Goal: Task Accomplishment & Management: Use online tool/utility

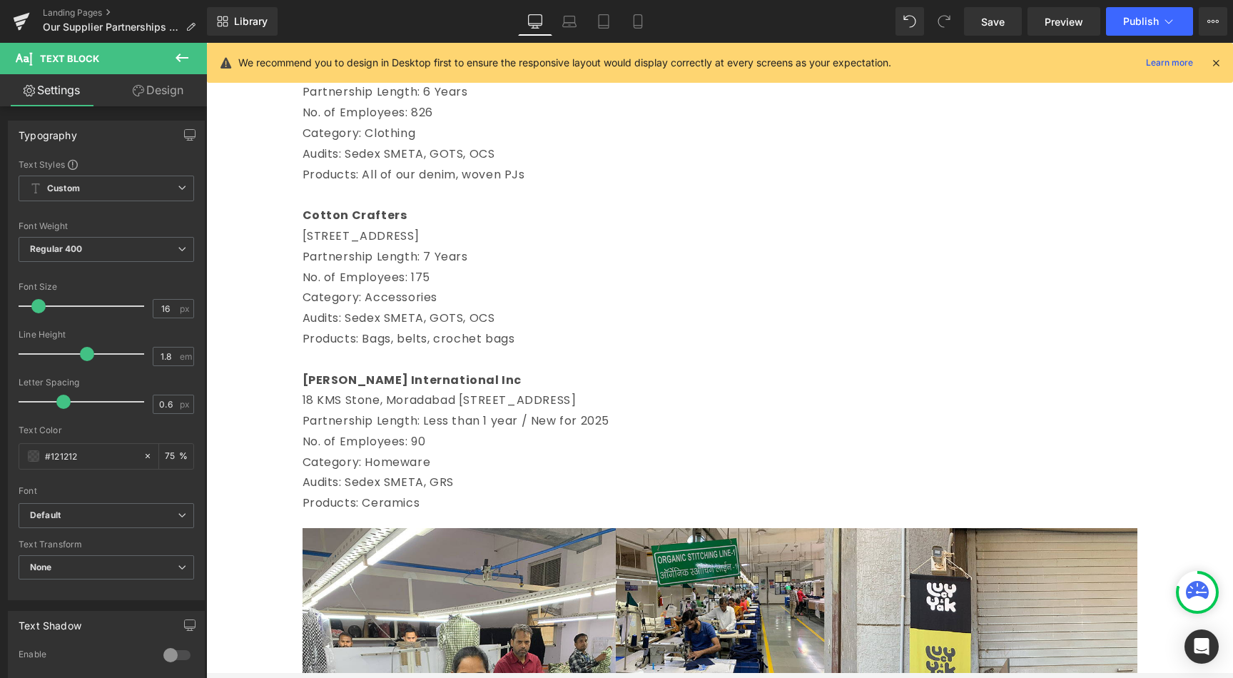
scroll to position [479, 0]
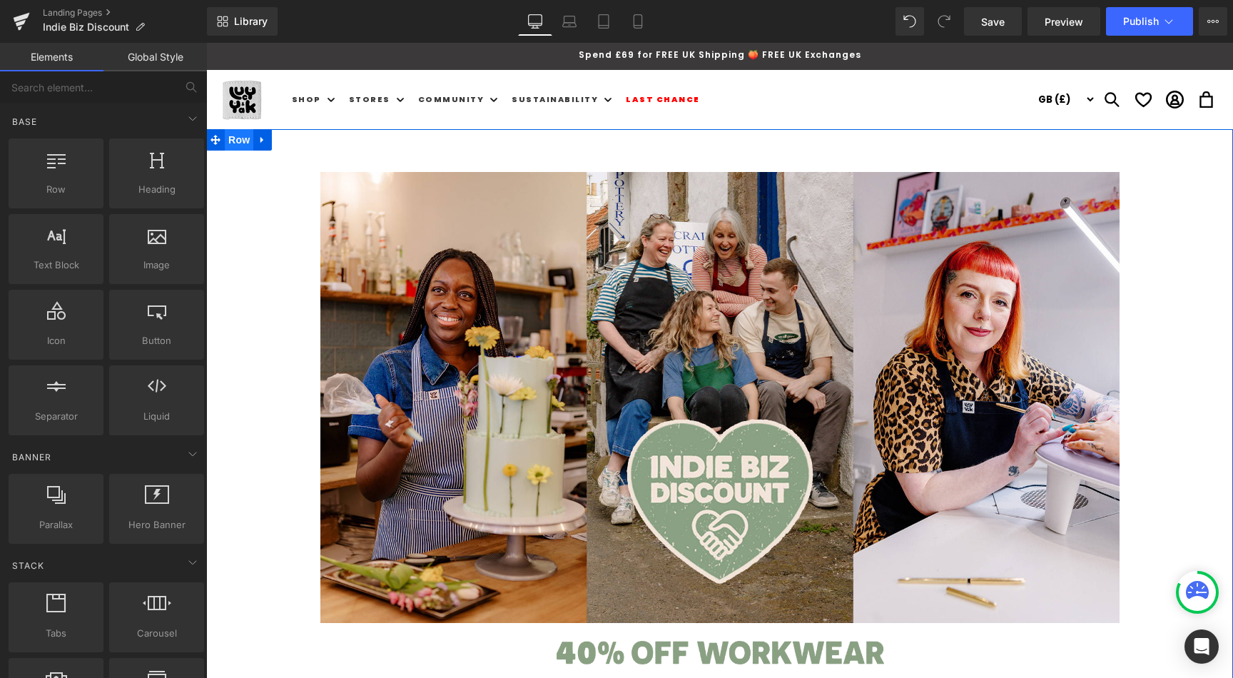
click at [245, 141] on span "Row" at bounding box center [239, 139] width 29 height 21
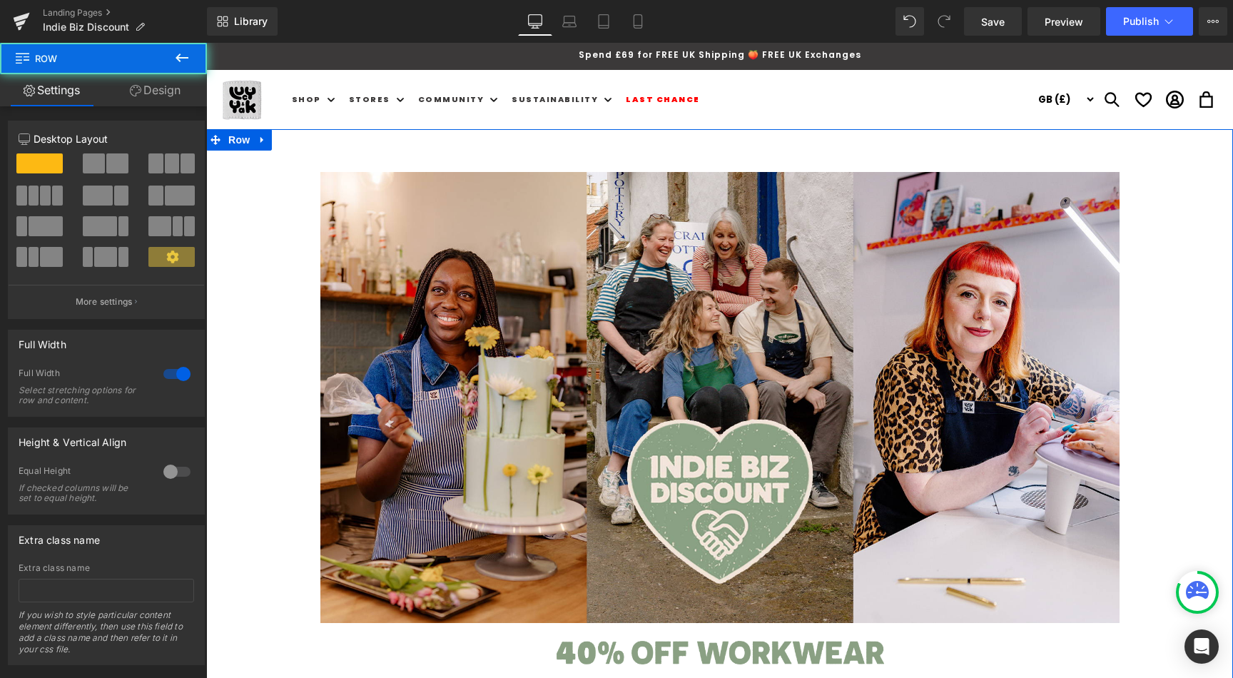
click at [168, 105] on link "Design" at bounding box center [154, 90] width 103 height 32
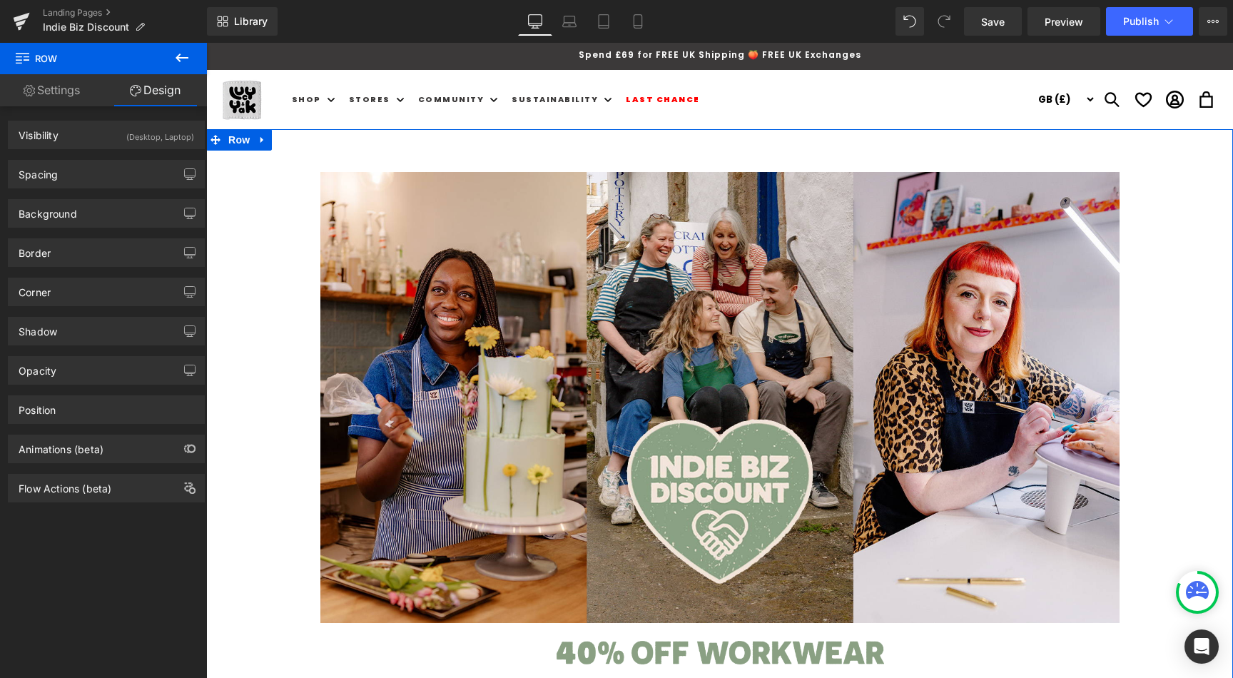
click at [85, 153] on div "Spacing [GEOGRAPHIC_DATA] 0px 0 auto auto 0px 0 auto auto [GEOGRAPHIC_DATA] 20p…" at bounding box center [106, 168] width 213 height 39
click at [96, 175] on div "Spacing" at bounding box center [106, 174] width 195 height 27
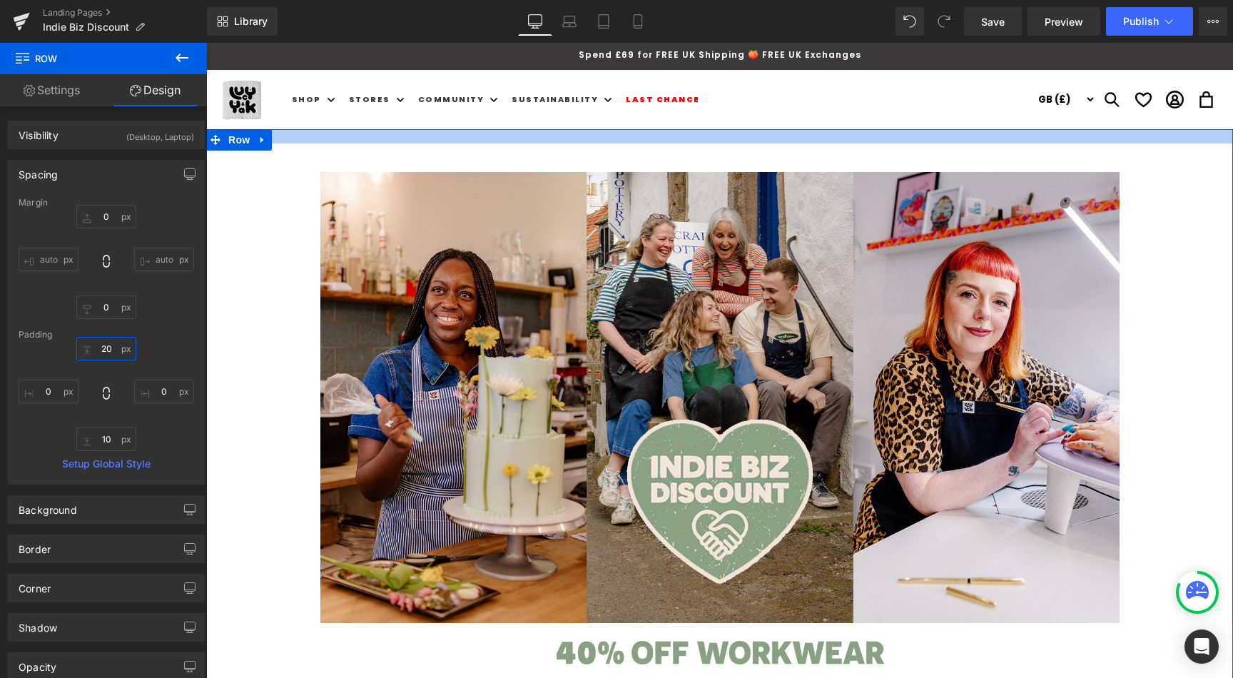
drag, startPoint x: 109, startPoint y: 357, endPoint x: 113, endPoint y: 350, distance: 8.0
click at [109, 355] on input "20" at bounding box center [106, 349] width 60 height 24
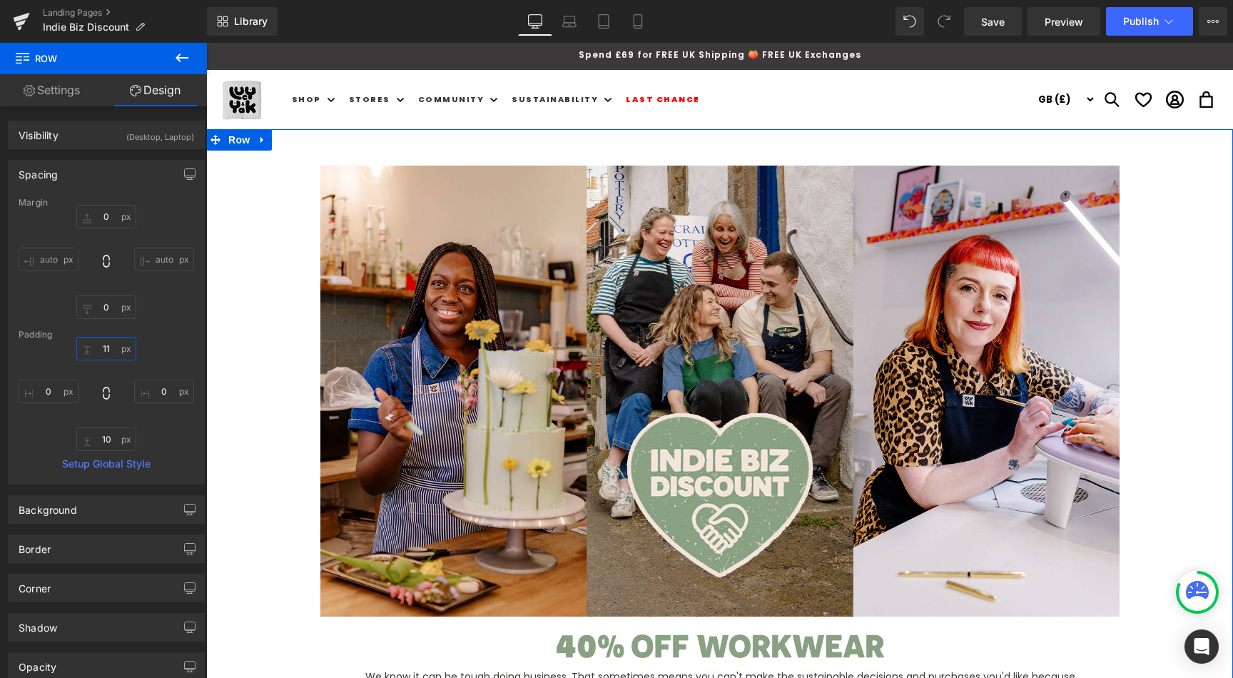
type input "10"
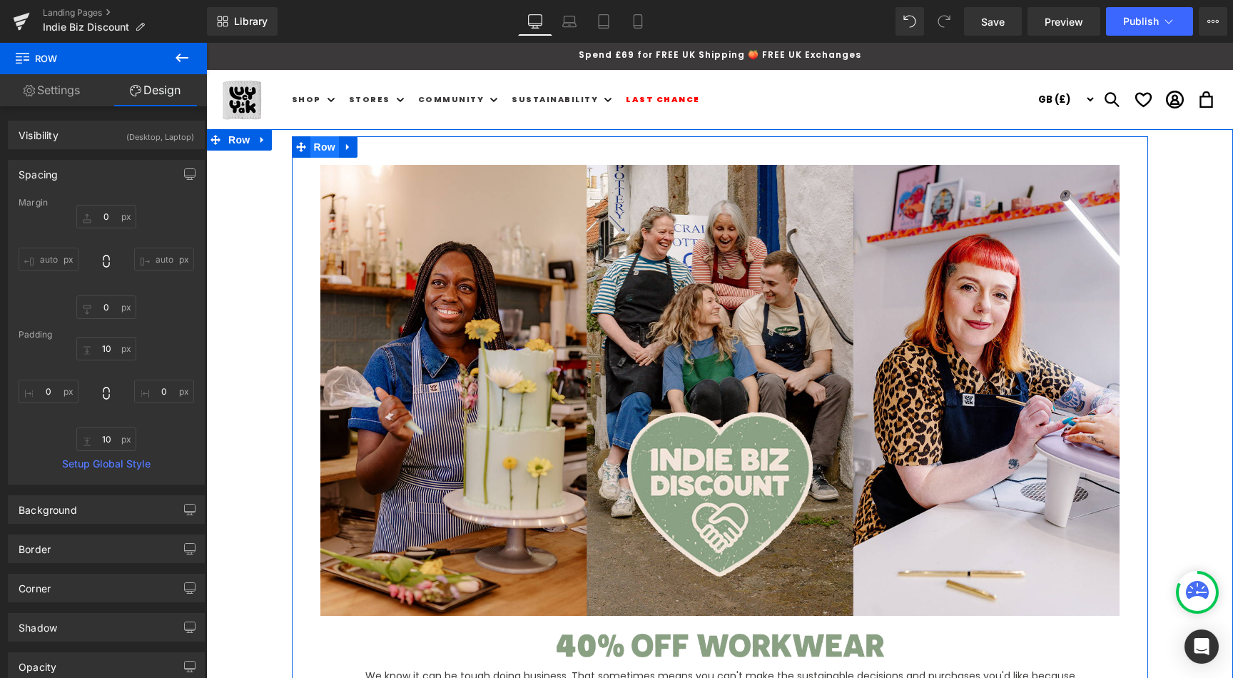
click at [322, 146] on span "Row" at bounding box center [324, 146] width 29 height 21
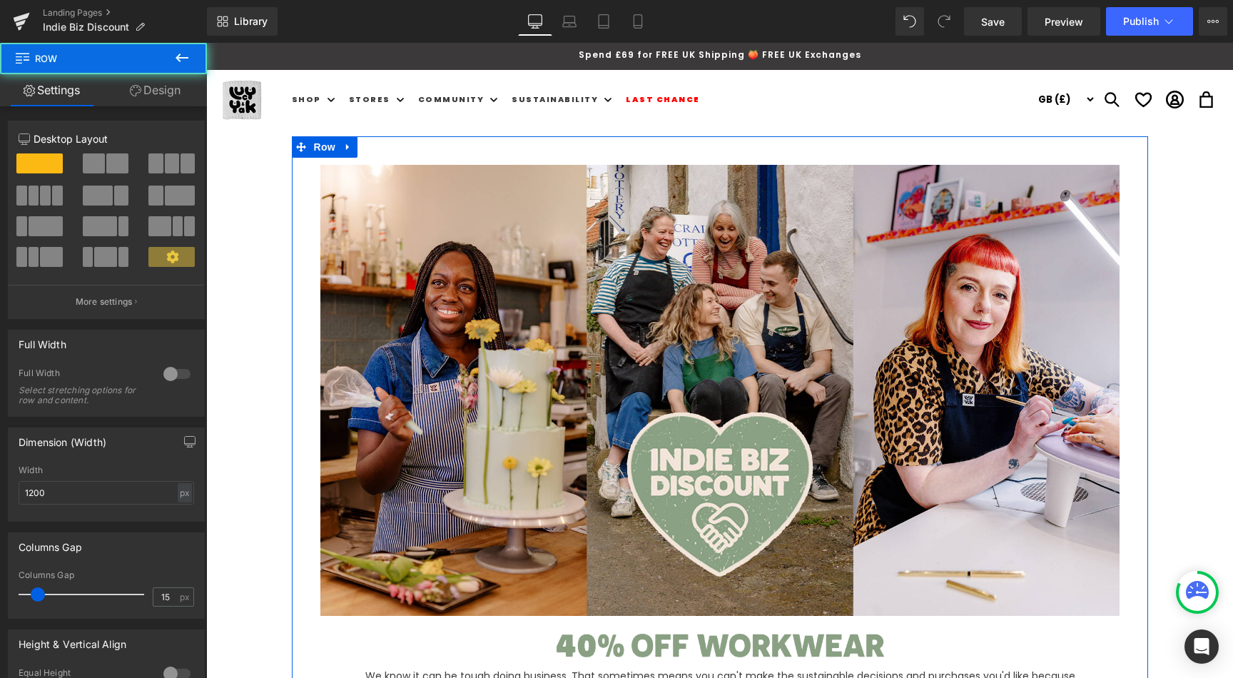
click at [151, 98] on link "Design" at bounding box center [154, 90] width 103 height 32
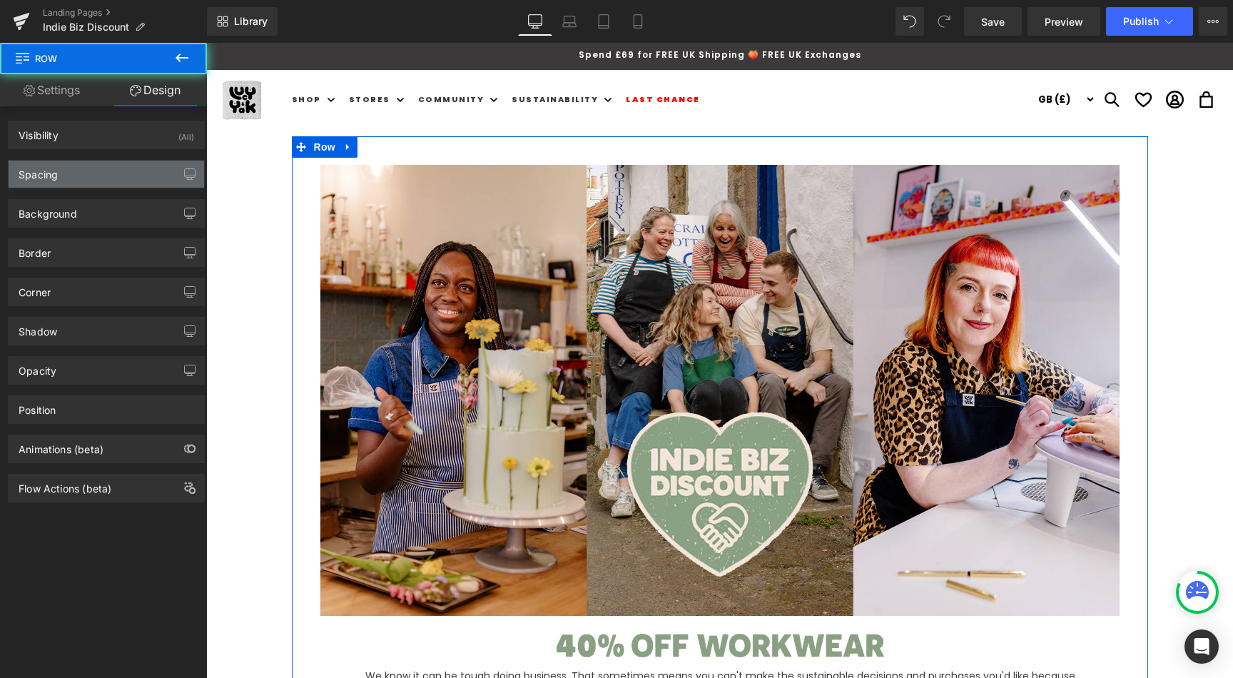
click at [71, 175] on div "Spacing" at bounding box center [106, 174] width 195 height 27
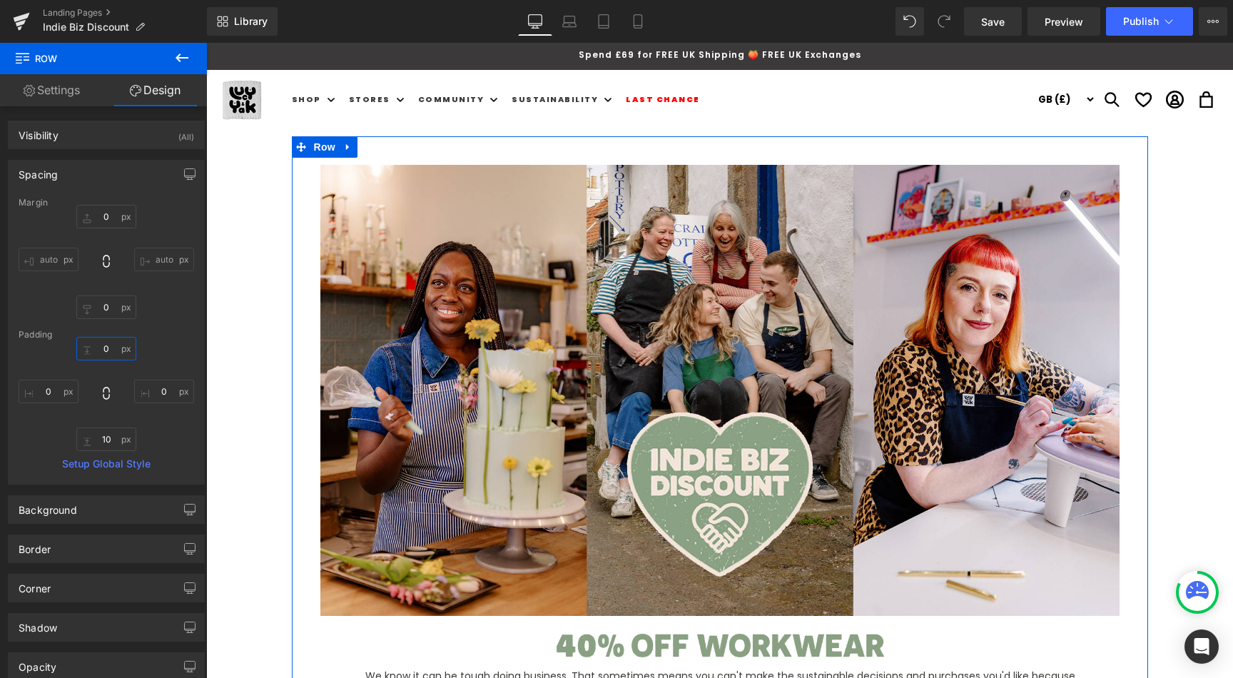
click at [109, 342] on input "0" at bounding box center [106, 349] width 60 height 24
click at [58, 93] on link "Settings" at bounding box center [51, 90] width 103 height 32
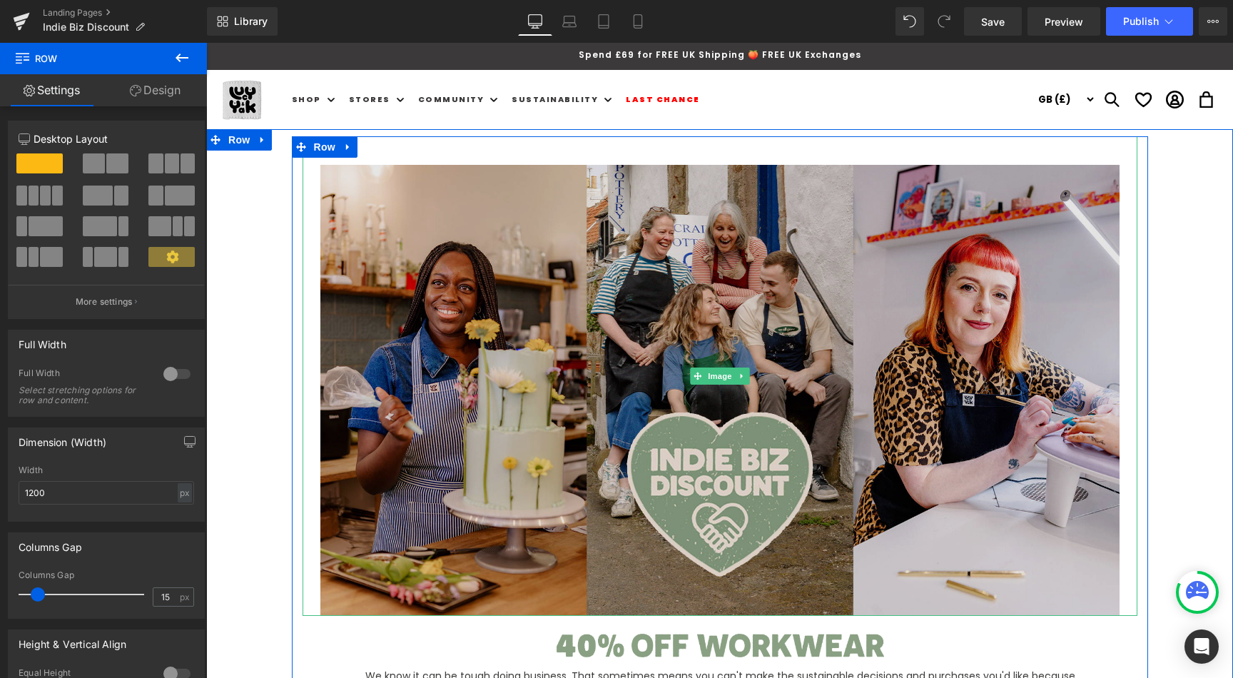
click at [436, 147] on img at bounding box center [719, 375] width 835 height 479
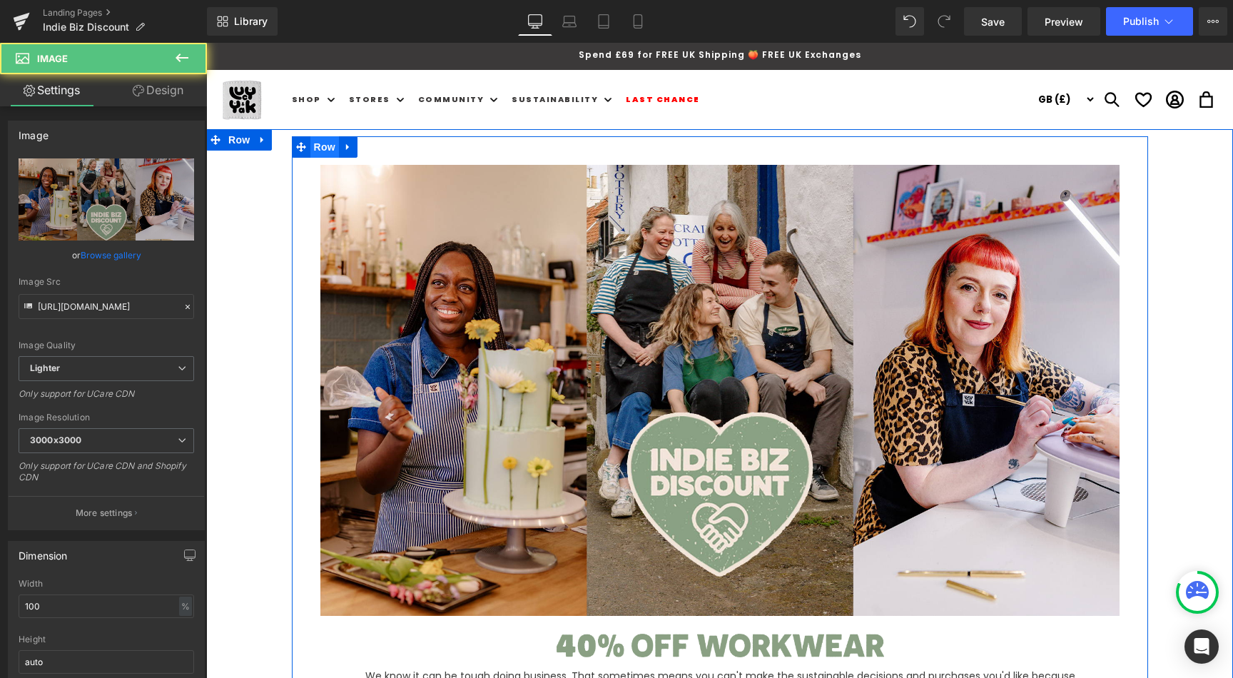
click at [311, 148] on span "Row" at bounding box center [324, 146] width 29 height 21
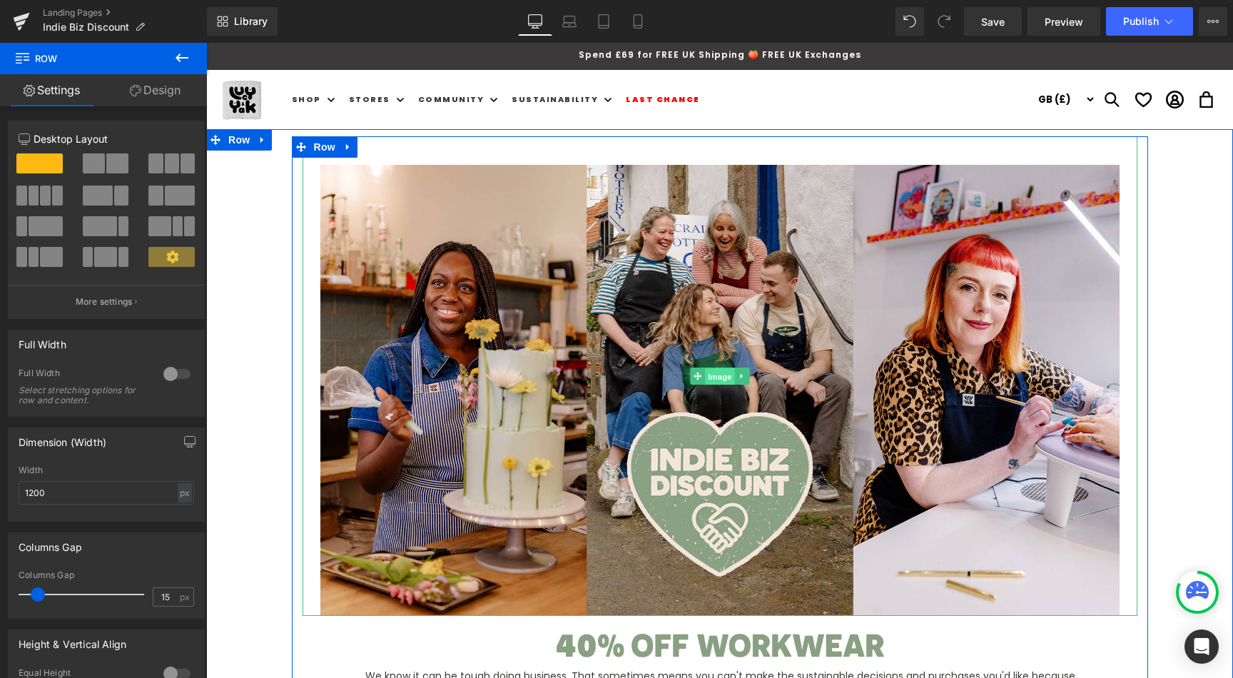
click at [722, 375] on span "Image" at bounding box center [720, 376] width 30 height 17
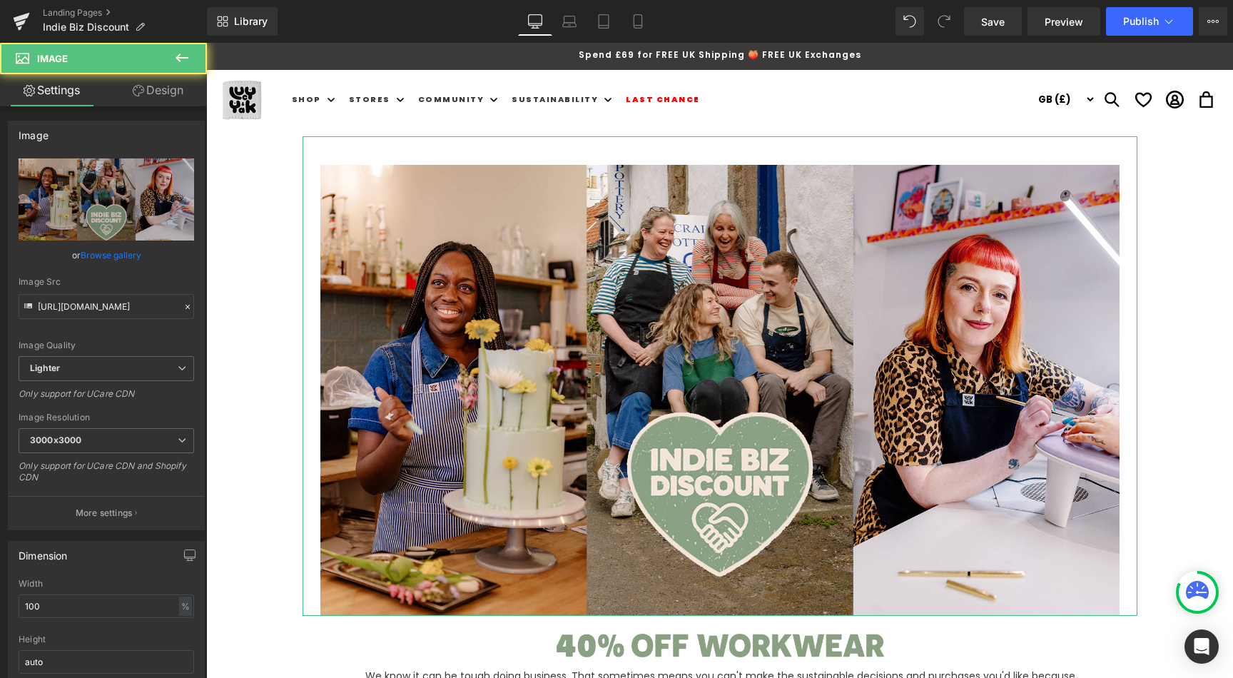
drag, startPoint x: 98, startPoint y: 85, endPoint x: 123, endPoint y: 91, distance: 24.9
click at [98, 85] on link "Settings" at bounding box center [51, 90] width 103 height 32
click at [163, 91] on link "Design" at bounding box center [157, 90] width 103 height 32
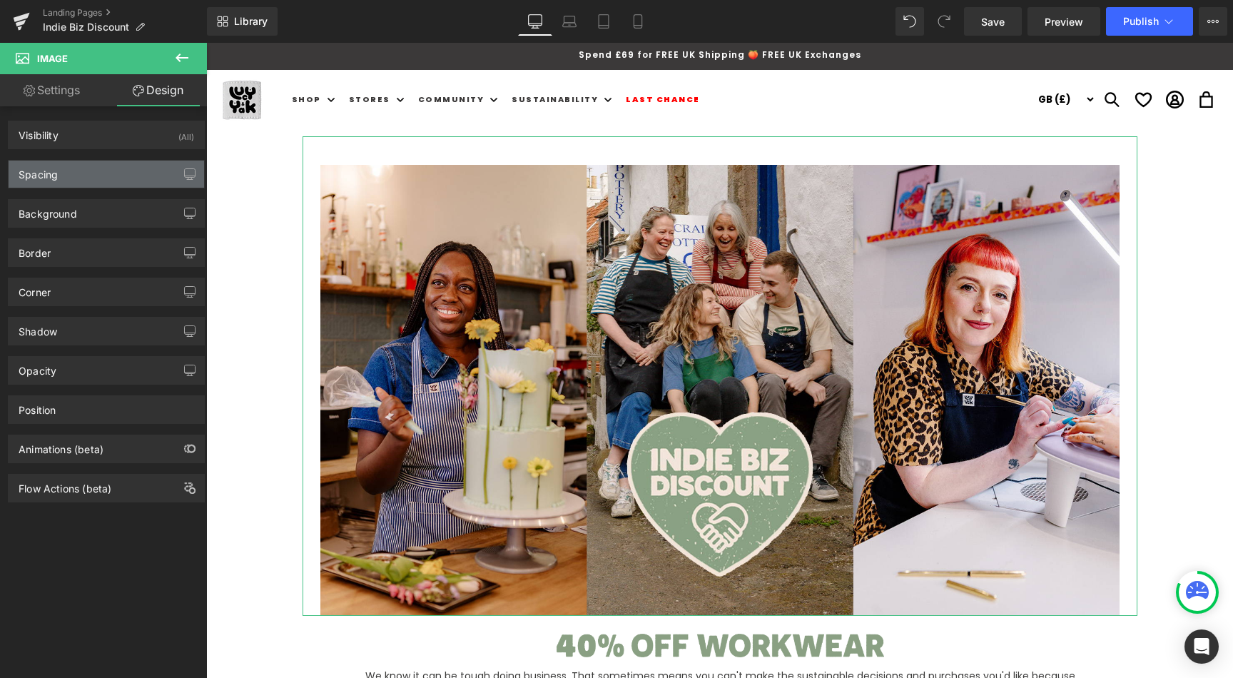
click at [72, 178] on div "Spacing" at bounding box center [106, 174] width 195 height 27
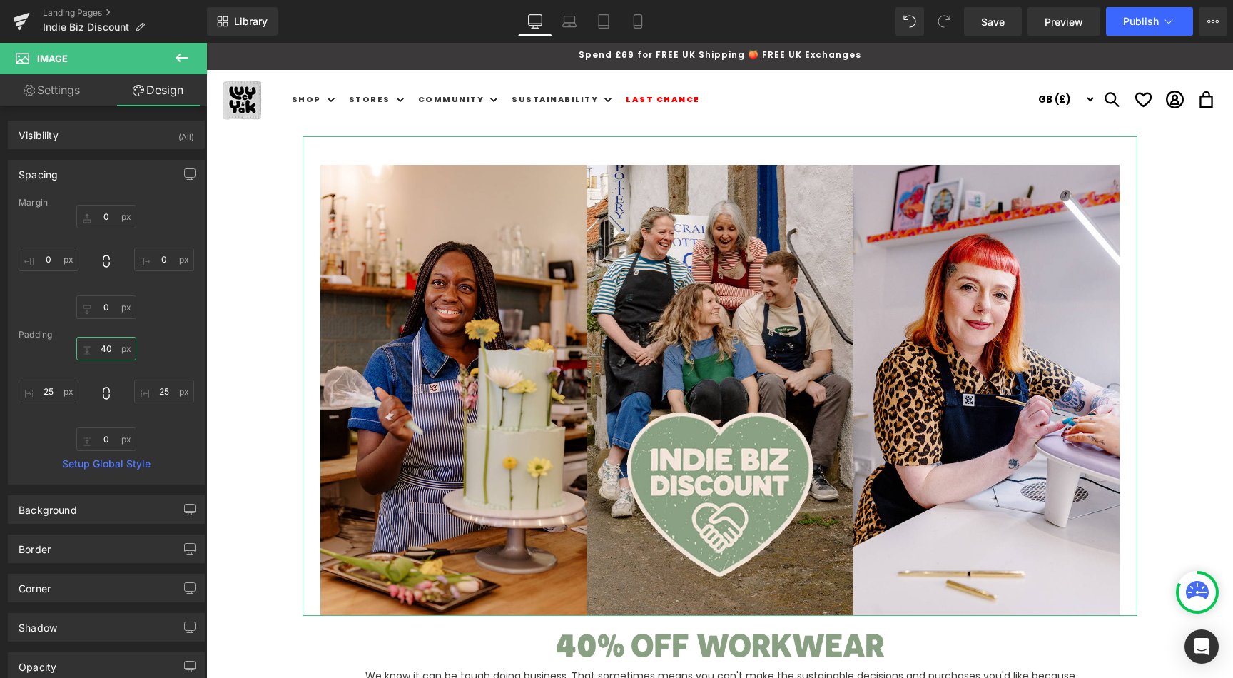
click at [104, 350] on input "40" at bounding box center [106, 349] width 60 height 24
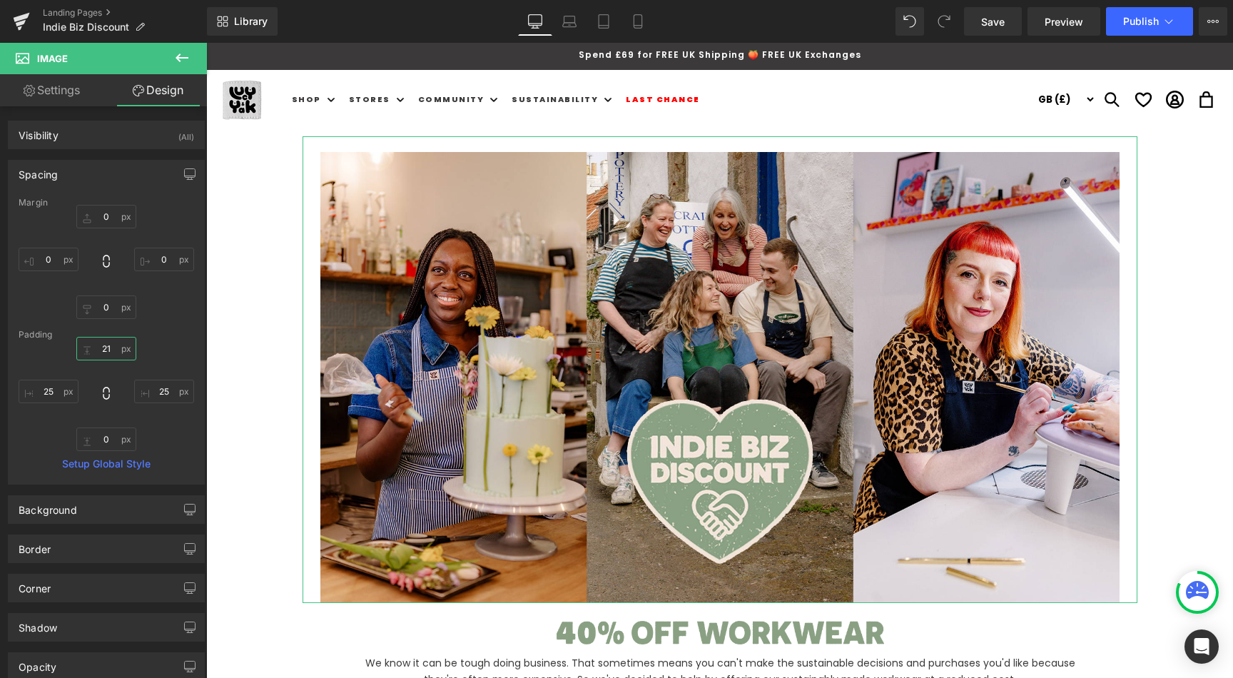
type input "20"
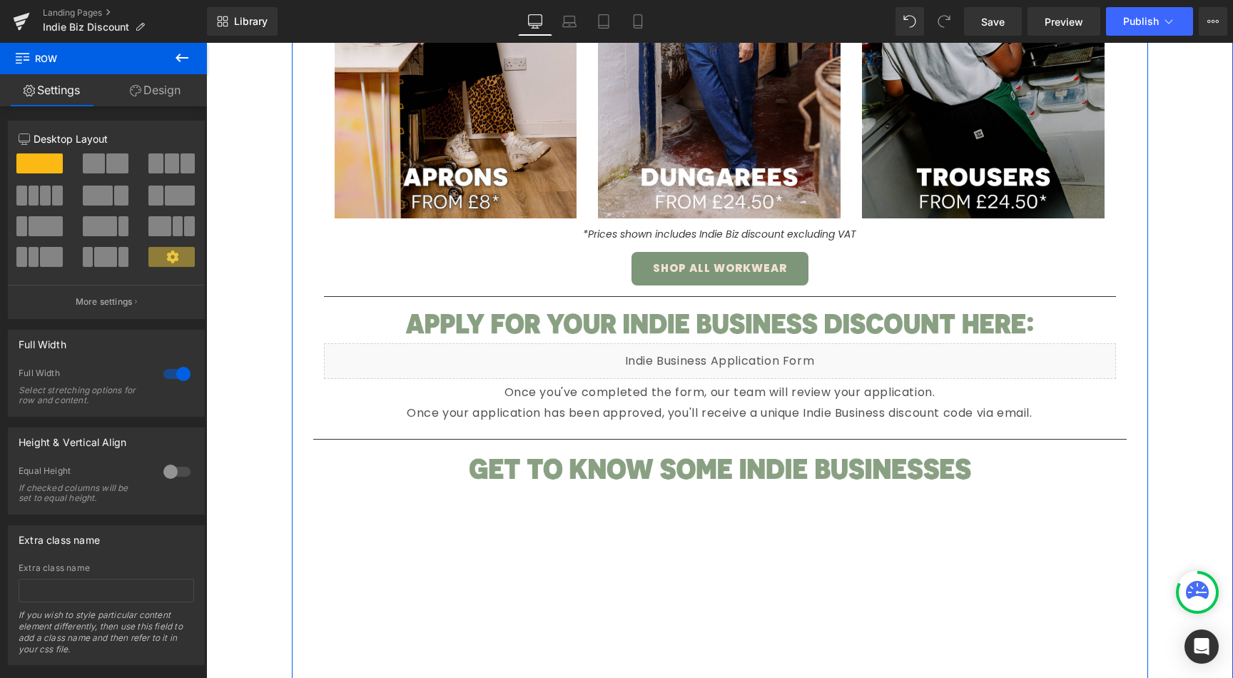
scroll to position [775, 0]
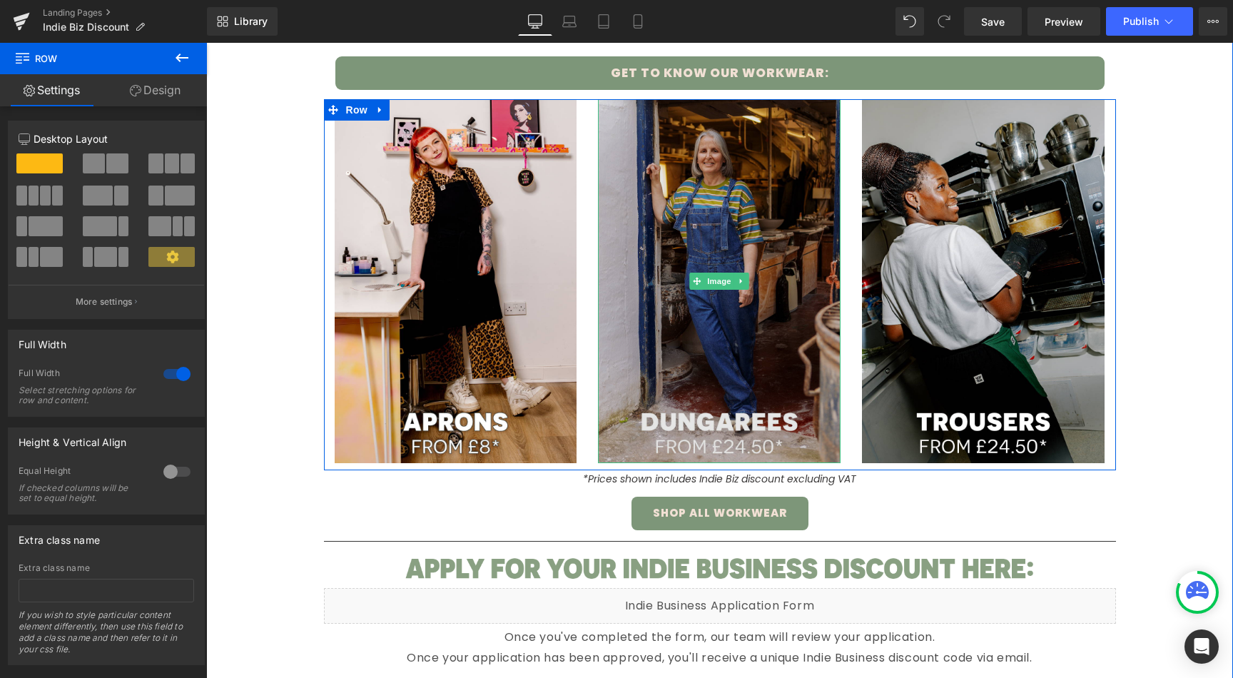
click at [726, 310] on img at bounding box center [719, 281] width 243 height 364
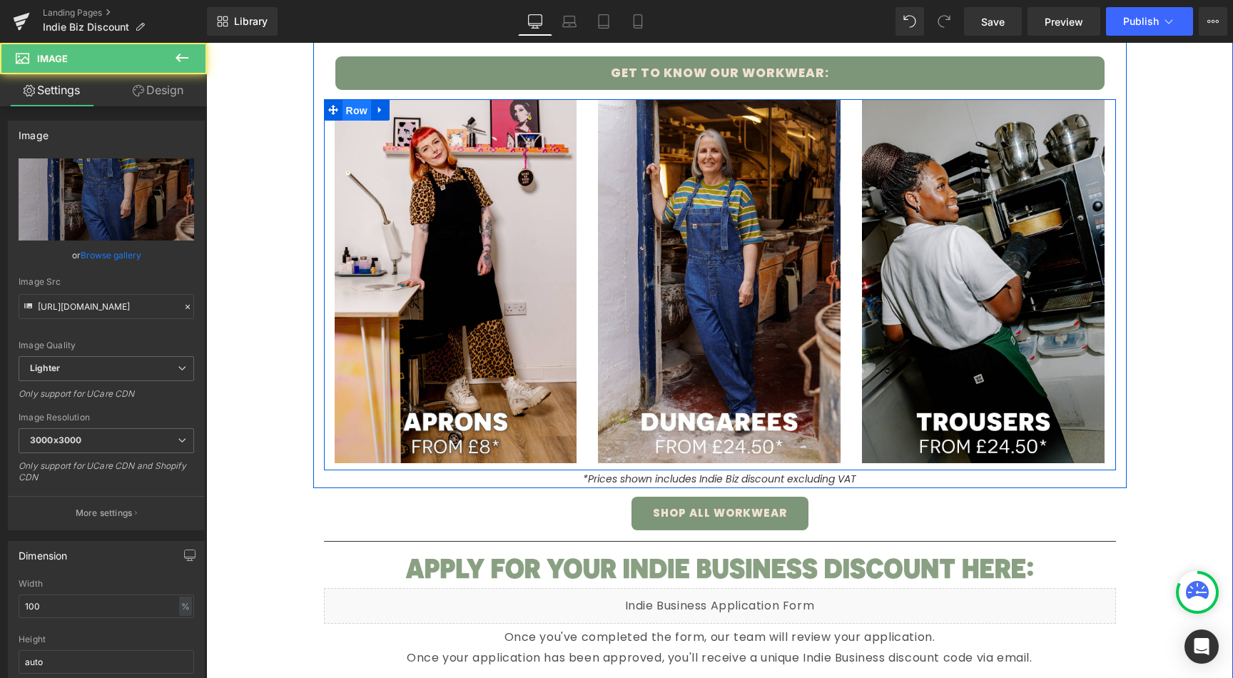
click at [345, 111] on span "Row" at bounding box center [356, 110] width 29 height 21
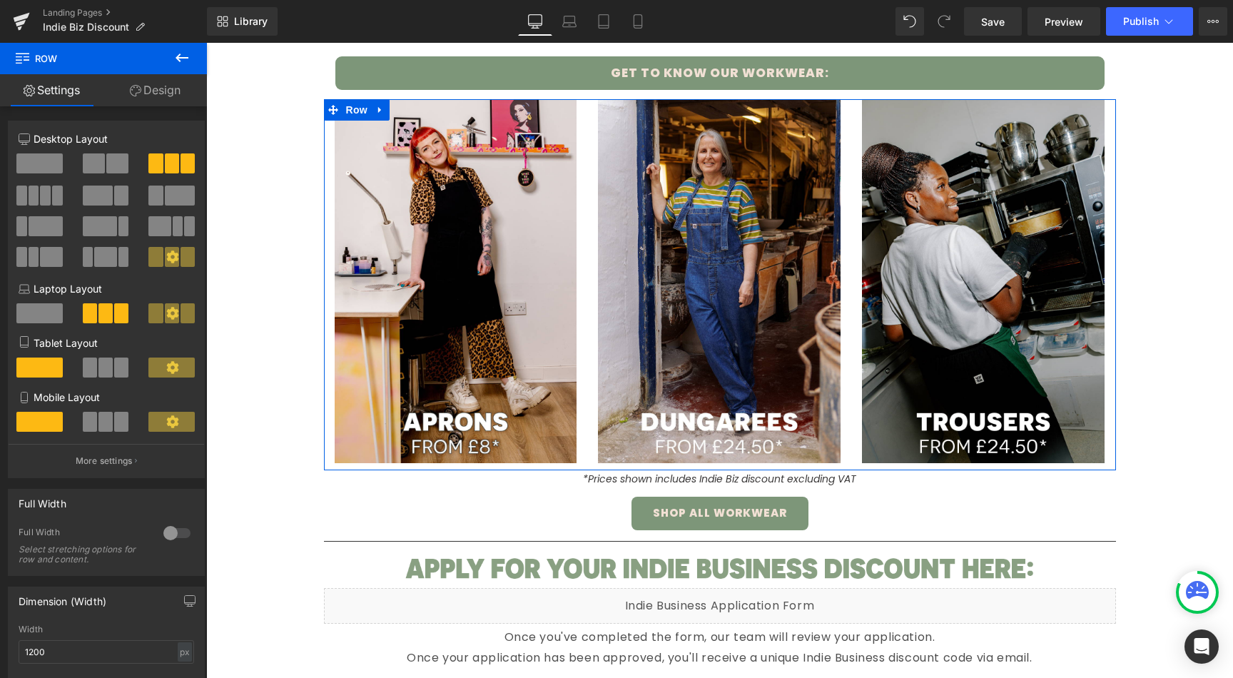
click at [40, 194] on span at bounding box center [45, 195] width 11 height 20
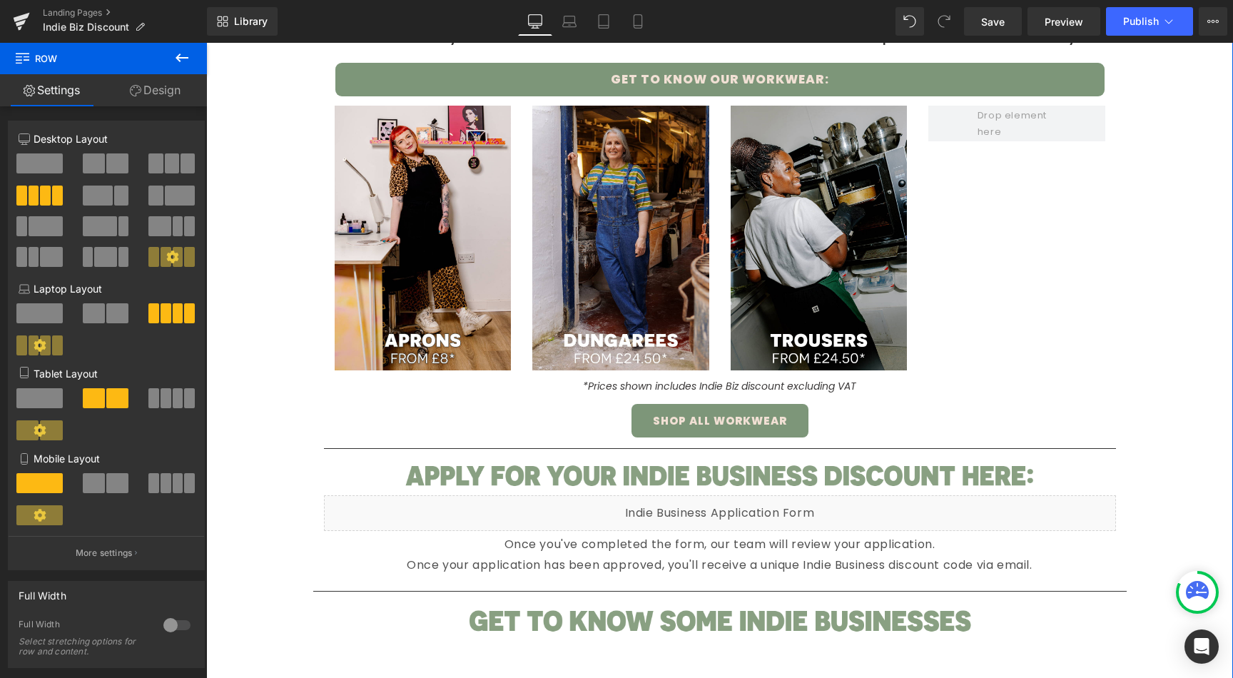
scroll to position [753, 0]
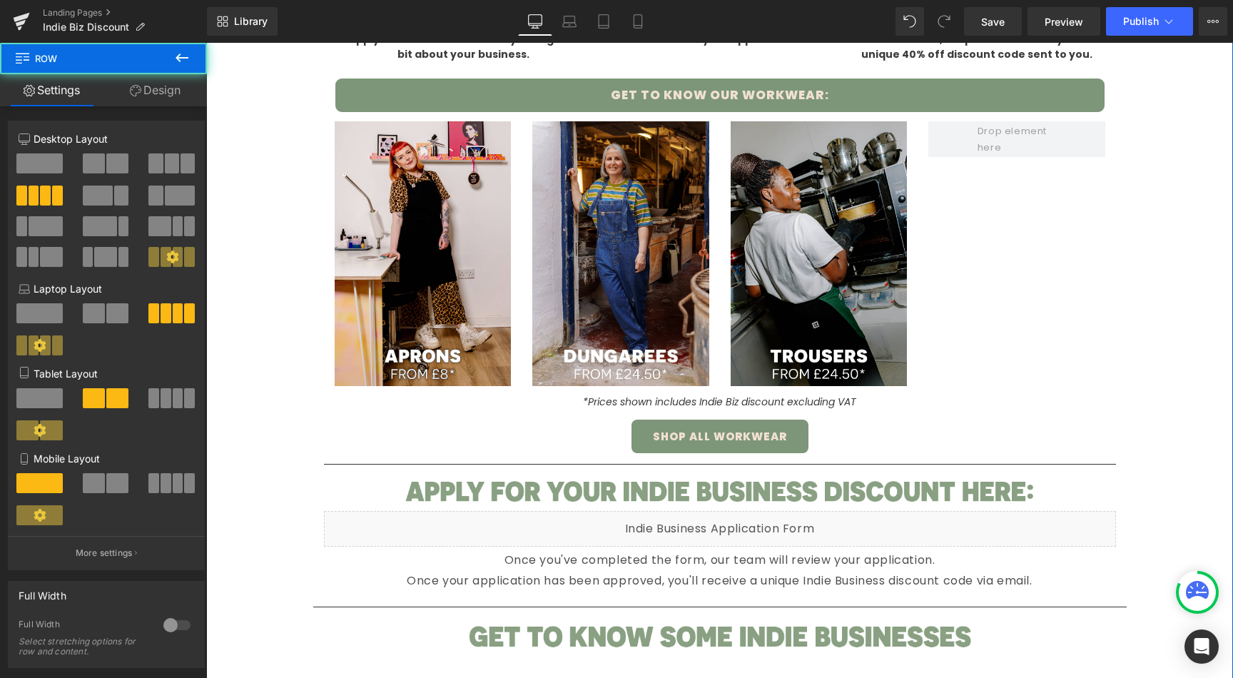
click at [1016, 158] on div "Image Image Image Row" at bounding box center [720, 257] width 792 height 272
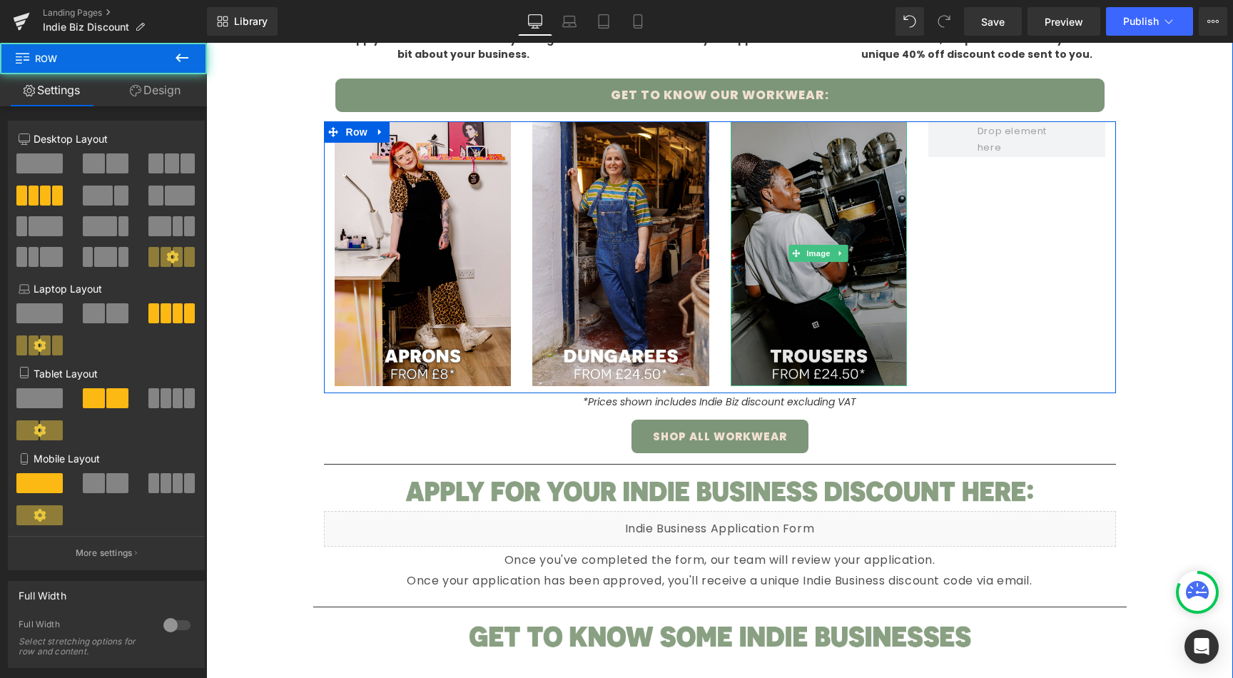
click at [764, 190] on img at bounding box center [818, 253] width 177 height 265
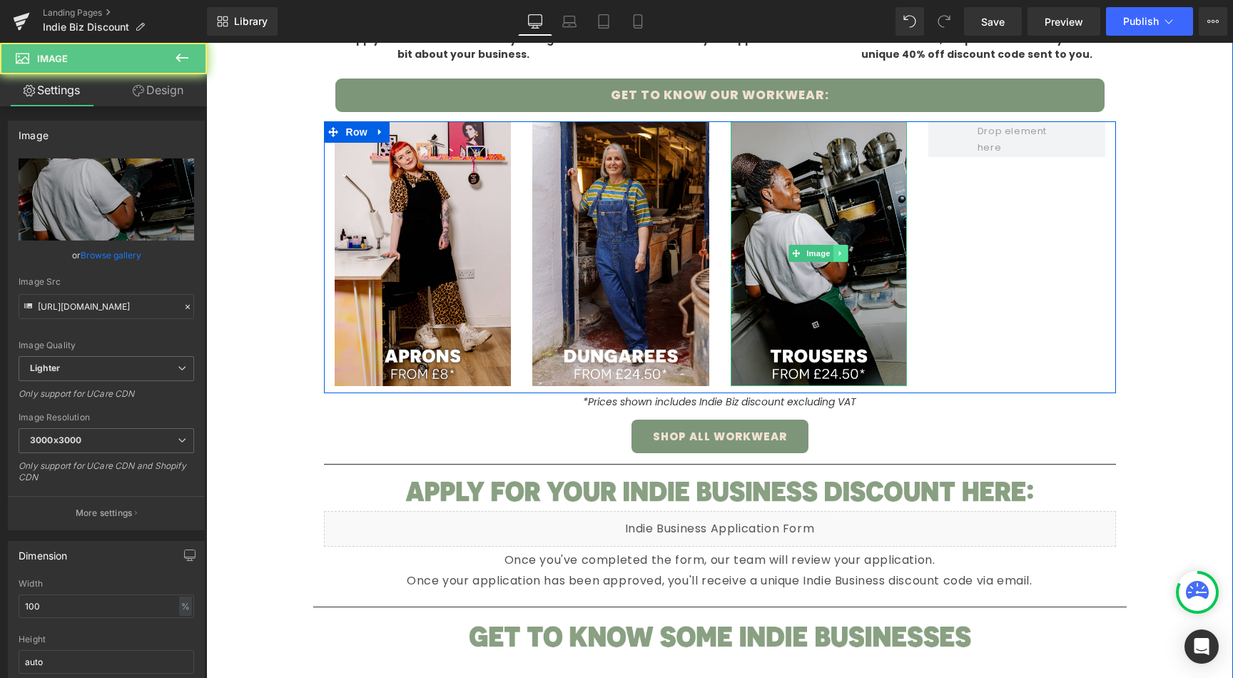
click at [837, 254] on icon at bounding box center [841, 253] width 8 height 9
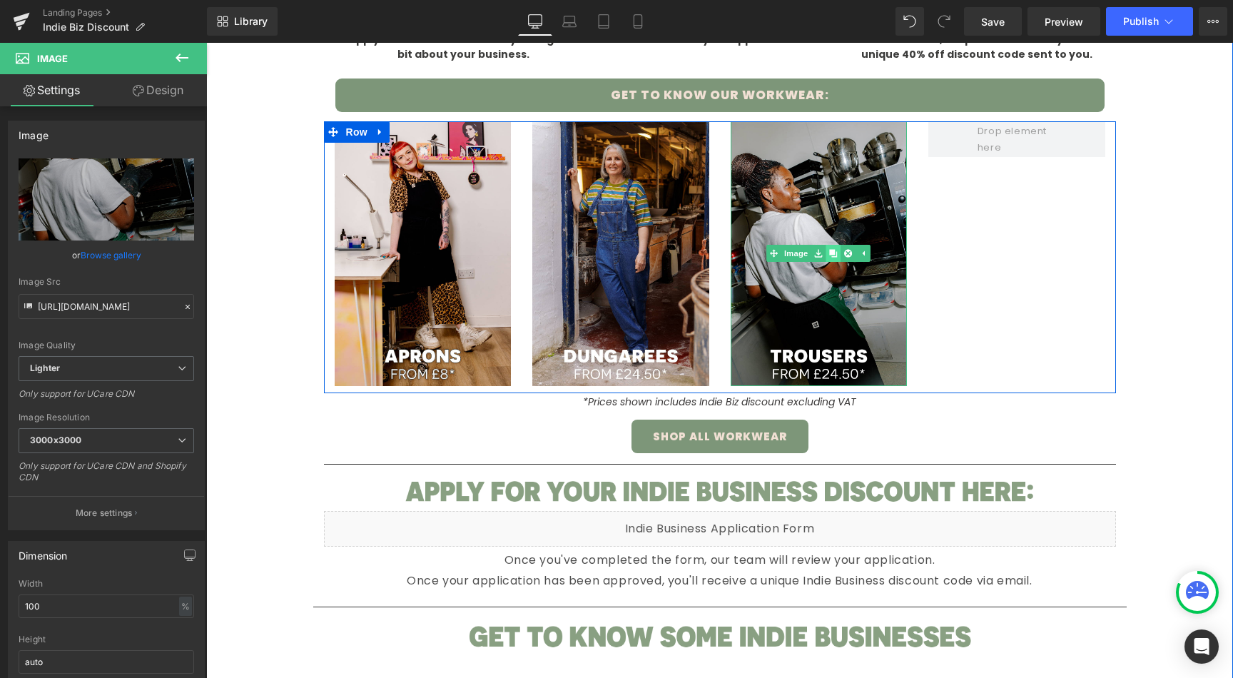
click at [833, 253] on link at bounding box center [833, 253] width 15 height 17
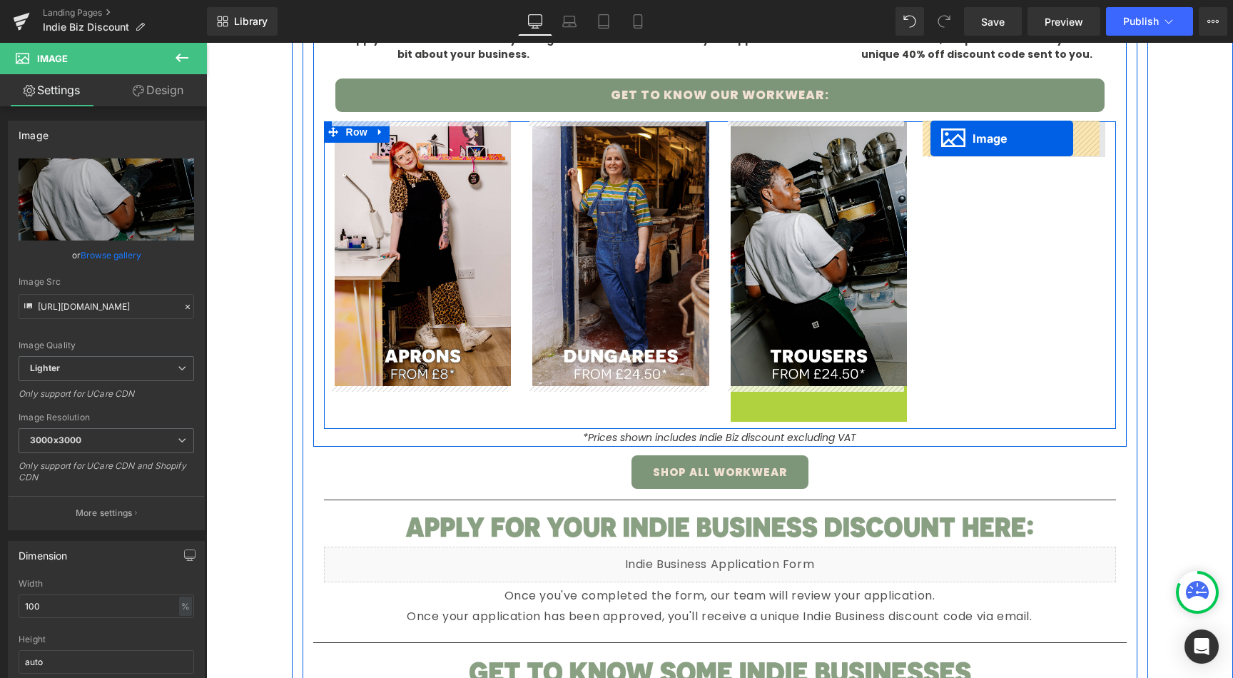
drag, startPoint x: 789, startPoint y: 516, endPoint x: 933, endPoint y: 141, distance: 402.0
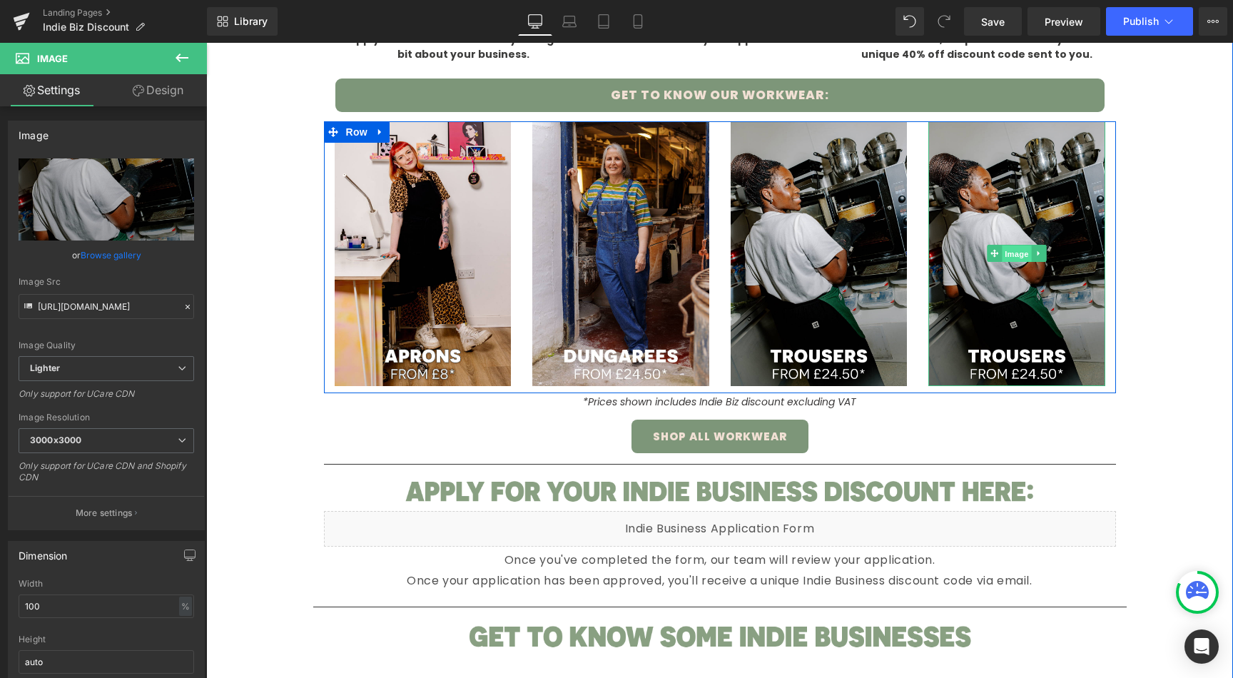
click at [1013, 255] on span "Image" at bounding box center [1017, 253] width 30 height 17
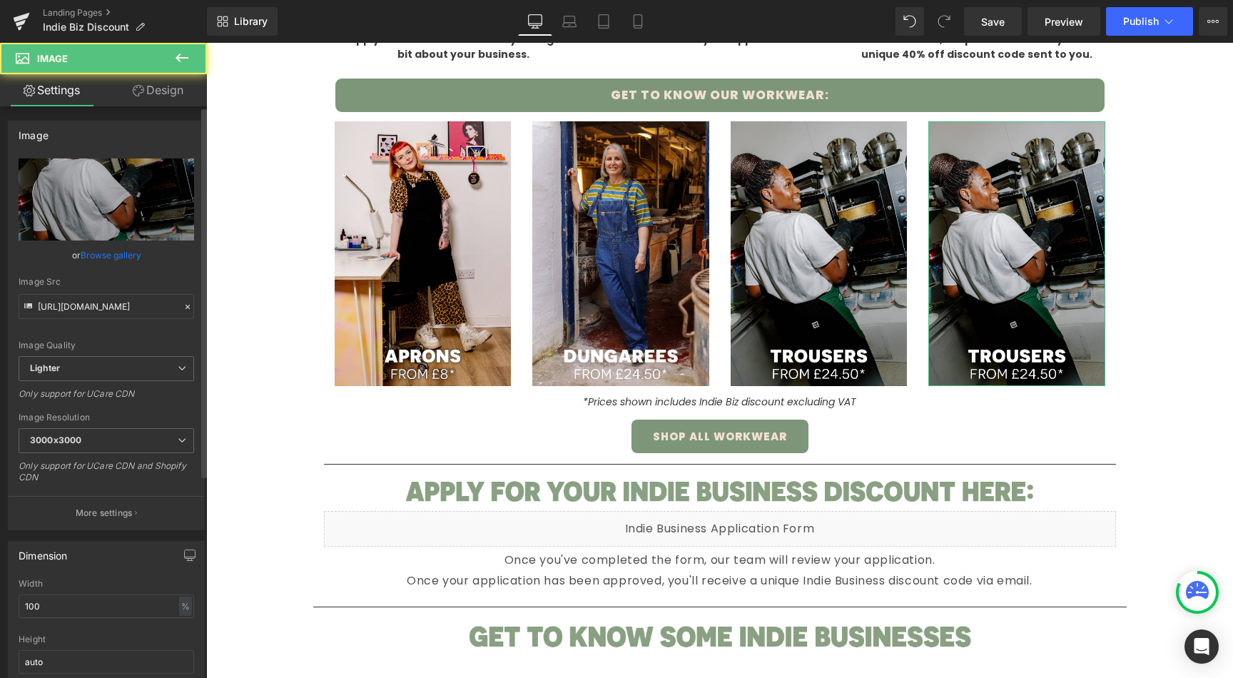
click at [106, 257] on link "Browse gallery" at bounding box center [111, 255] width 61 height 25
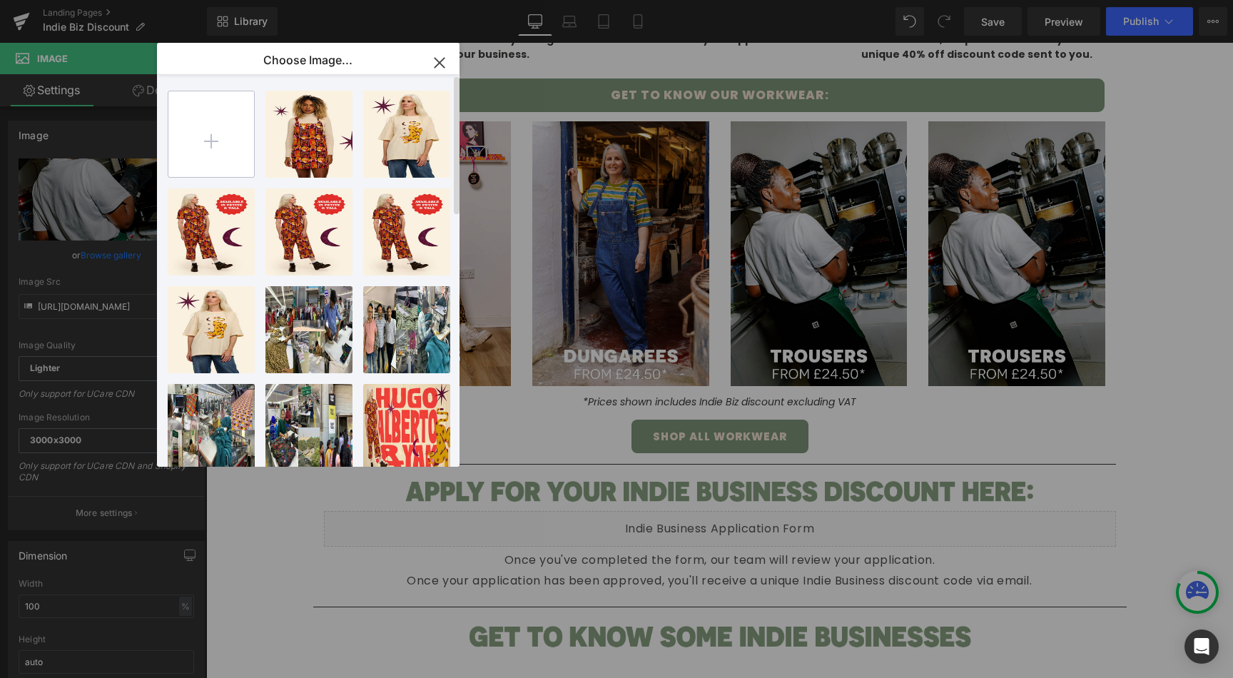
click at [231, 137] on input "file" at bounding box center [211, 134] width 86 height 86
type input "C:\fakepath\FLEECES - WORKWEAR - IBD Page.jpg"
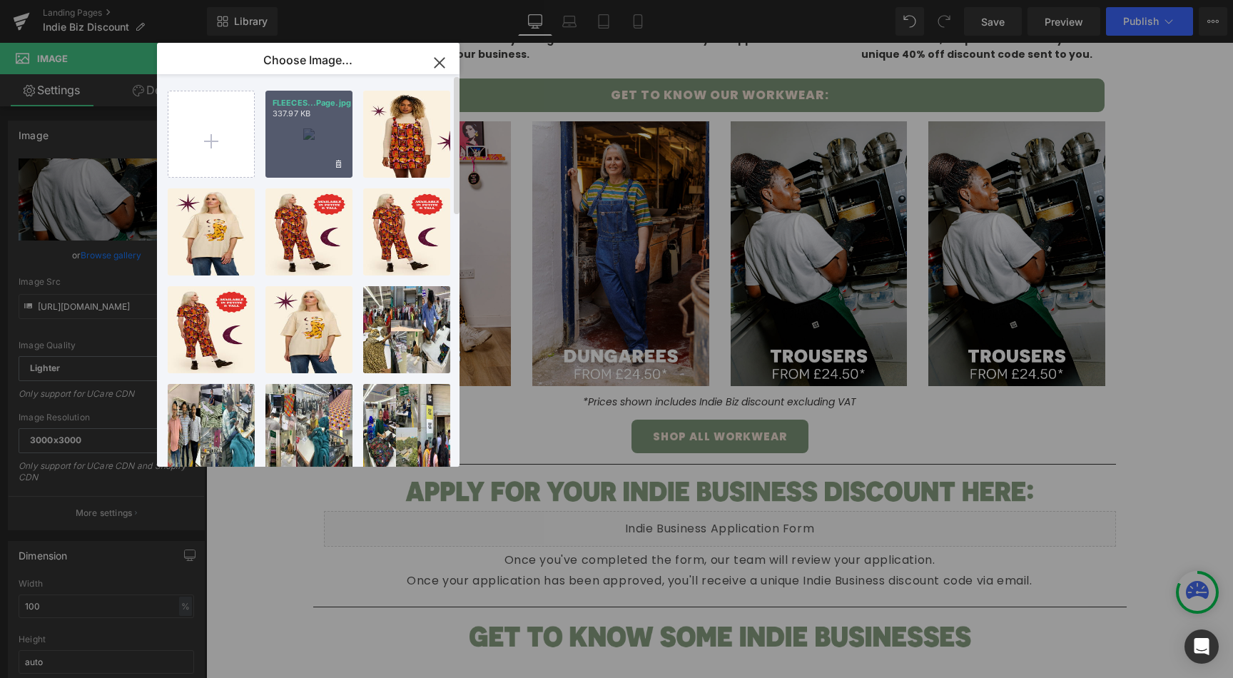
click at [317, 135] on div "FLEECES...Page.jpg 337.97 KB" at bounding box center [308, 134] width 87 height 87
type input "[URL][DOMAIN_NAME]"
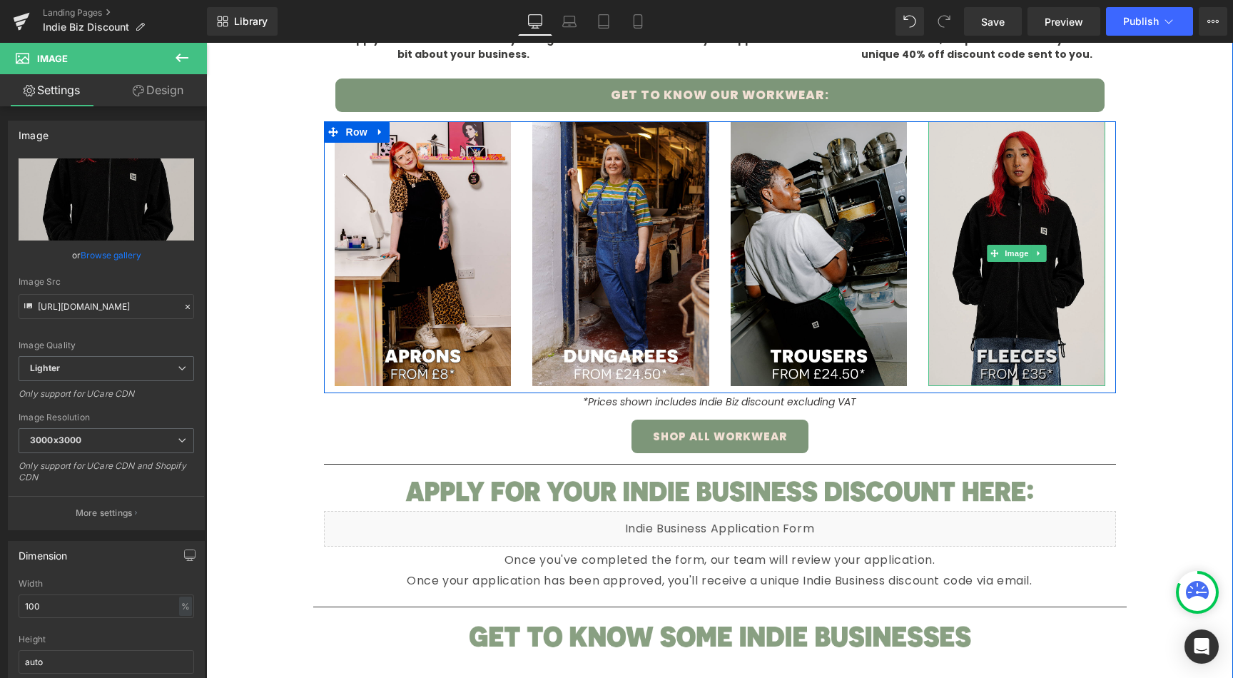
click at [987, 312] on img at bounding box center [1016, 253] width 177 height 265
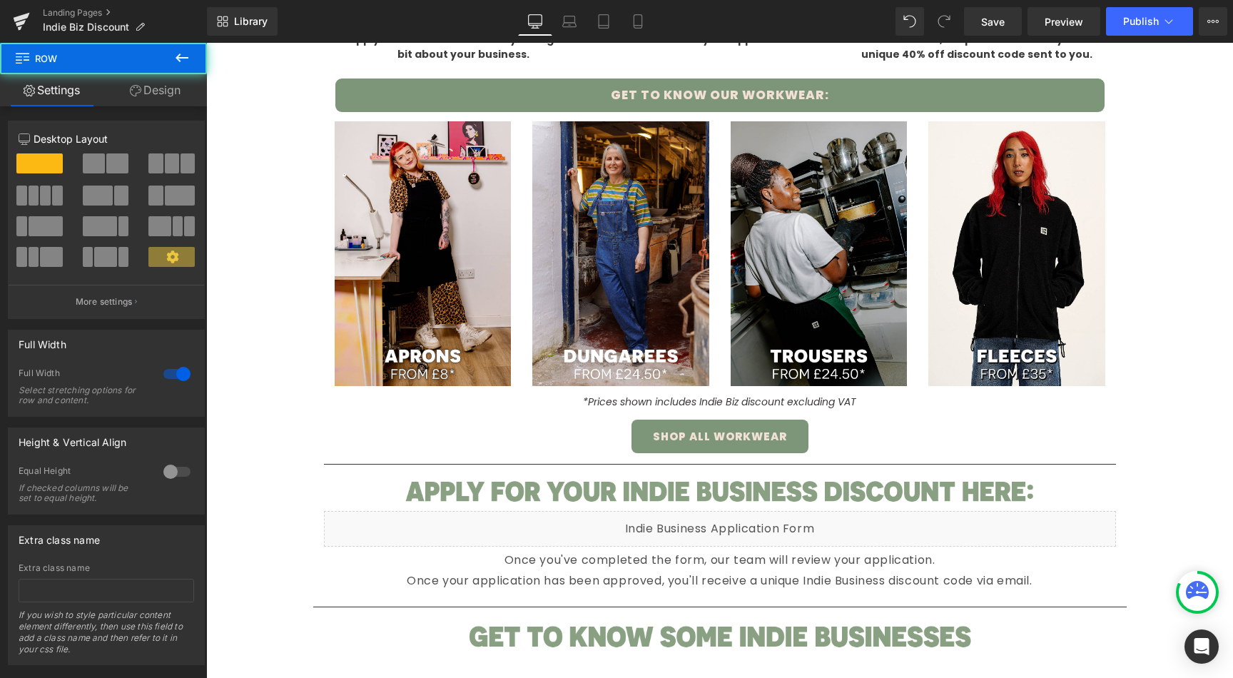
click at [269, 337] on div "Image Image We know it can be tough doing business. That sometimes means you ca…" at bounding box center [719, 599] width 1027 height 2433
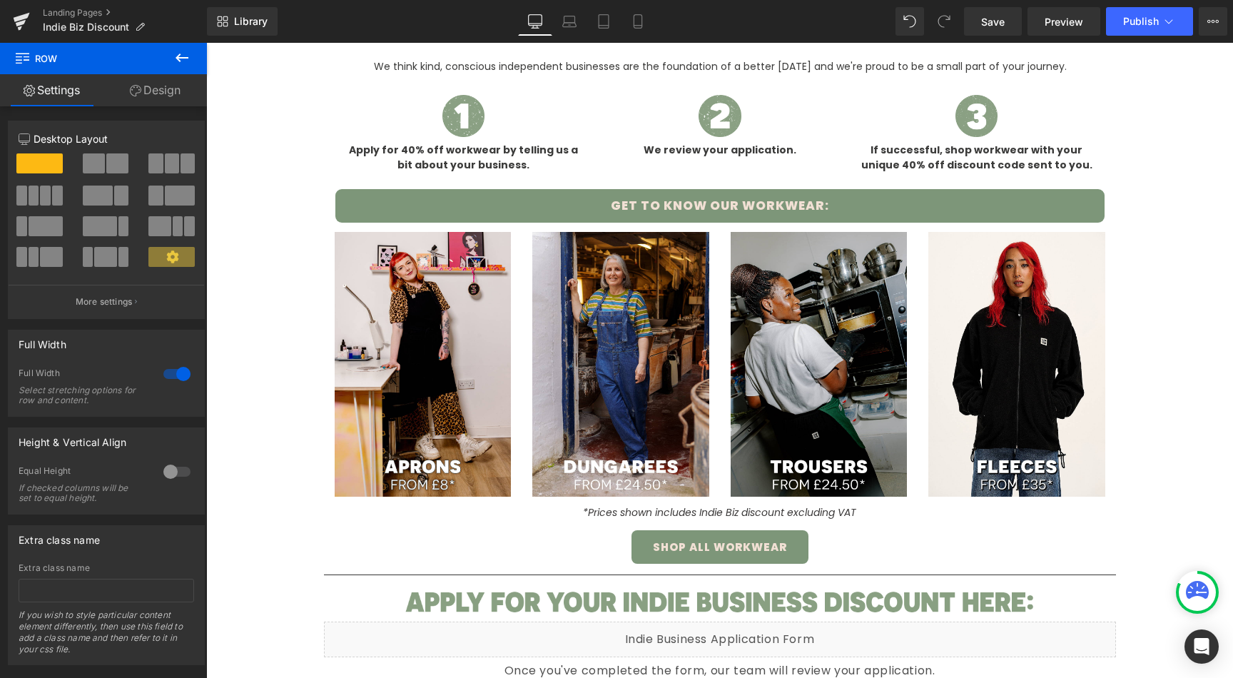
scroll to position [634, 0]
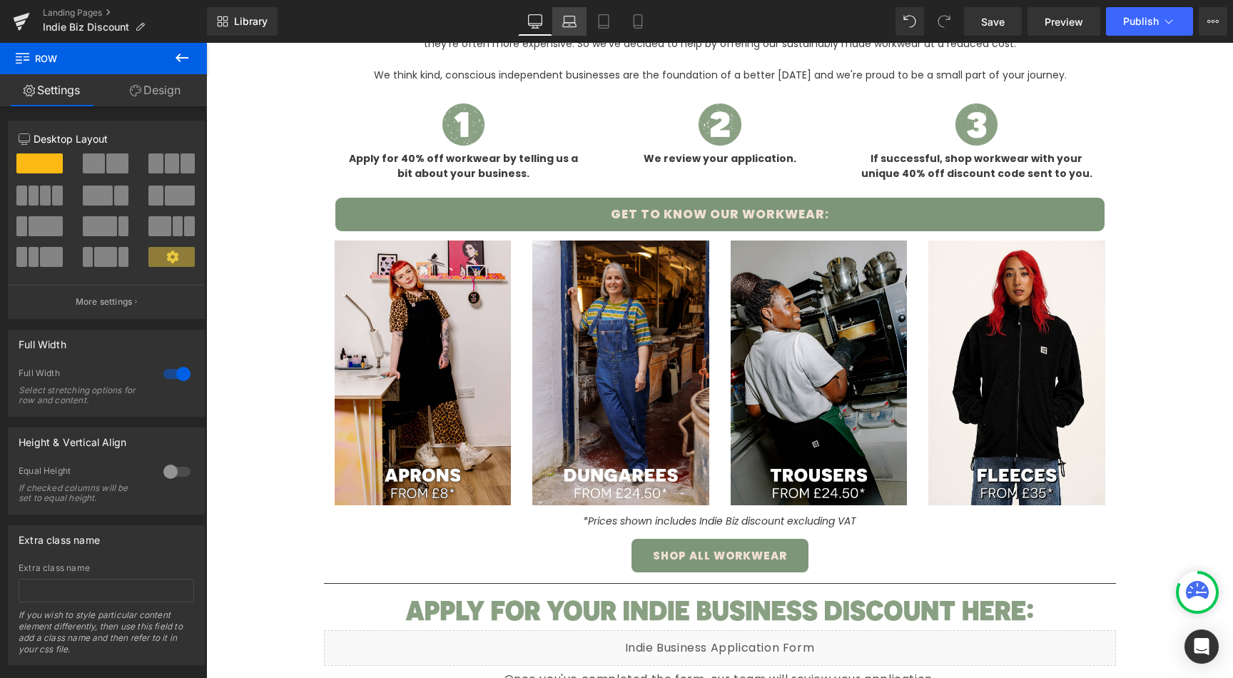
click at [557, 14] on link "Laptop" at bounding box center [569, 21] width 34 height 29
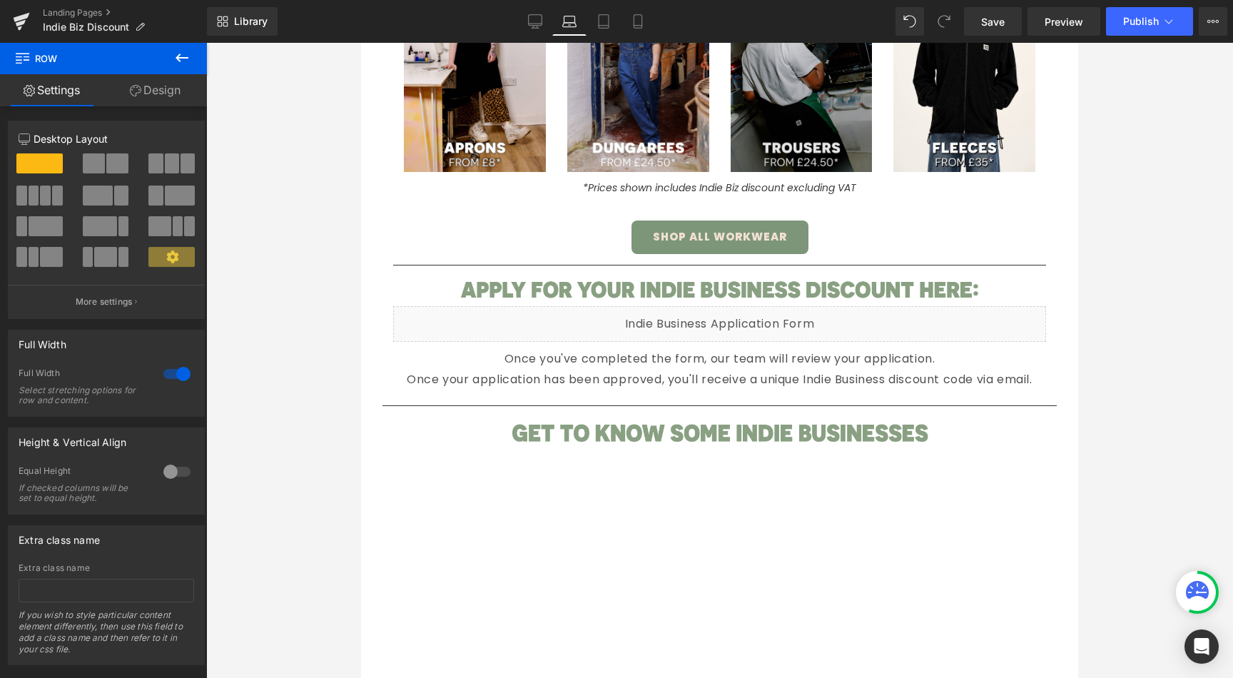
scroll to position [612, 0]
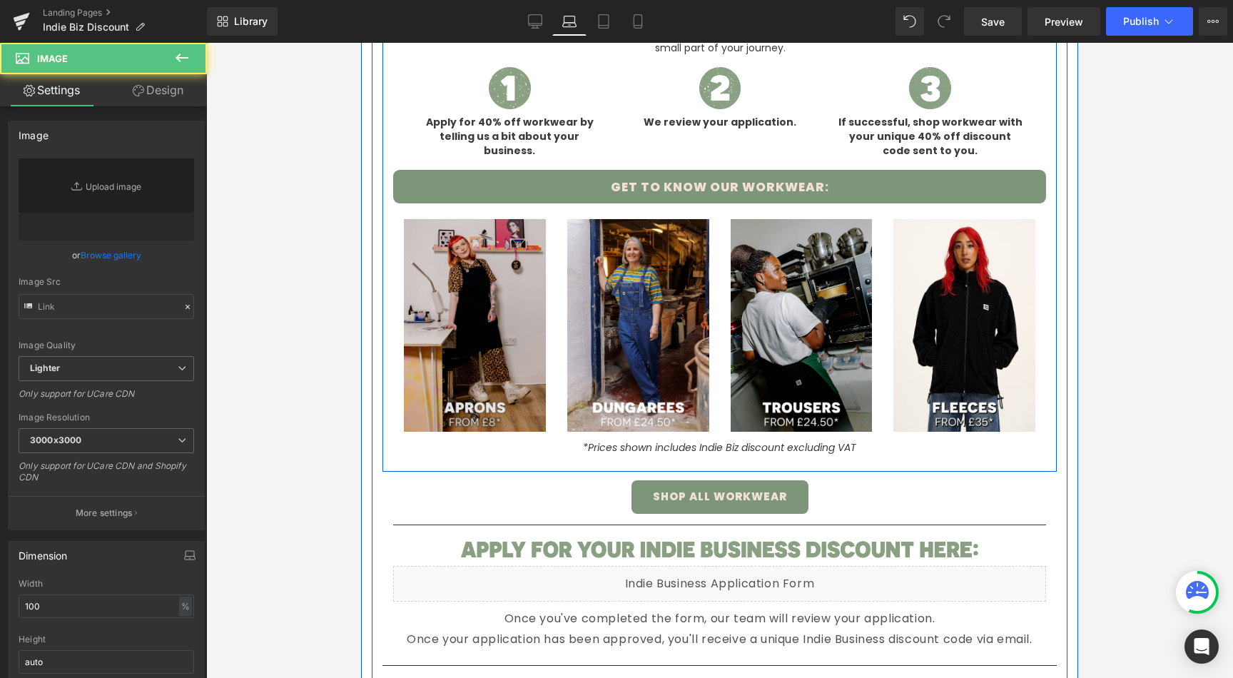
type input "[URL][DOMAIN_NAME]"
click at [477, 236] on img at bounding box center [475, 325] width 142 height 213
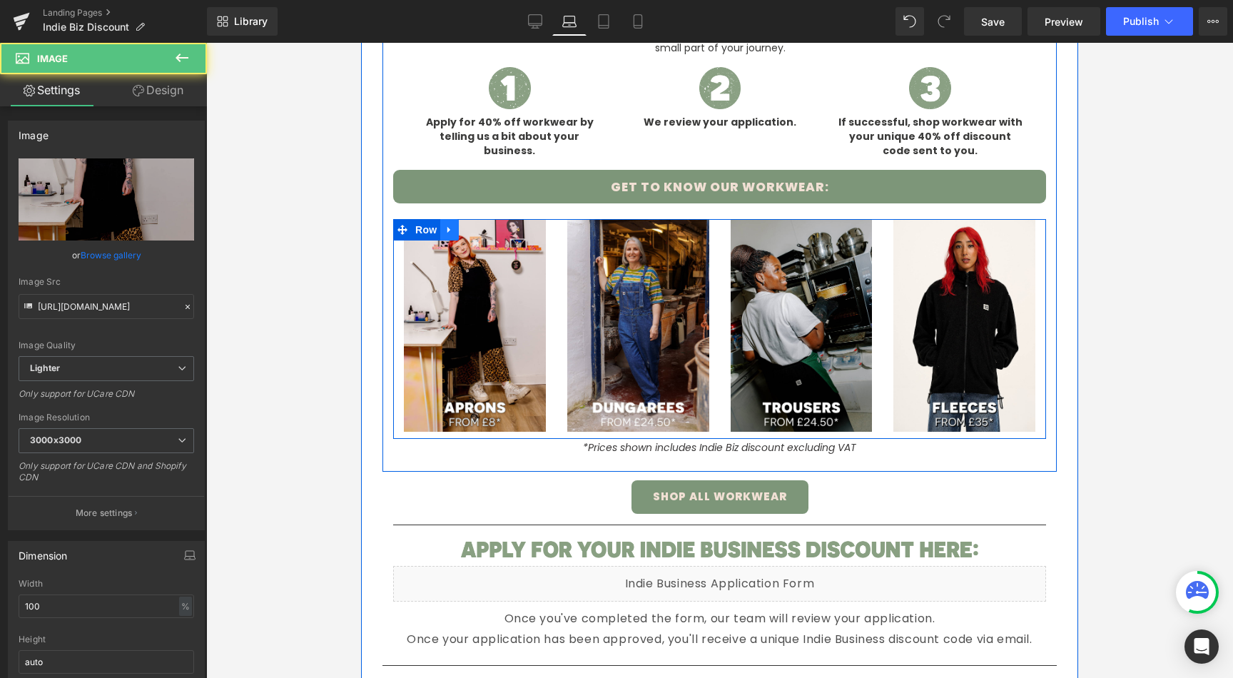
click at [447, 230] on icon at bounding box center [448, 230] width 3 height 6
click at [440, 227] on link at bounding box center [449, 229] width 19 height 21
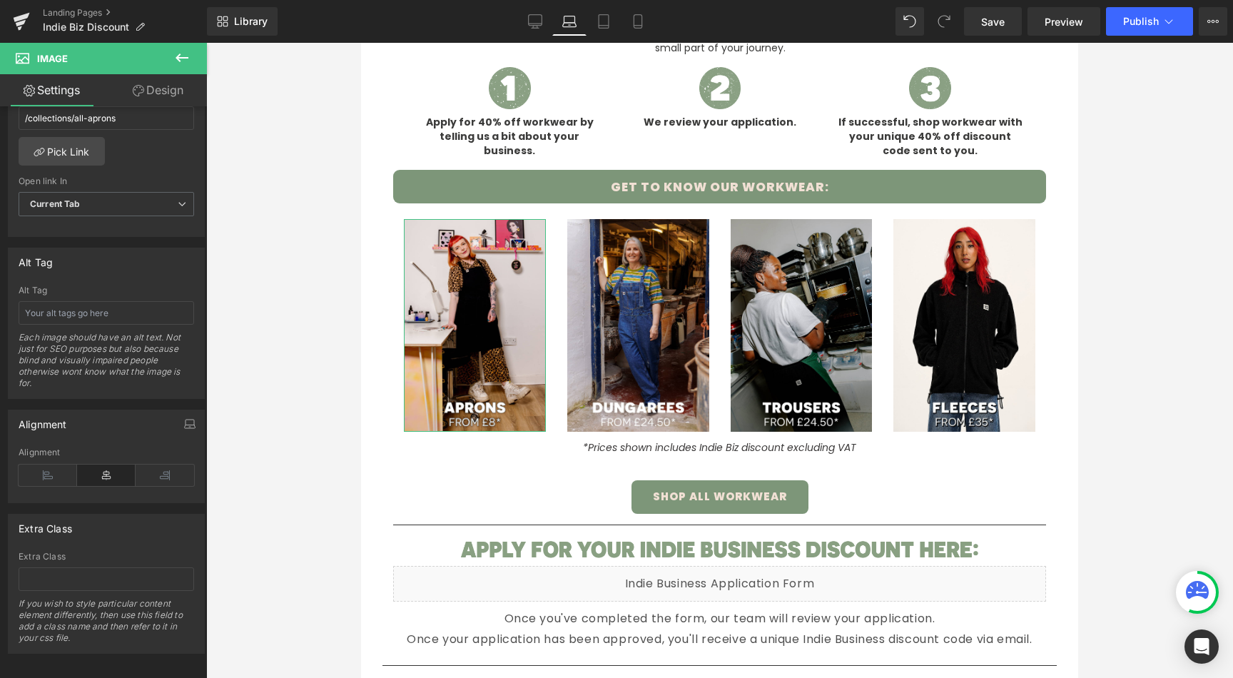
scroll to position [694, 0]
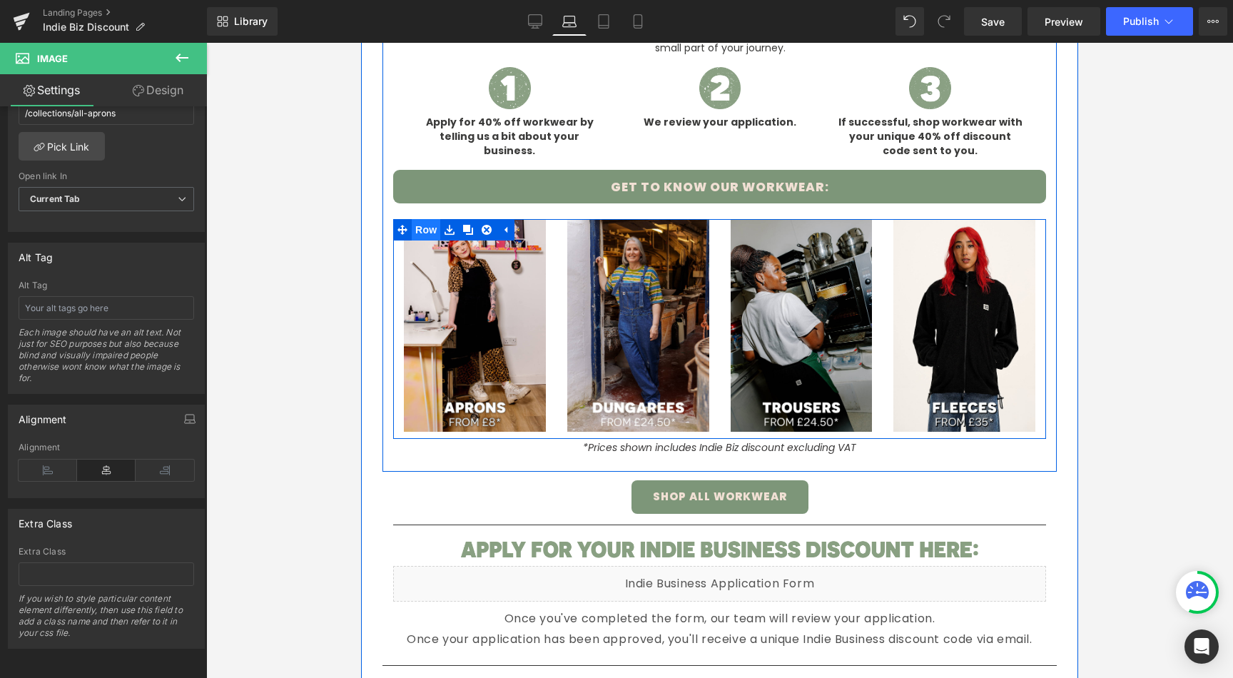
click at [414, 235] on span "Row" at bounding box center [426, 229] width 29 height 21
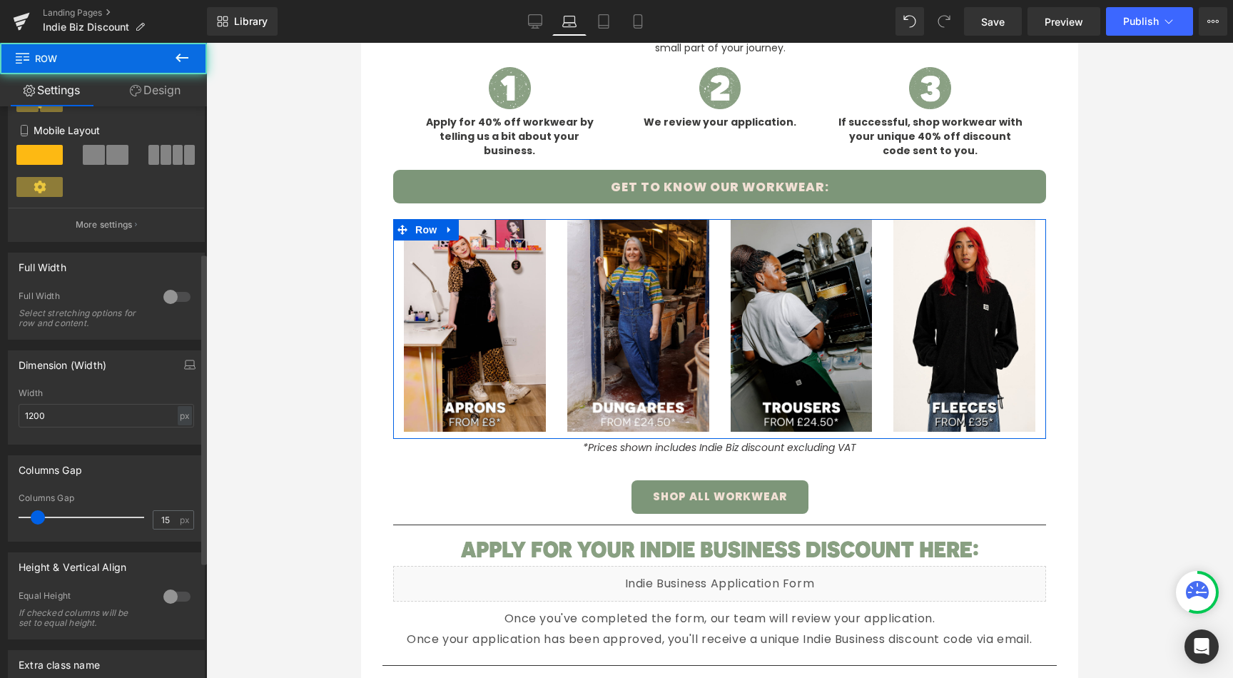
scroll to position [363, 0]
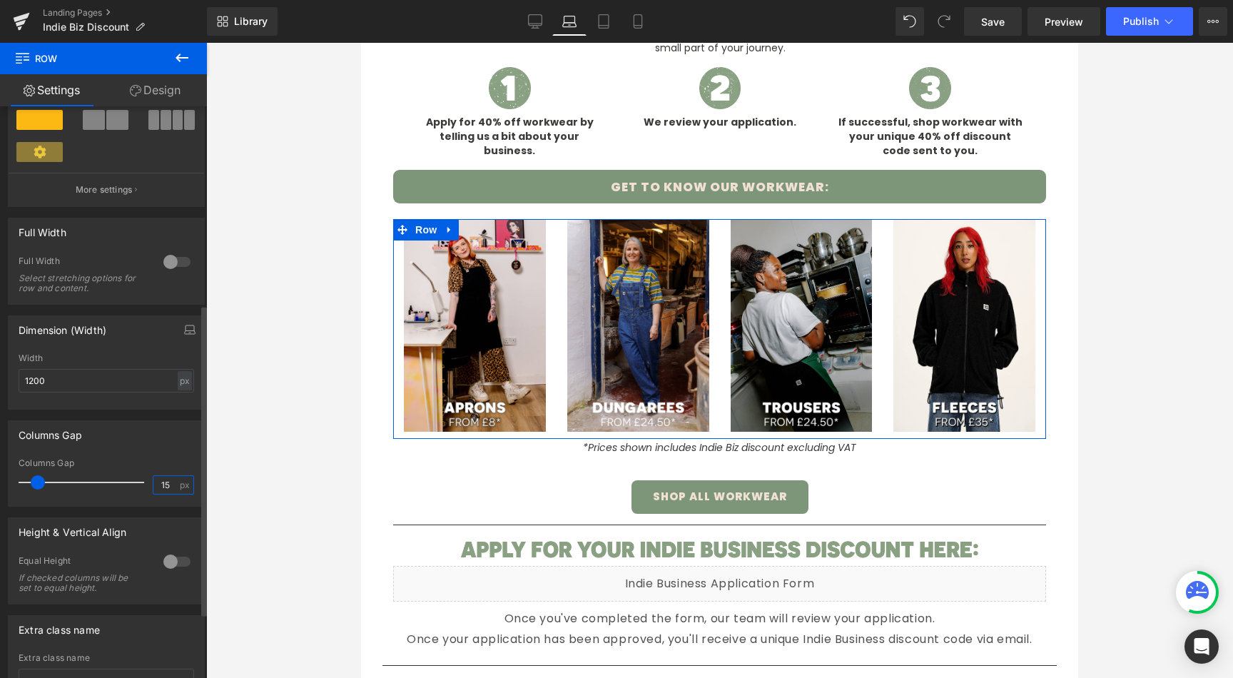
click at [171, 479] on input "15" at bounding box center [165, 485] width 25 height 18
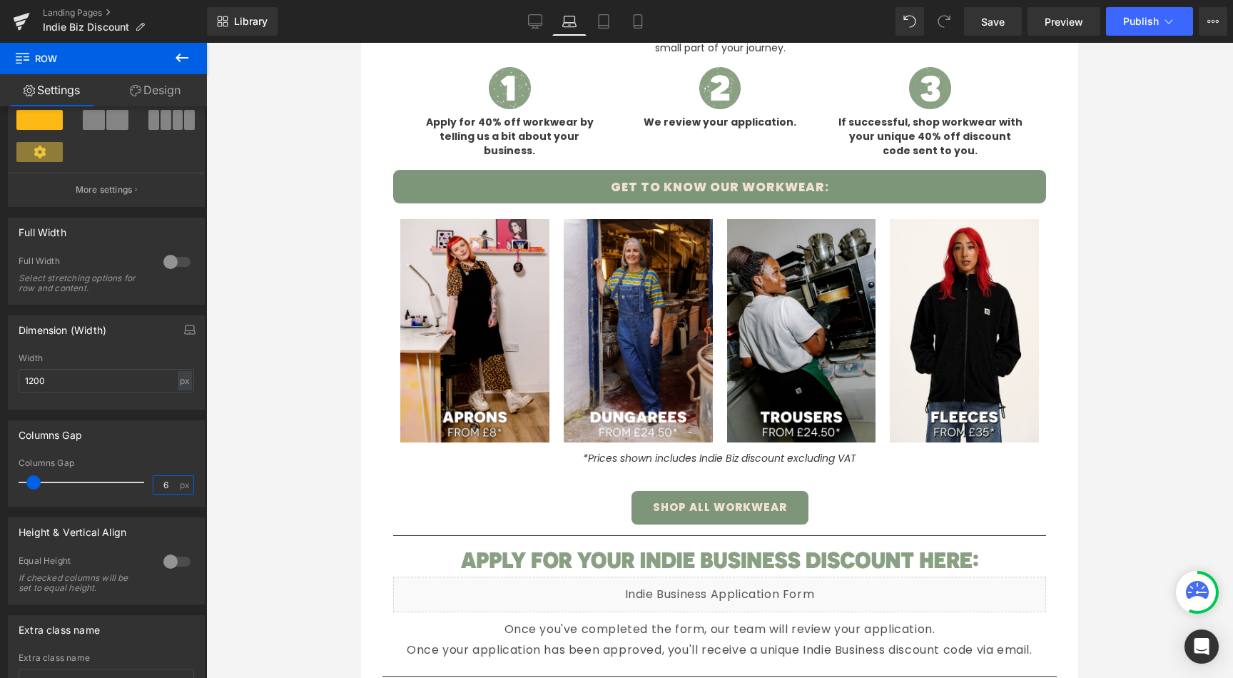
type input "5"
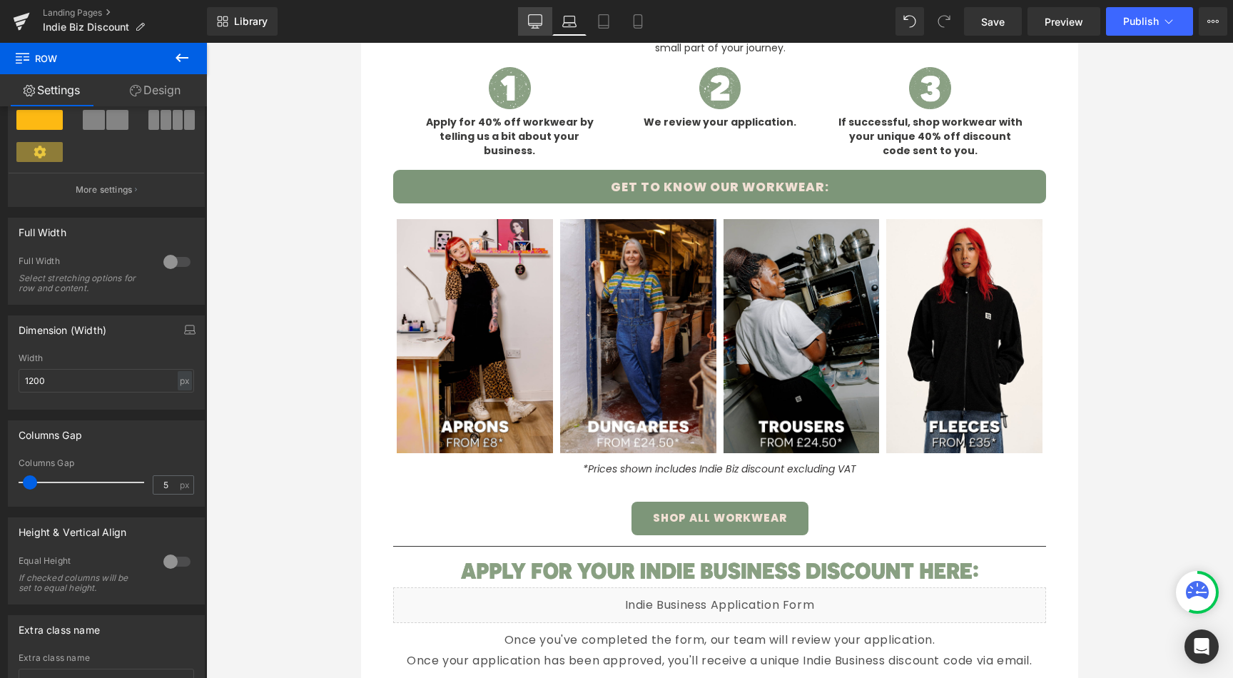
click at [534, 17] on icon at bounding box center [535, 21] width 14 height 14
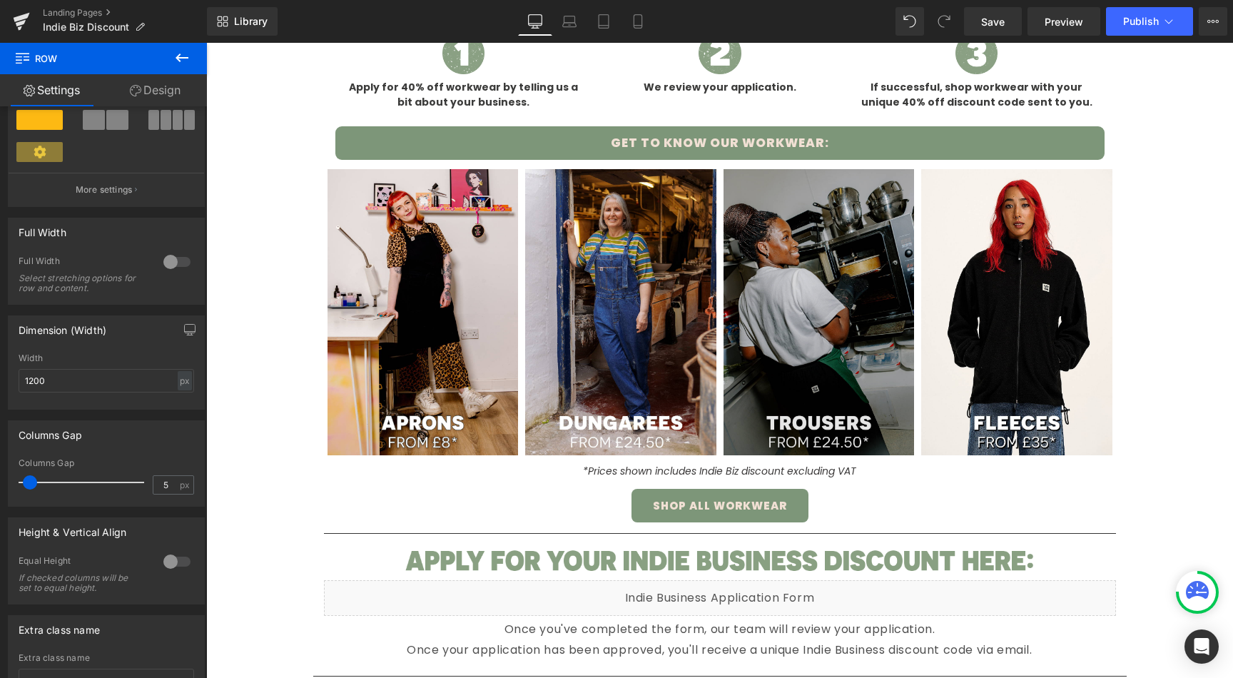
scroll to position [708, 0]
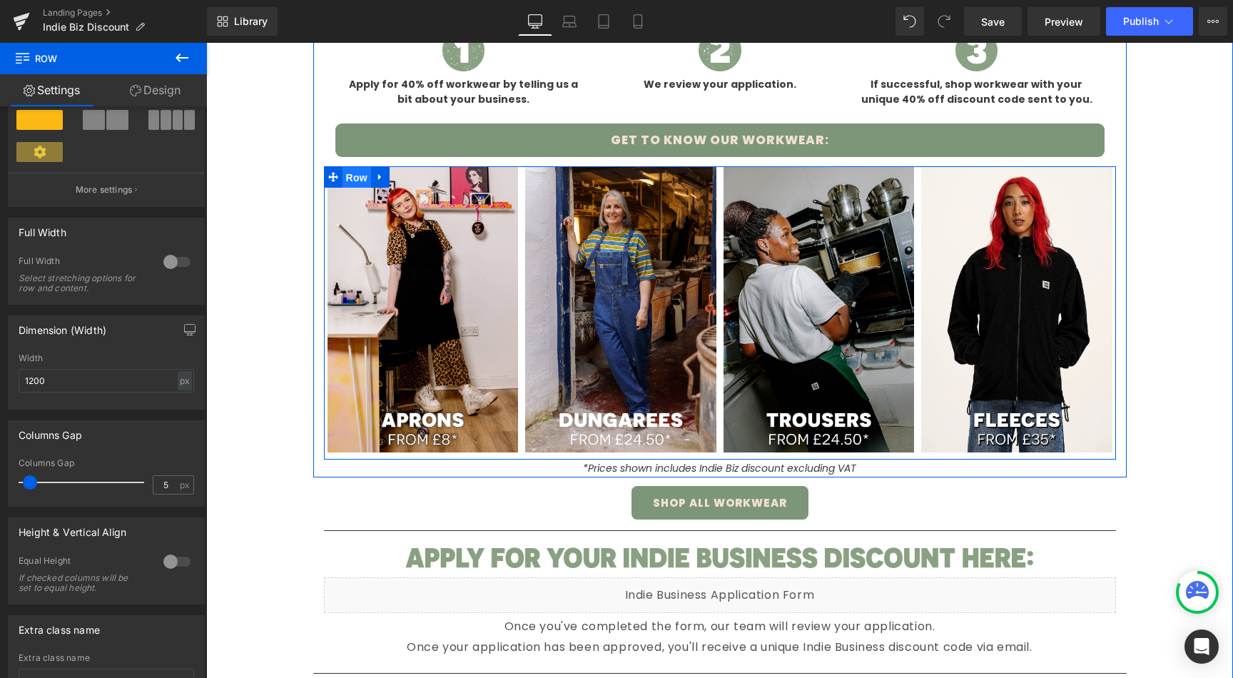
click at [342, 175] on span "Row" at bounding box center [356, 177] width 29 height 21
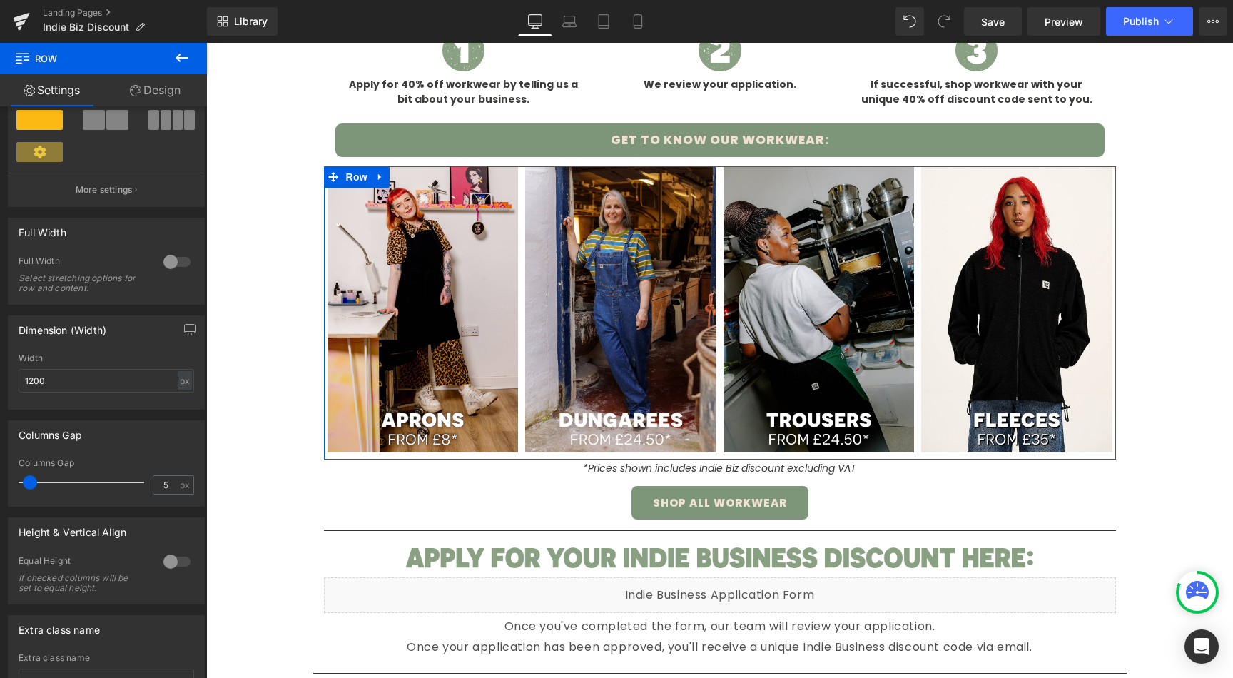
click at [151, 96] on link "Design" at bounding box center [154, 90] width 103 height 32
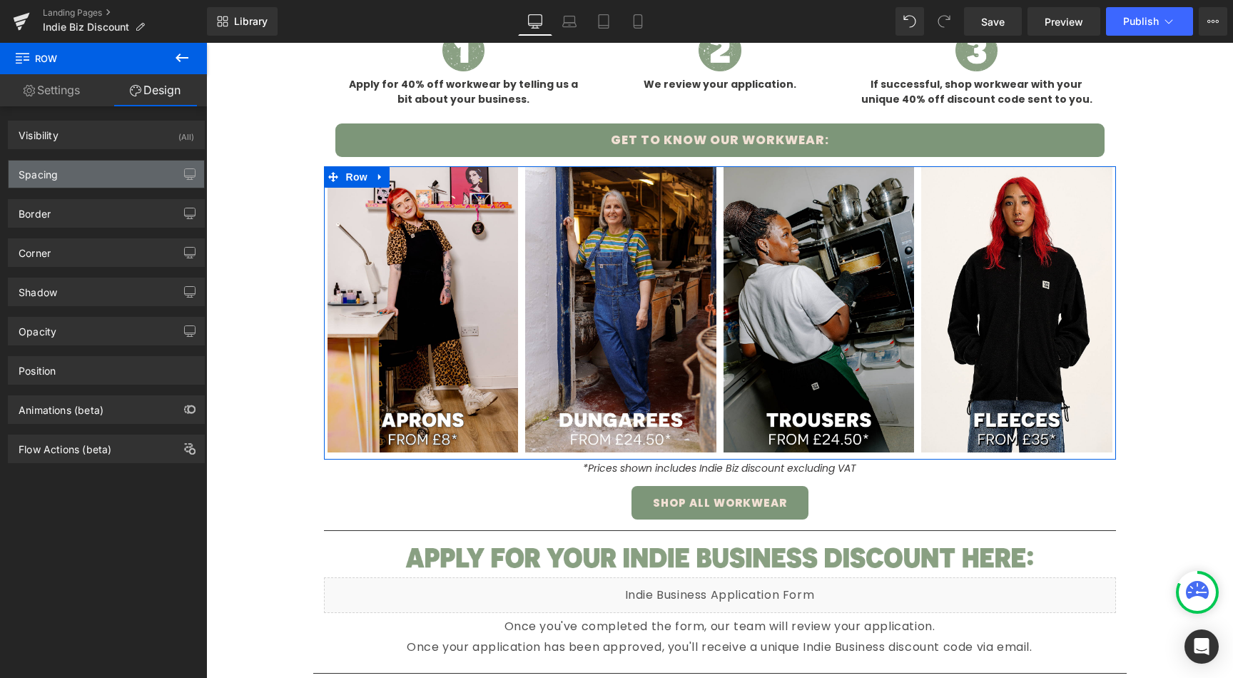
click at [53, 170] on div "Spacing" at bounding box center [38, 171] width 39 height 20
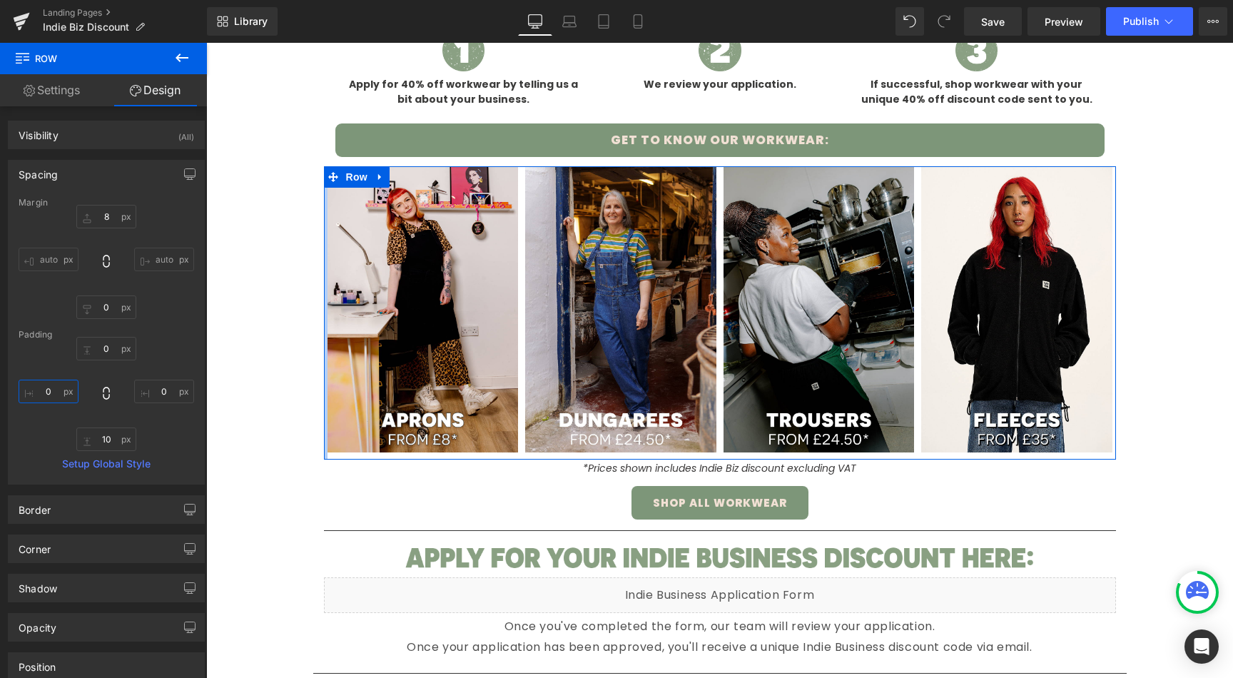
click at [47, 387] on input "0" at bounding box center [49, 392] width 60 height 24
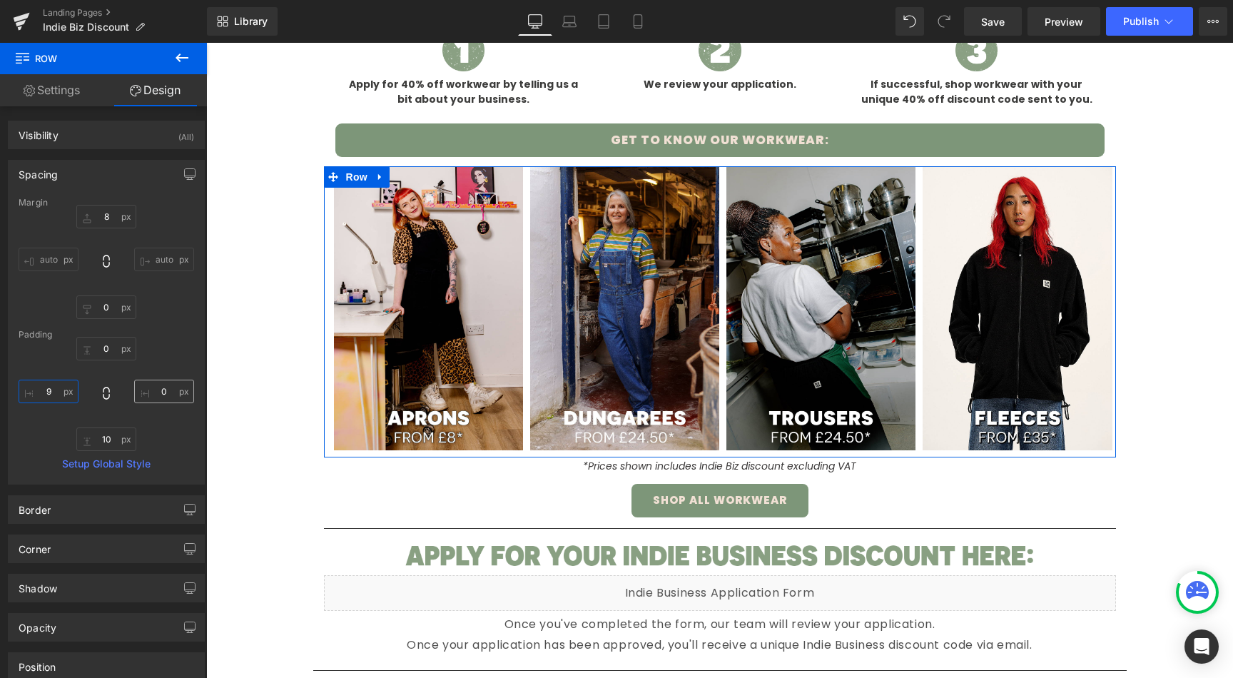
type input "10"
click at [153, 396] on input "0" at bounding box center [164, 392] width 60 height 24
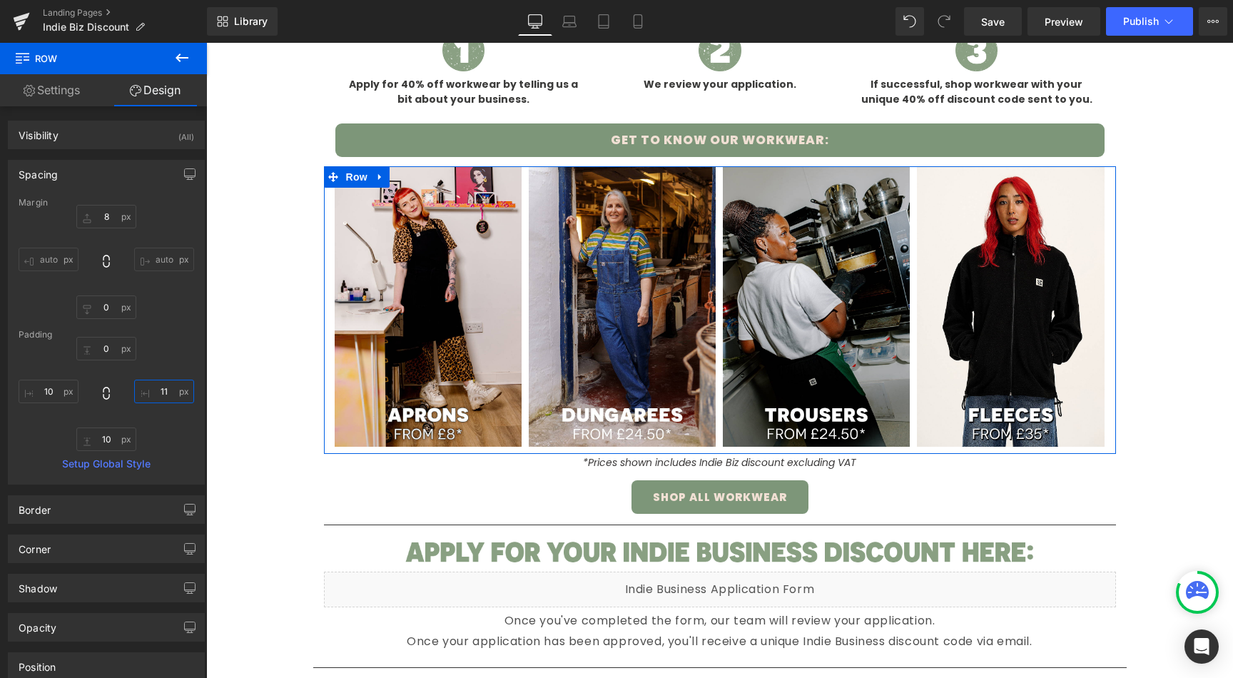
type input "12"
click at [52, 397] on input "10" at bounding box center [49, 392] width 60 height 24
type input "12"
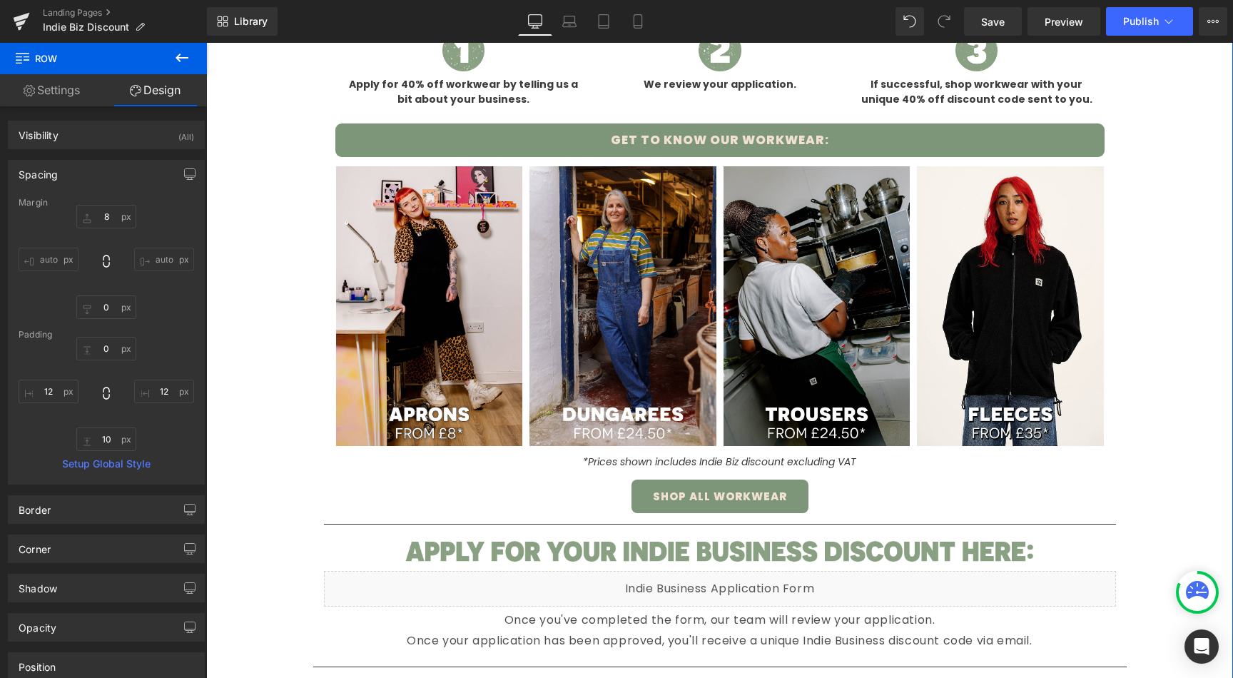
click at [239, 464] on div "Image Image We know it can be tough doing business. That sometimes means you ca…" at bounding box center [719, 652] width 1027 height 2448
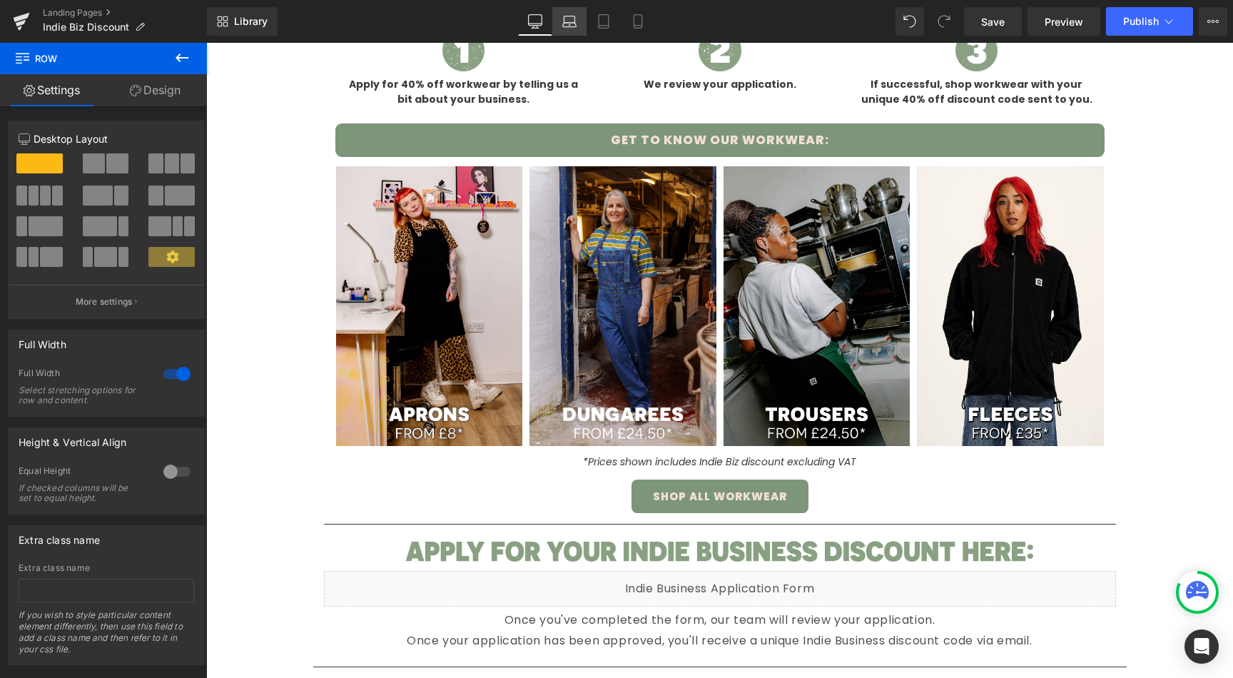
click at [577, 20] on link "Laptop" at bounding box center [569, 21] width 34 height 29
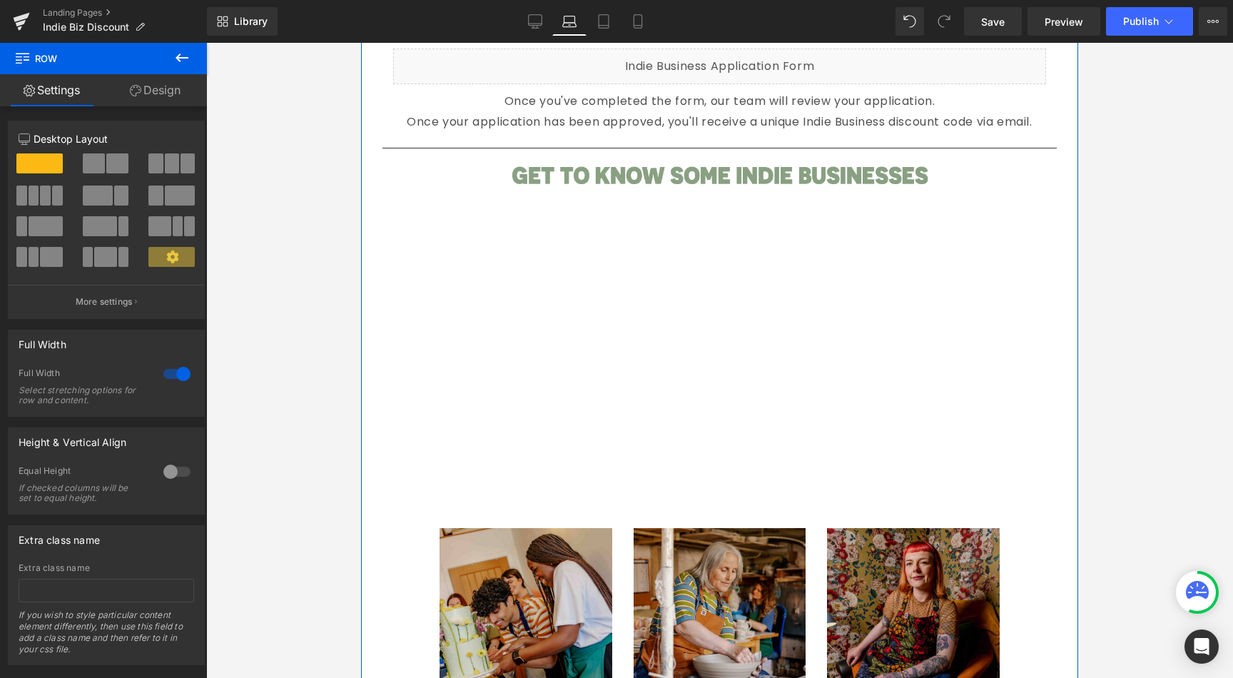
scroll to position [1145, 0]
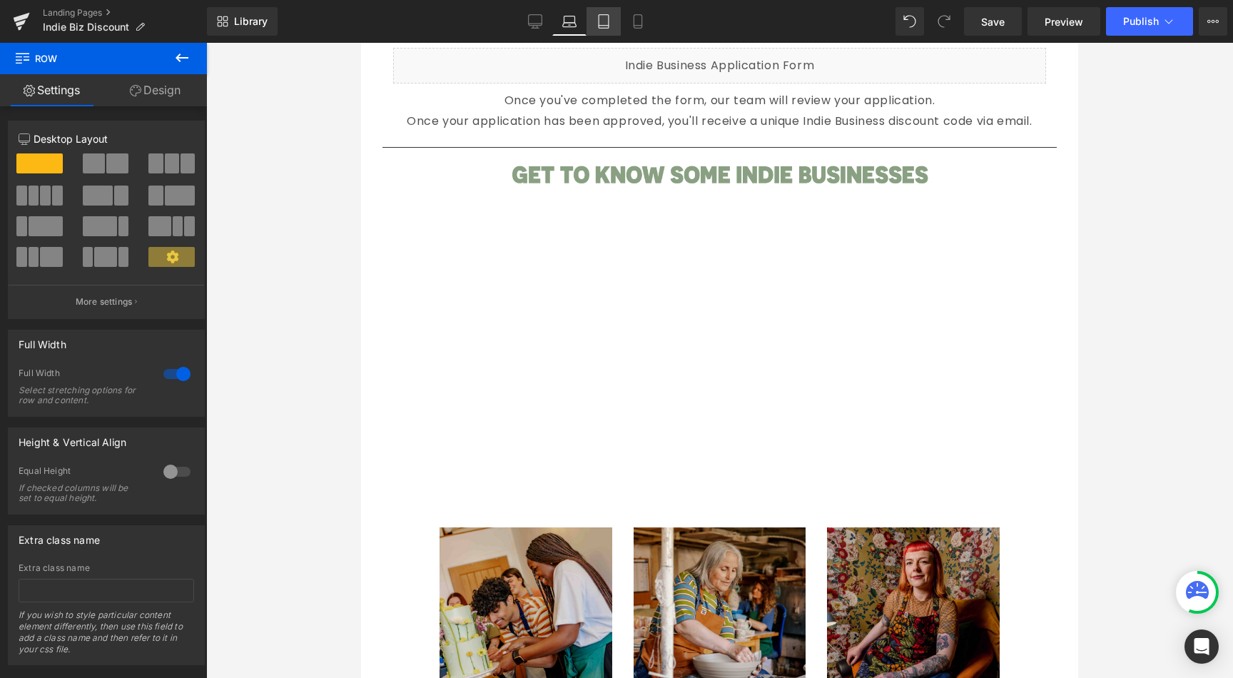
click at [592, 21] on link "Tablet" at bounding box center [603, 21] width 34 height 29
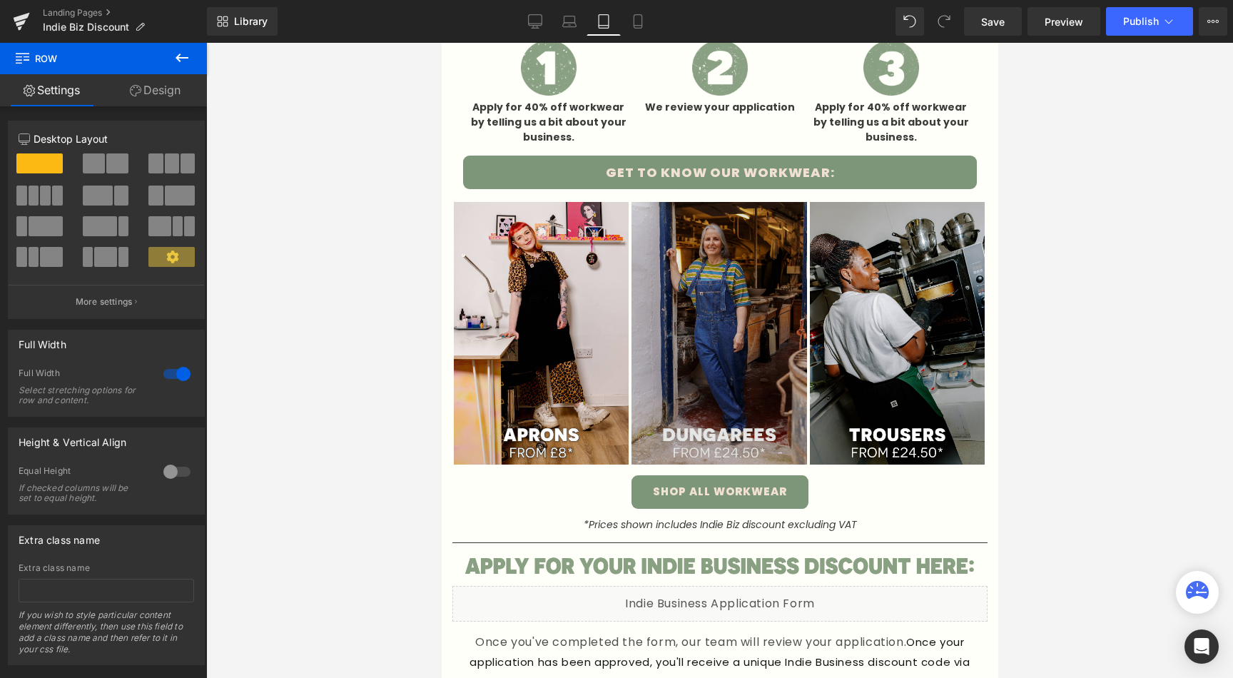
scroll to position [531, 0]
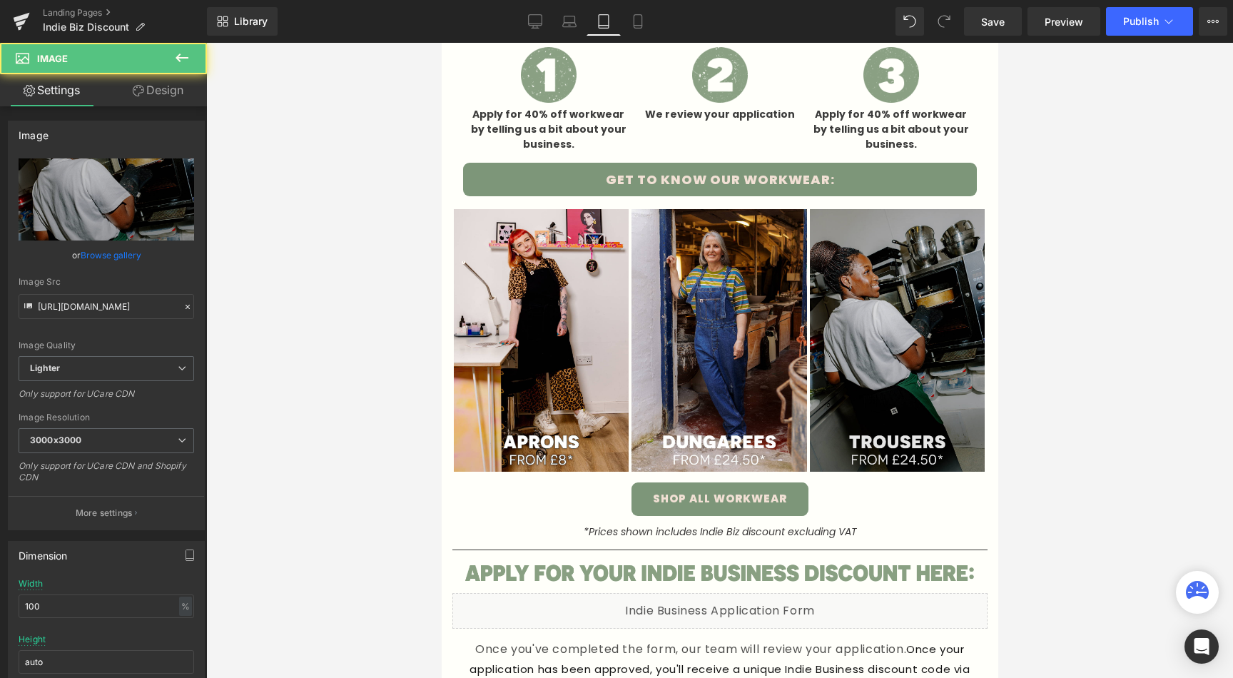
click at [935, 324] on img at bounding box center [896, 340] width 175 height 263
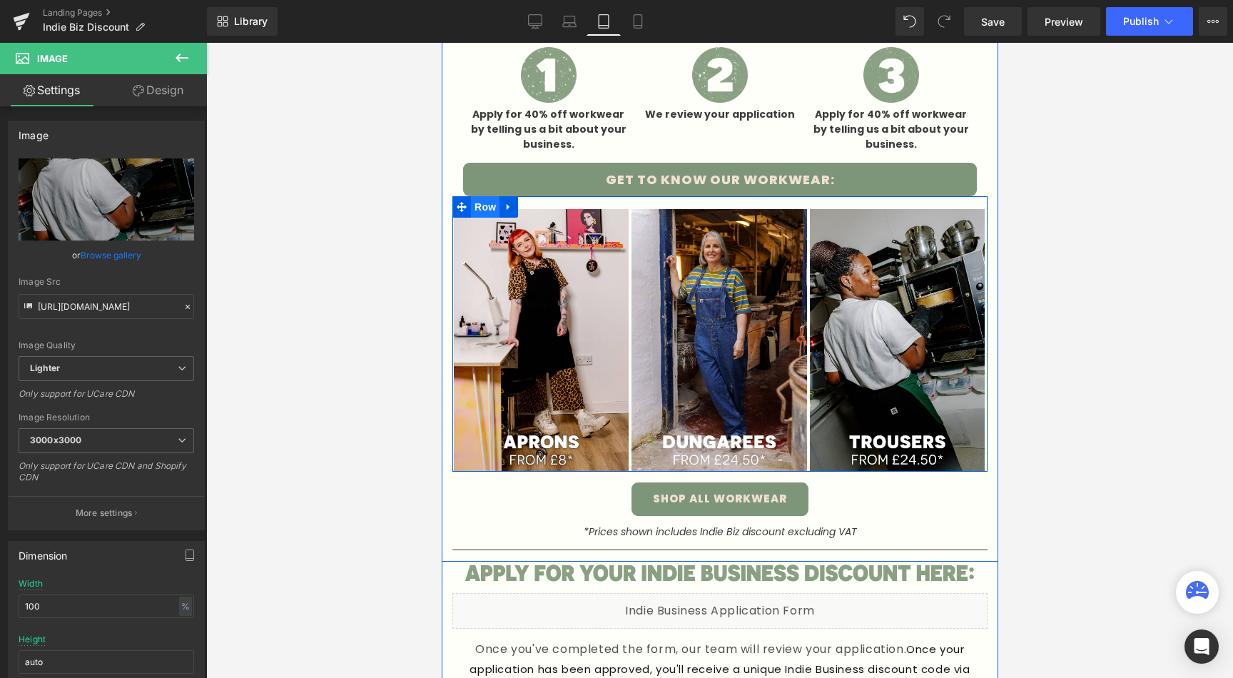
click at [483, 203] on span "Row" at bounding box center [484, 206] width 29 height 21
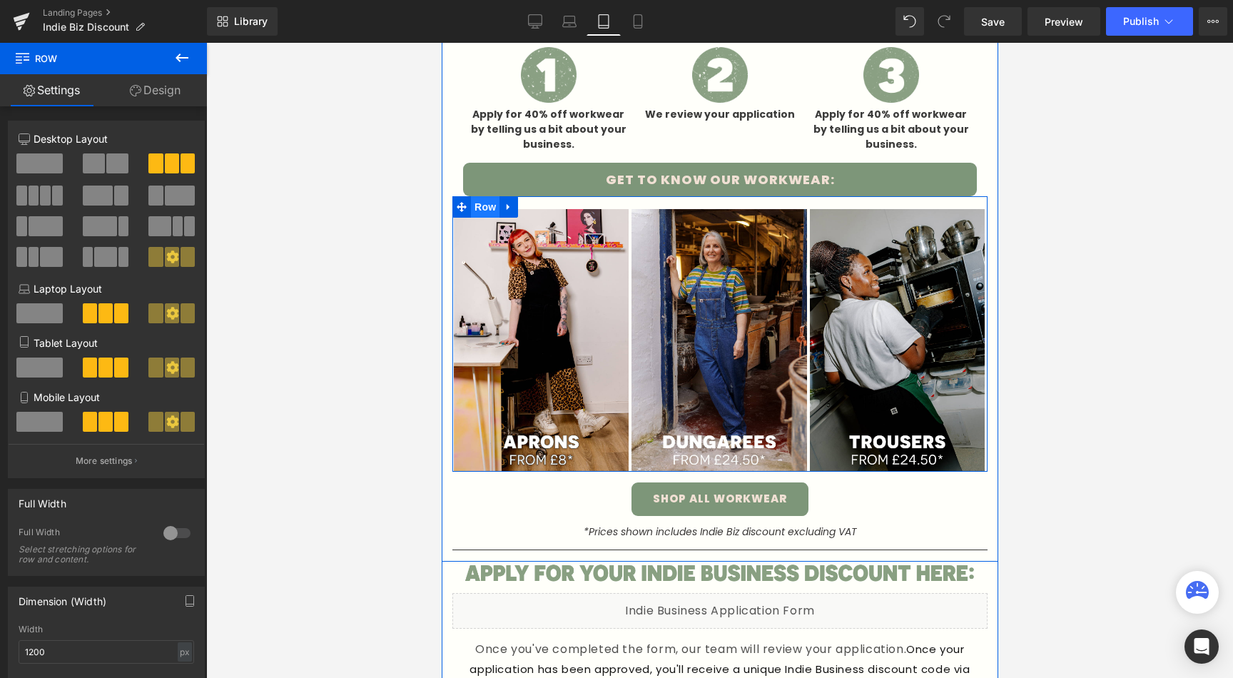
click at [482, 213] on span "Row" at bounding box center [484, 206] width 29 height 21
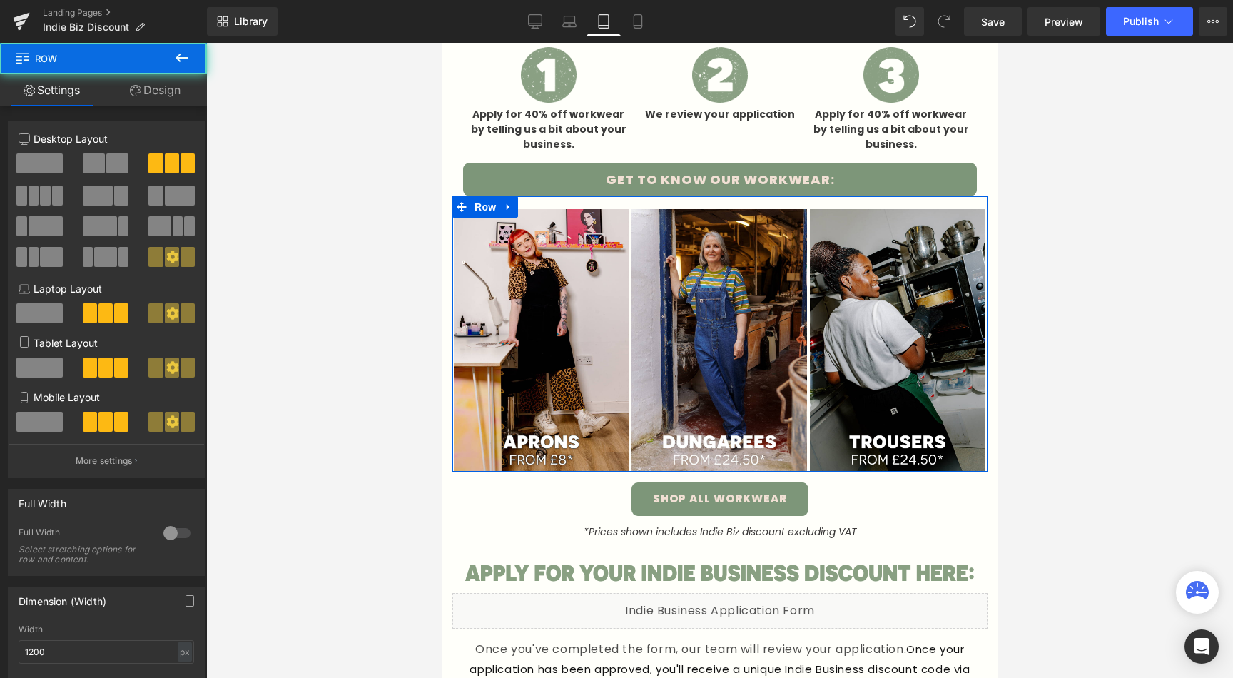
click at [137, 85] on icon at bounding box center [135, 90] width 11 height 11
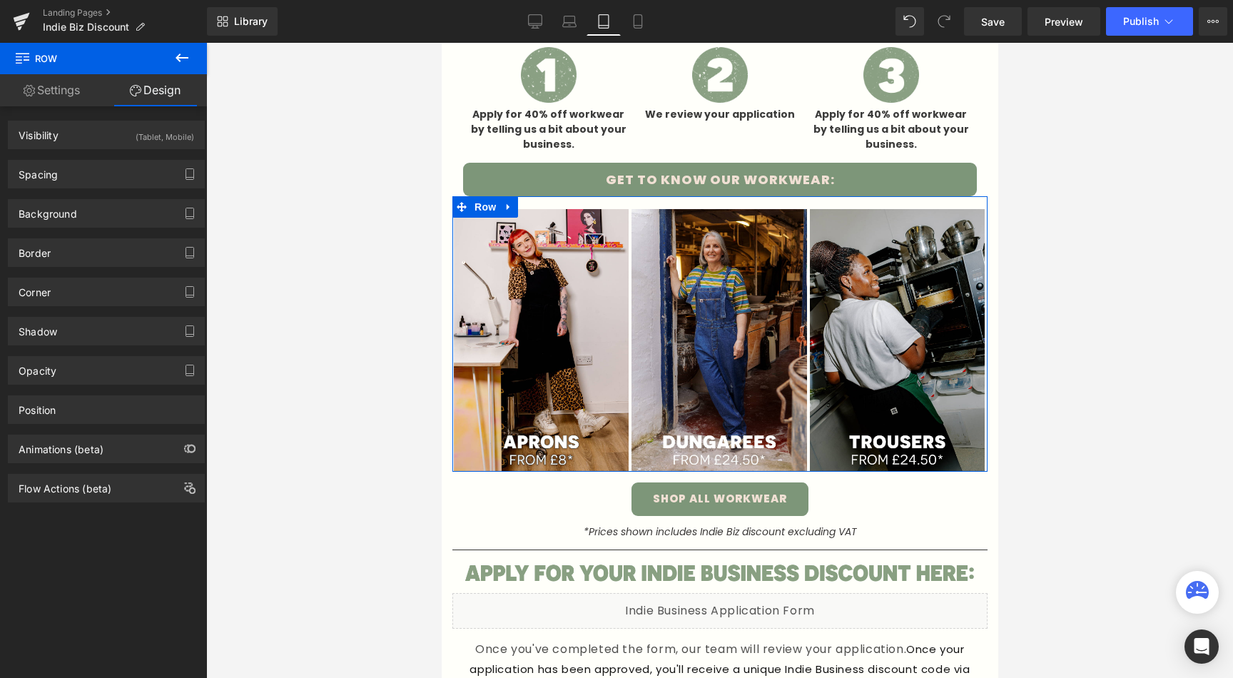
click at [44, 98] on link "Settings" at bounding box center [51, 90] width 103 height 32
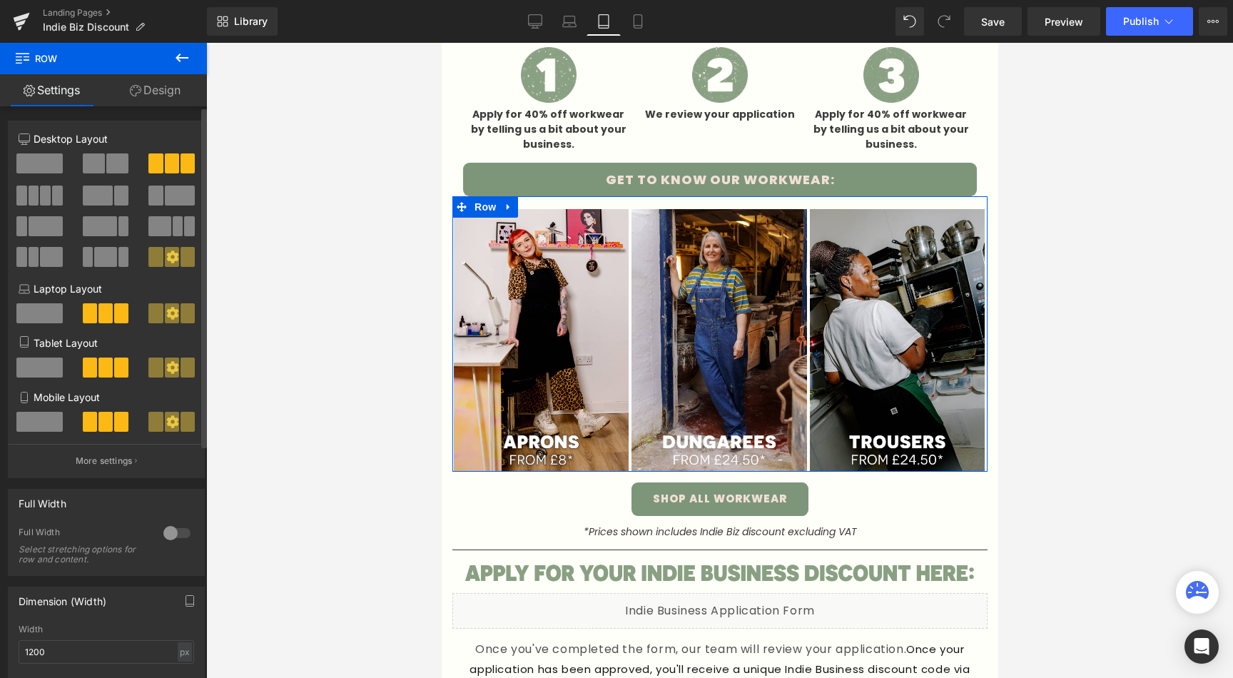
click at [91, 168] on span at bounding box center [94, 163] width 22 height 20
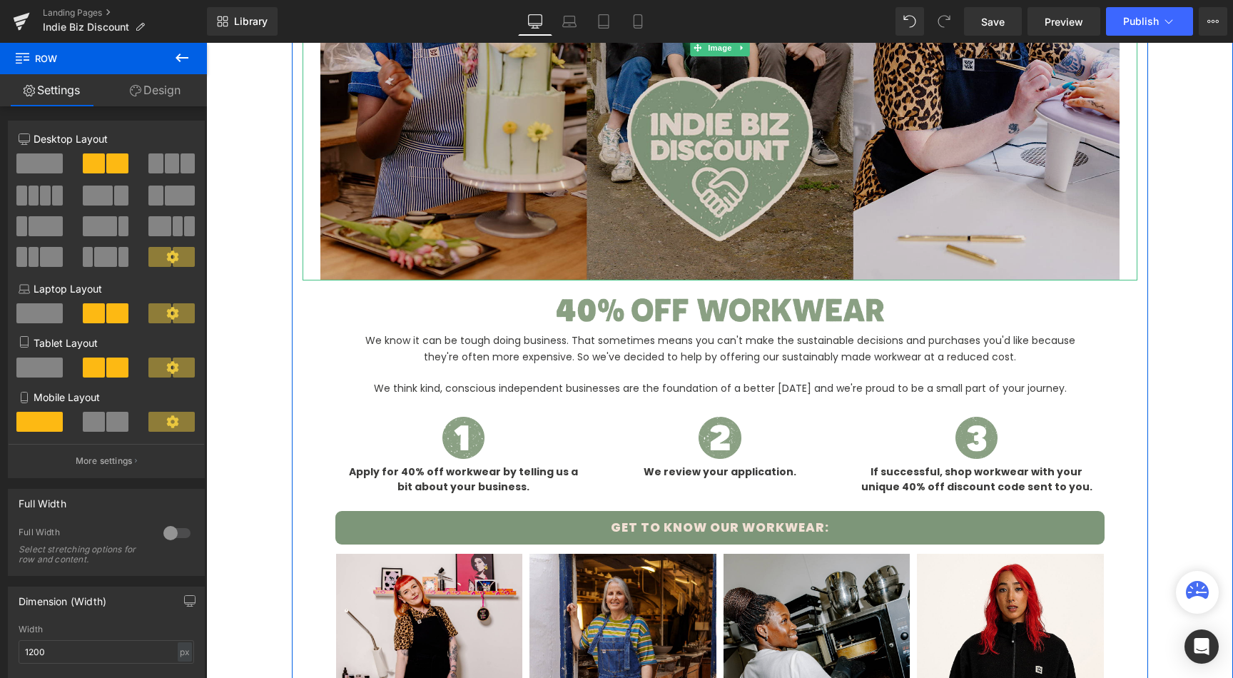
scroll to position [944, 0]
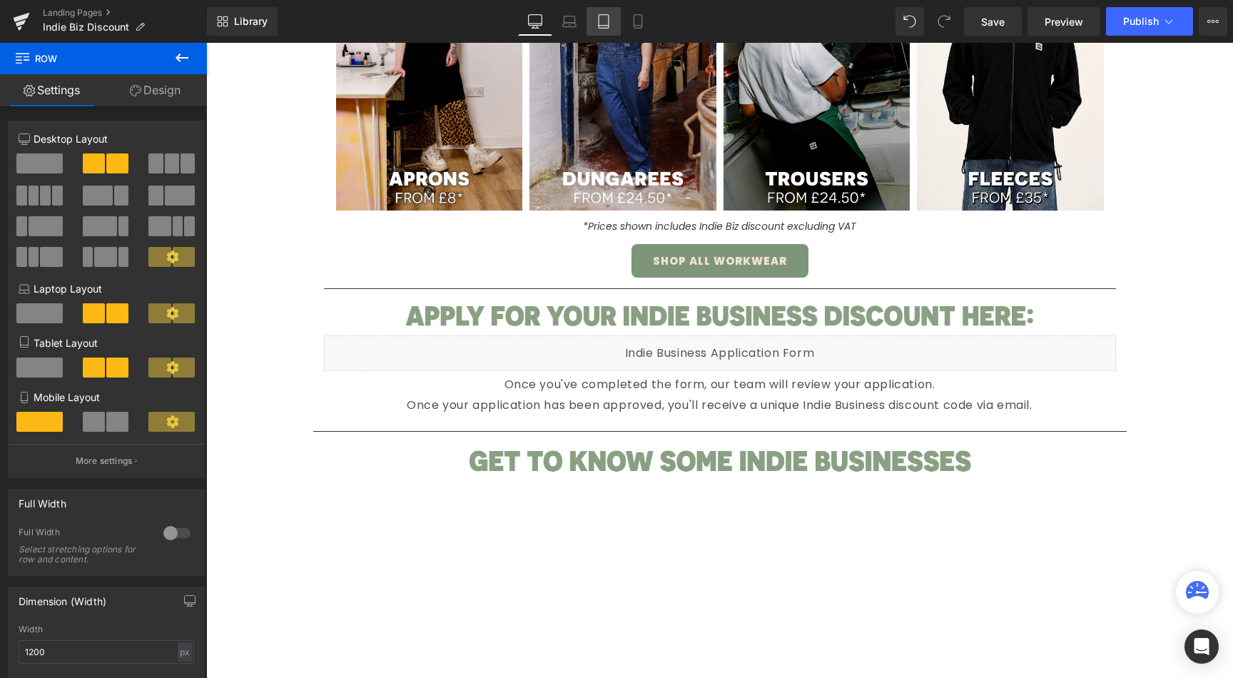
drag, startPoint x: 602, startPoint y: 25, endPoint x: 606, endPoint y: 34, distance: 9.6
click at [602, 26] on icon at bounding box center [604, 26] width 10 height 0
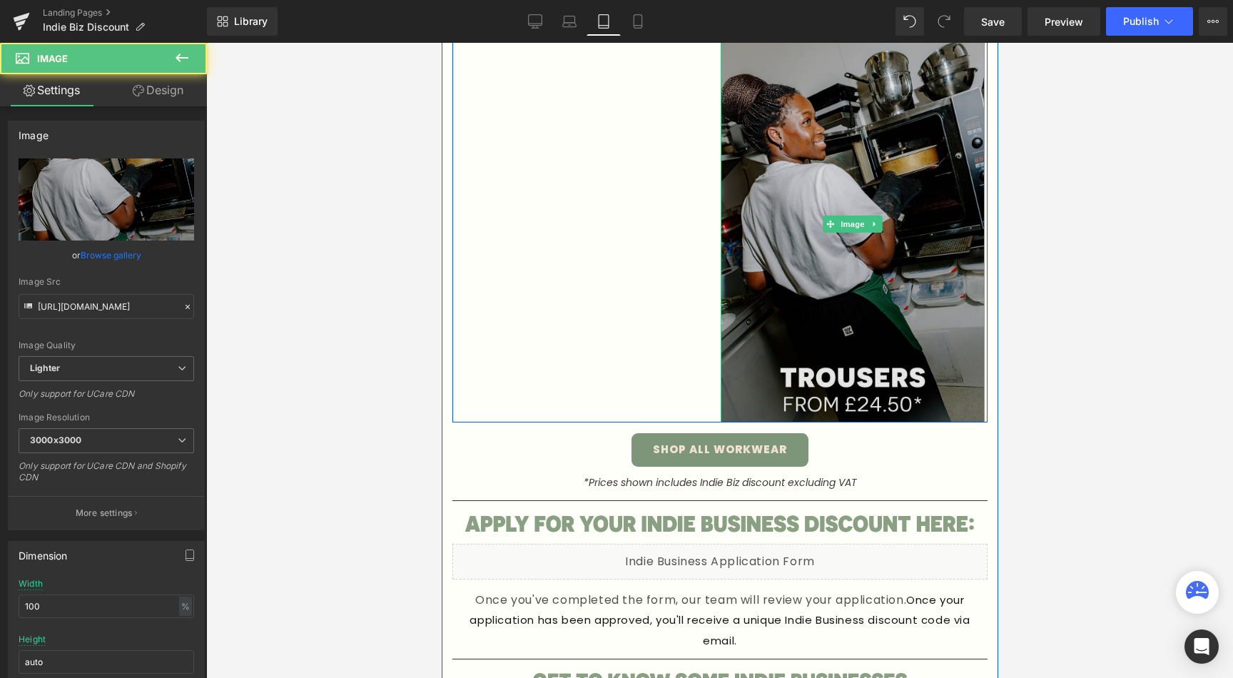
click at [789, 280] on img at bounding box center [852, 224] width 264 height 396
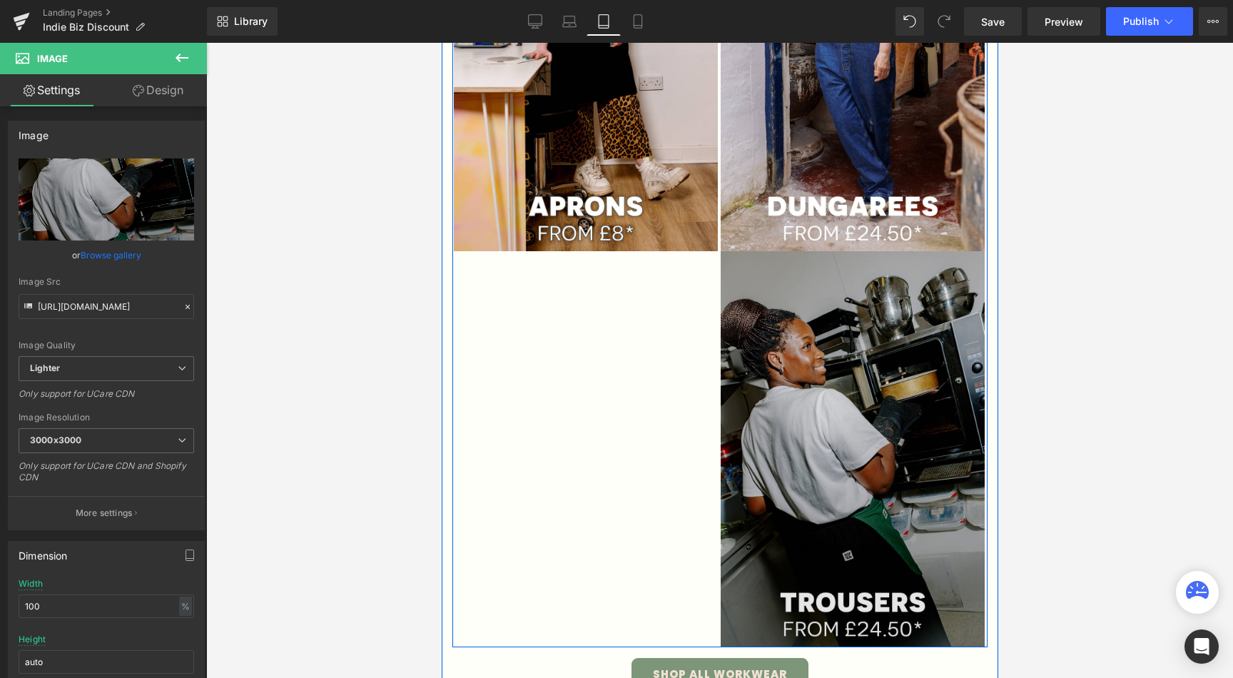
scroll to position [888, 0]
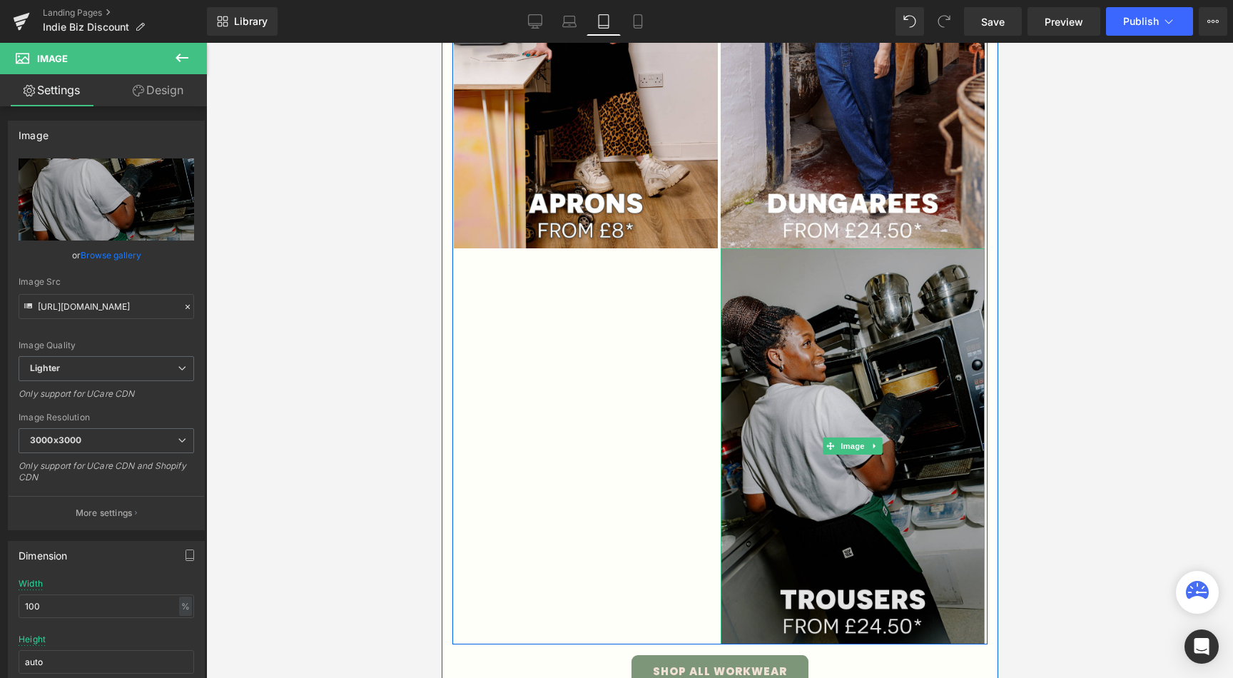
click at [798, 340] on img at bounding box center [852, 446] width 264 height 396
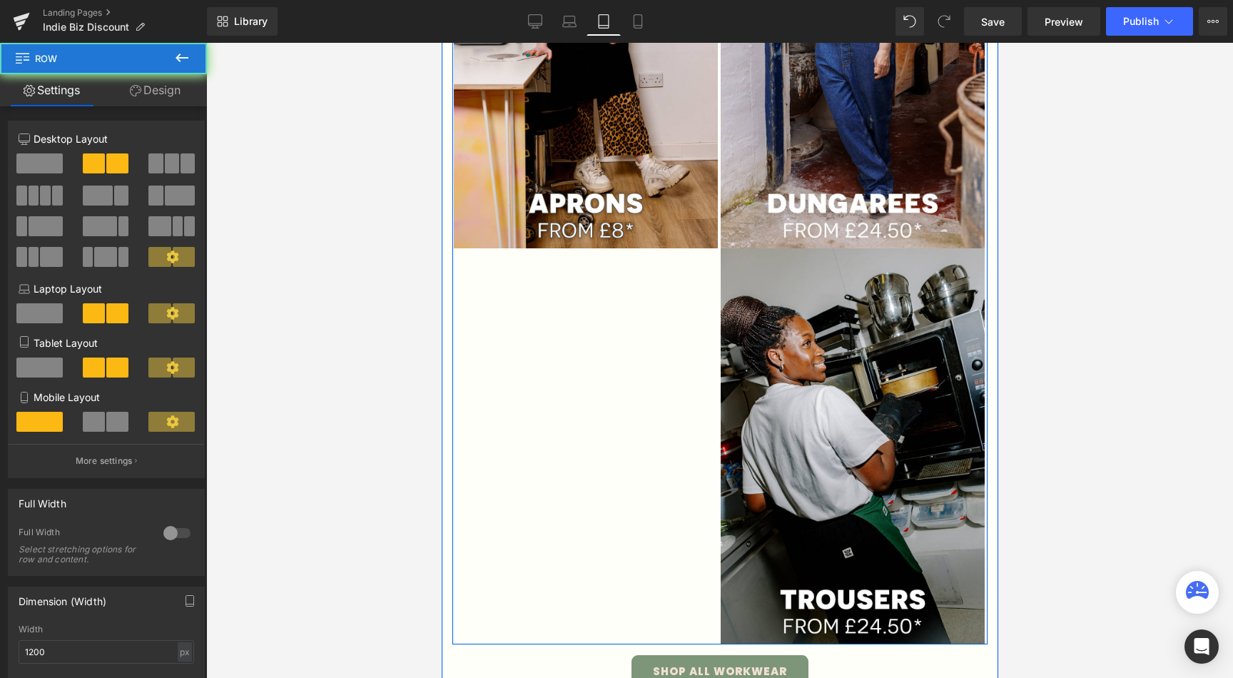
click at [662, 331] on div "Image Image Image Row" at bounding box center [719, 241] width 535 height 805
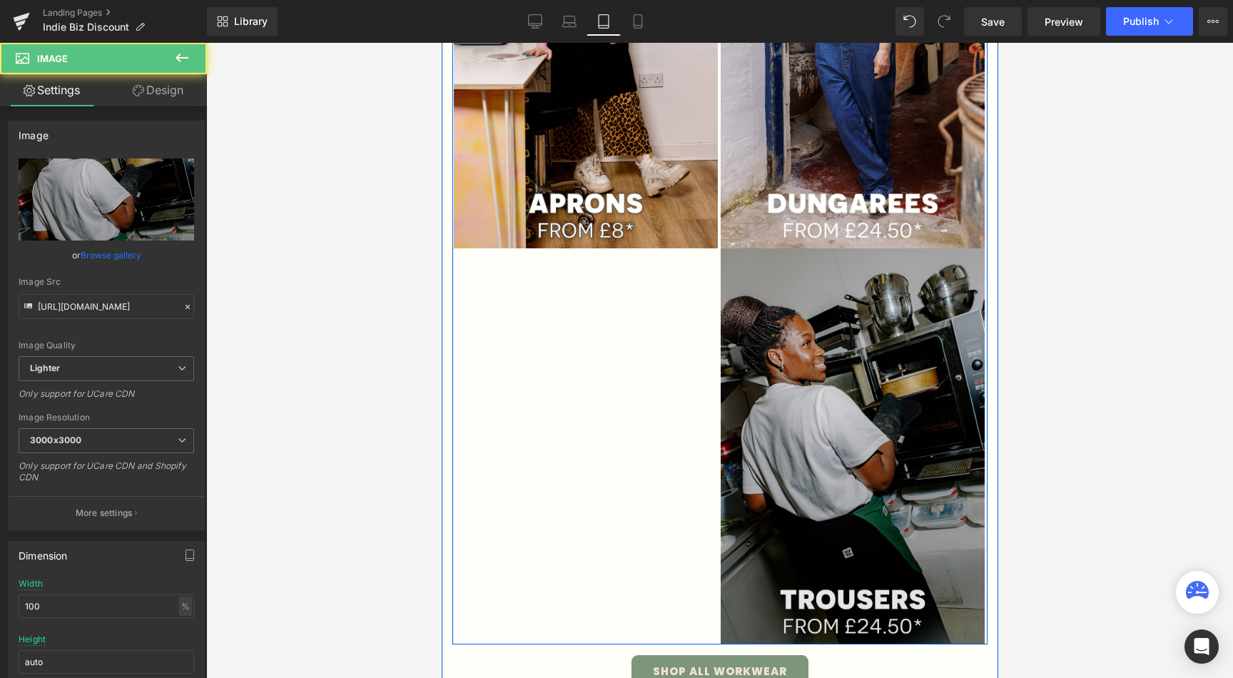
click at [789, 365] on img at bounding box center [852, 446] width 264 height 396
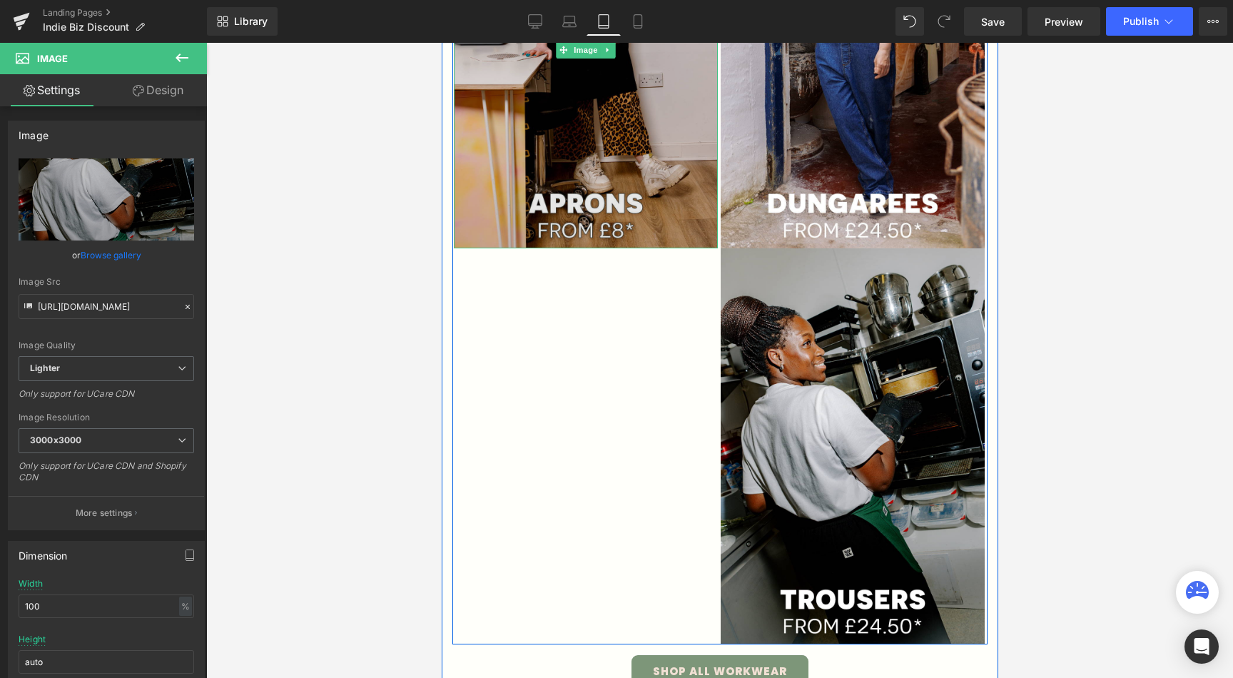
scroll to position [643, 0]
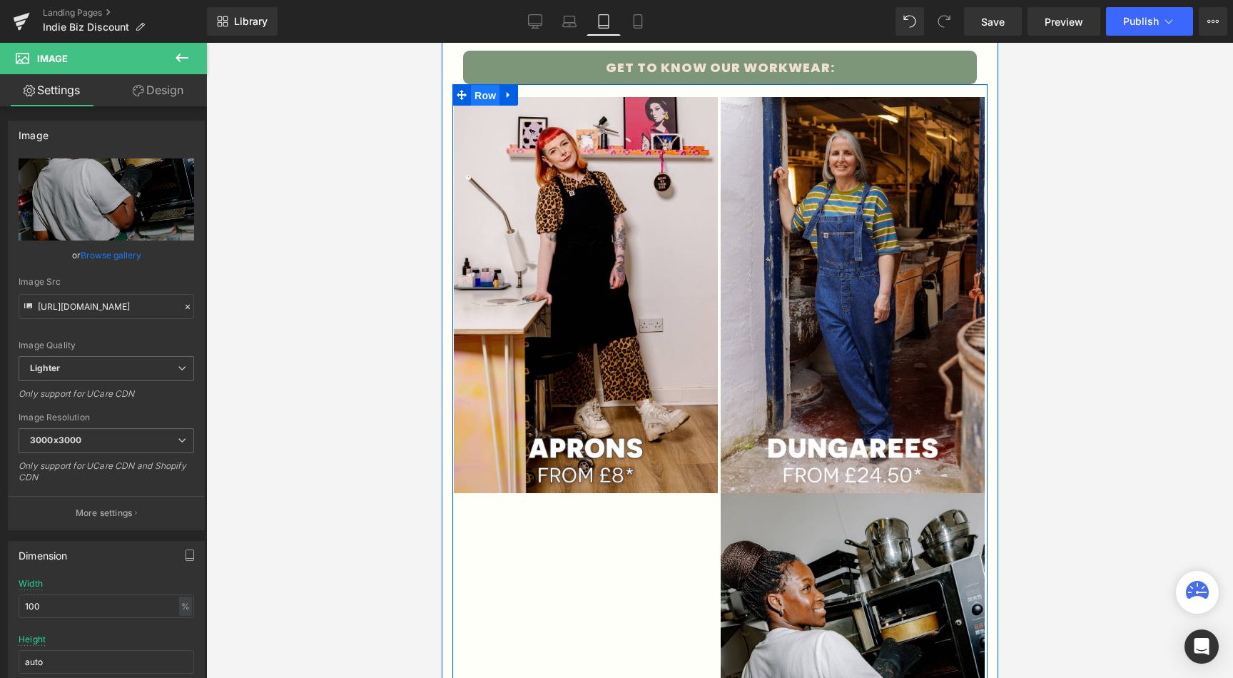
click at [473, 91] on span "Row" at bounding box center [484, 95] width 29 height 21
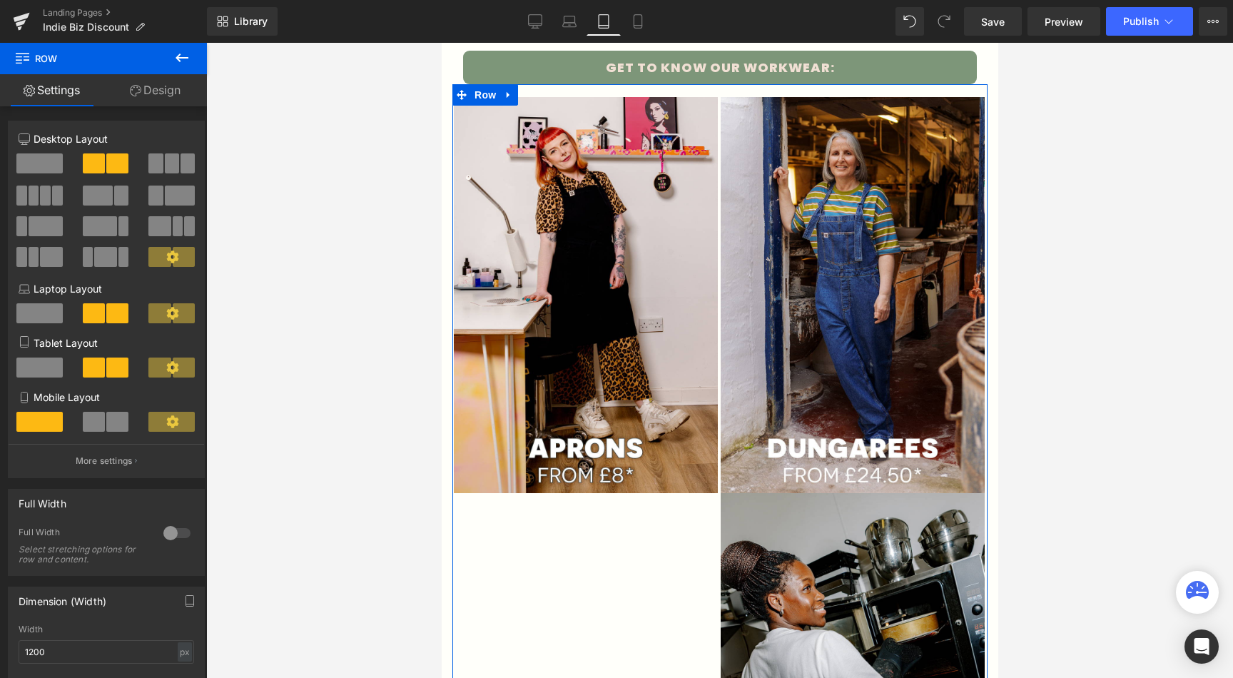
click at [97, 427] on span at bounding box center [94, 422] width 22 height 20
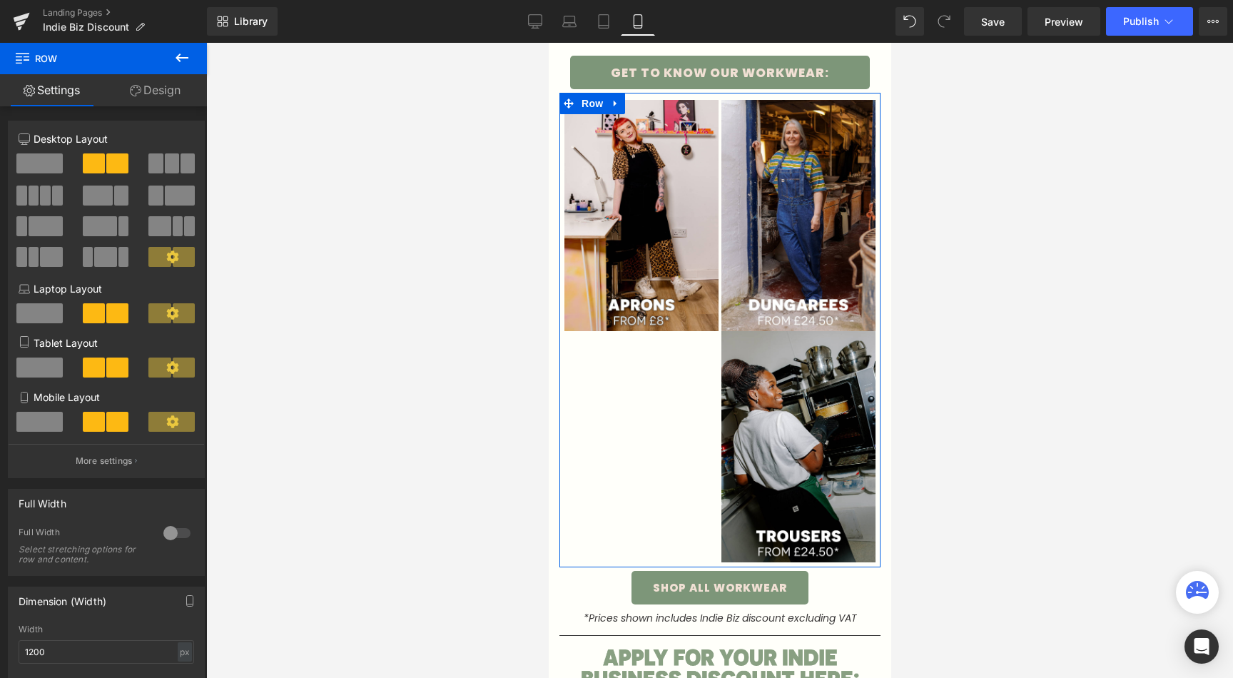
scroll to position [598, 0]
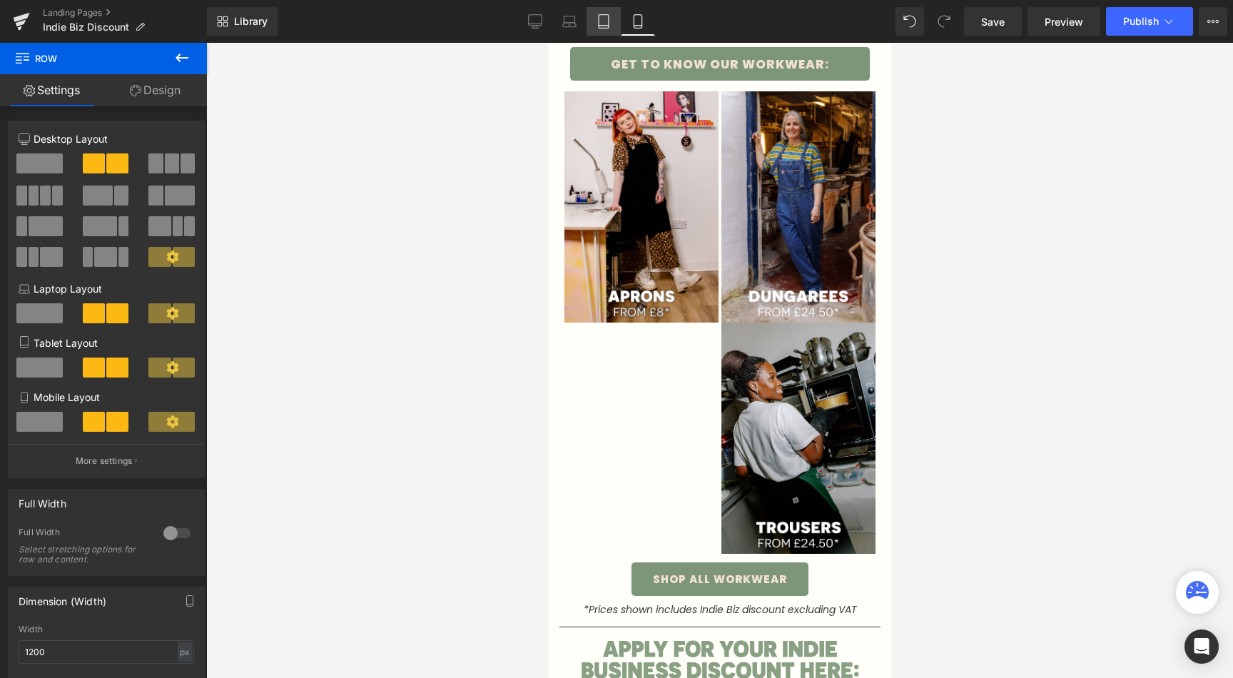
click at [617, 21] on link "Tablet" at bounding box center [603, 21] width 34 height 29
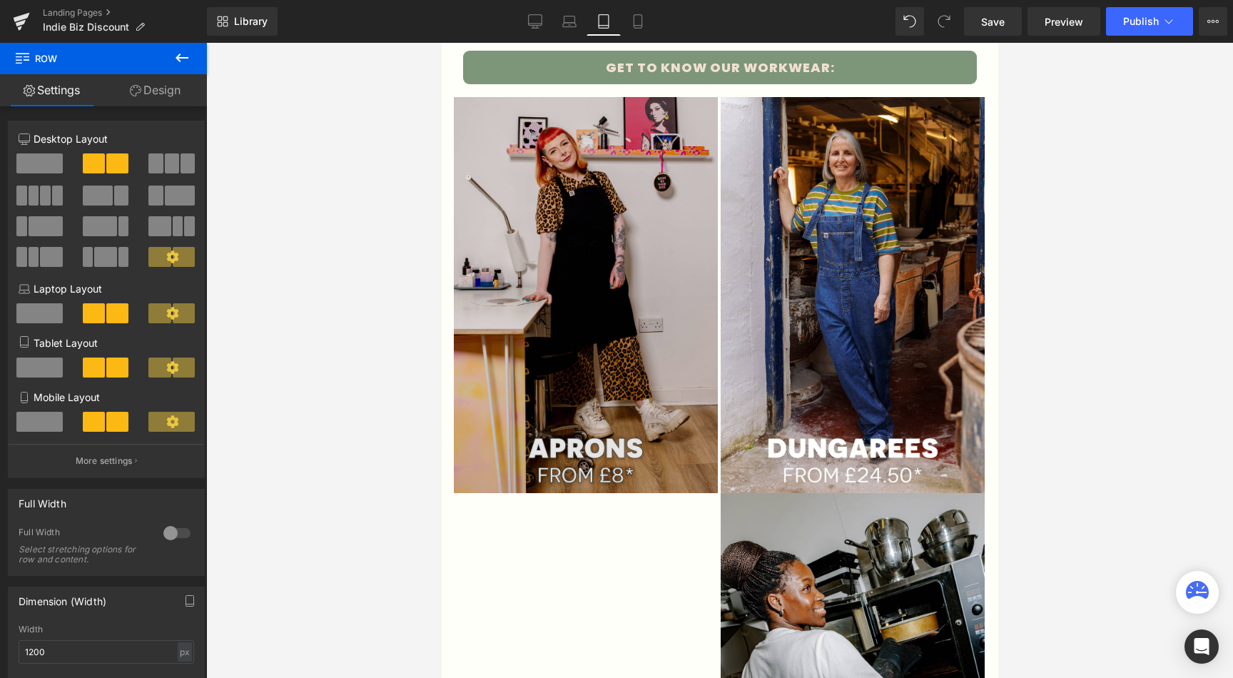
scroll to position [877, 0]
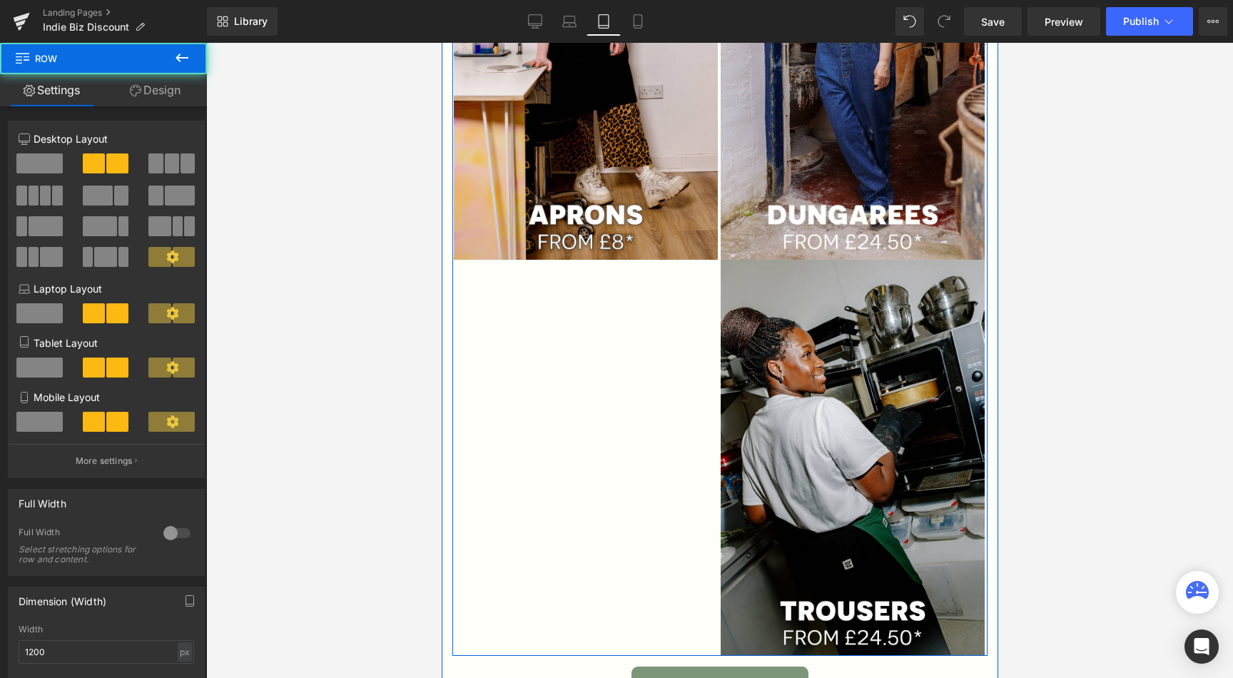
click at [599, 372] on div "Image Image Image Row" at bounding box center [719, 253] width 535 height 805
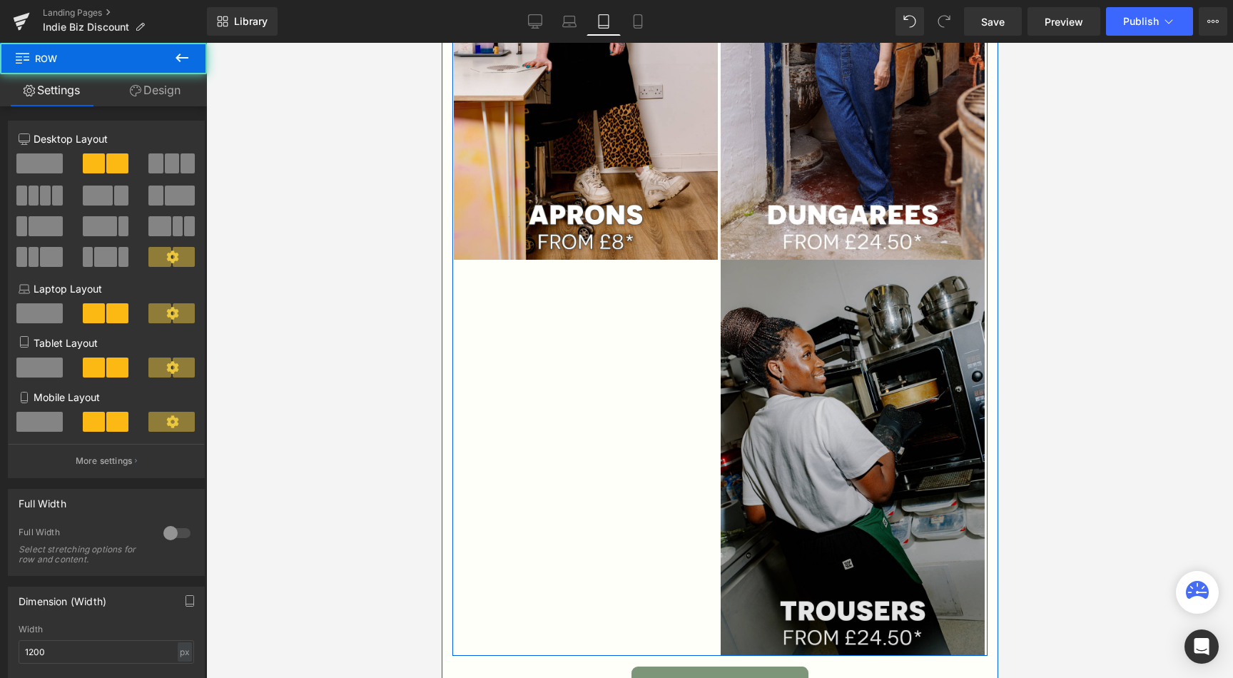
click at [781, 332] on img at bounding box center [852, 458] width 264 height 396
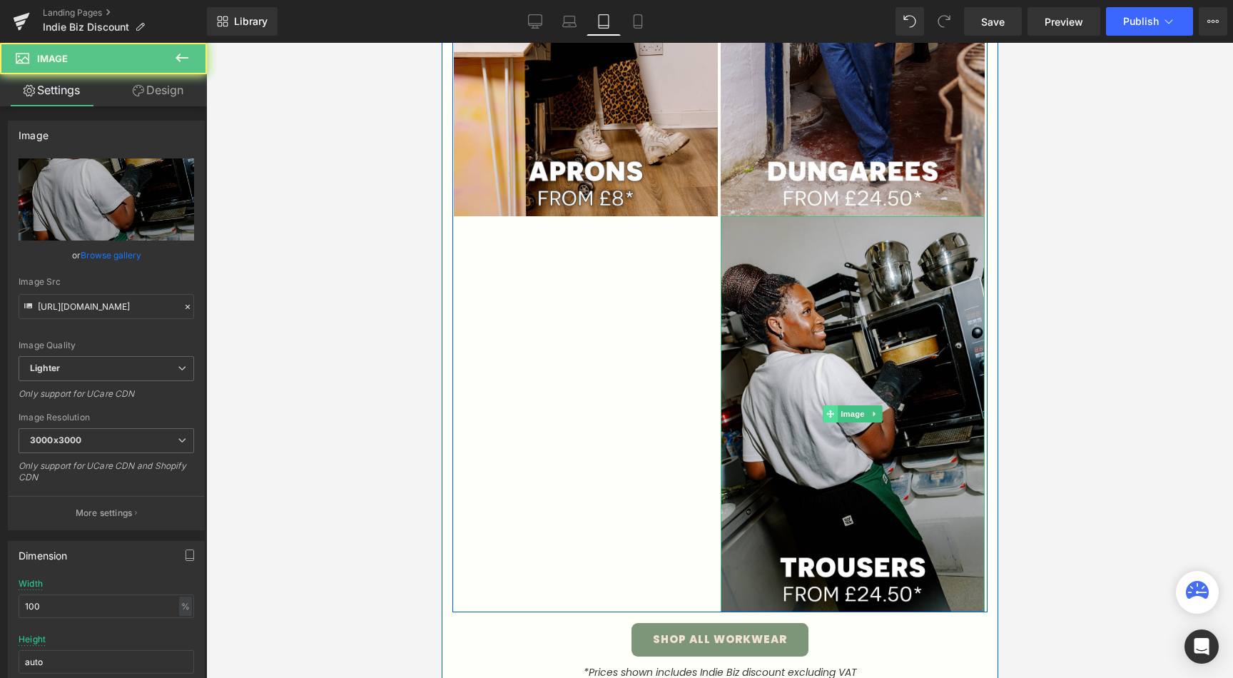
scroll to position [985, 0]
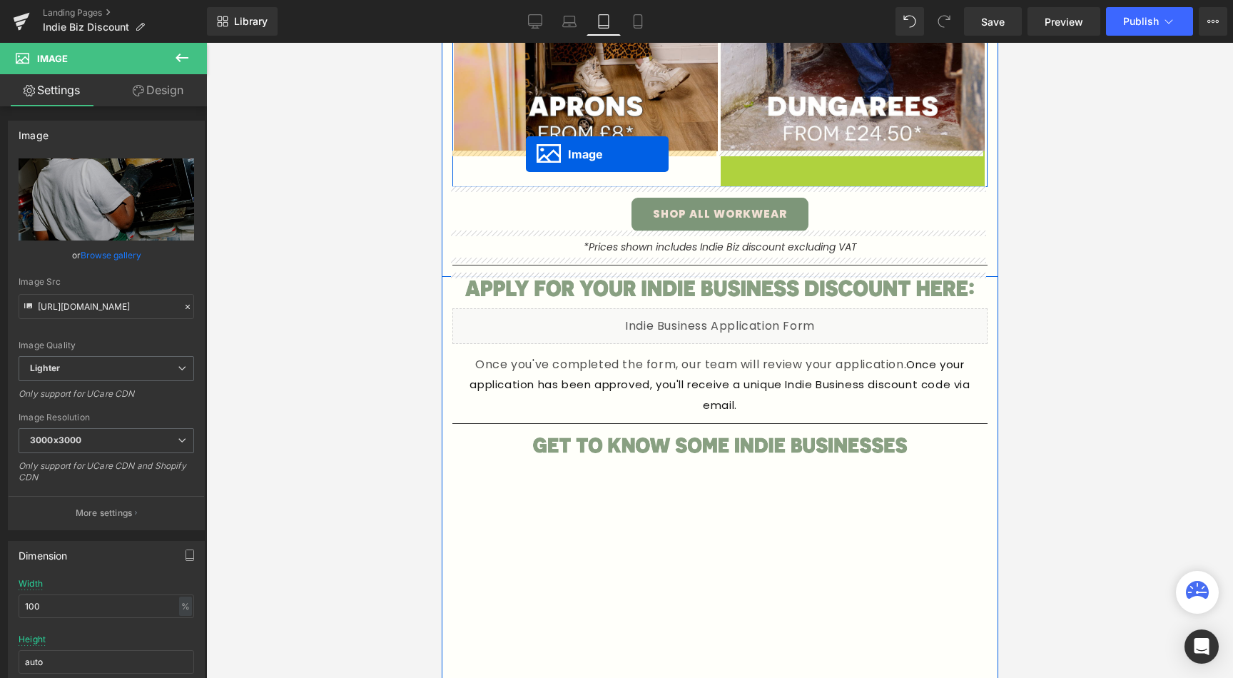
drag, startPoint x: 822, startPoint y: 350, endPoint x: 525, endPoint y: 154, distance: 355.4
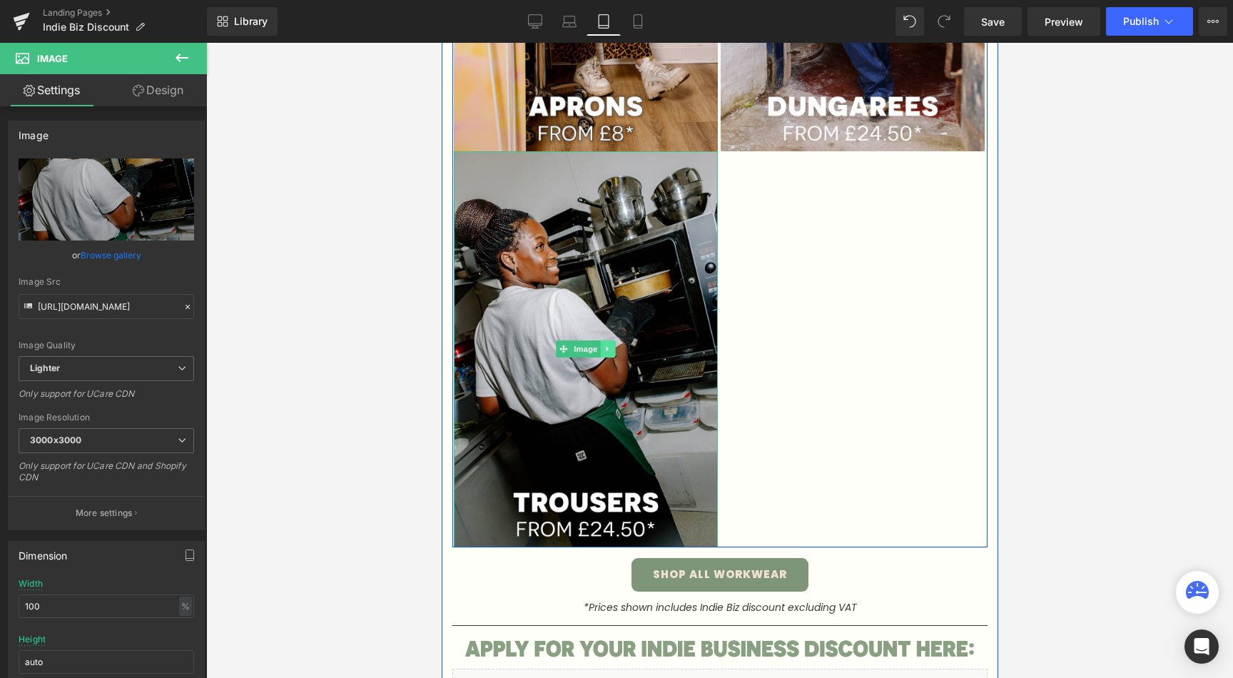
click at [606, 345] on link at bounding box center [607, 348] width 15 height 17
click at [596, 348] on icon at bounding box center [600, 349] width 8 height 8
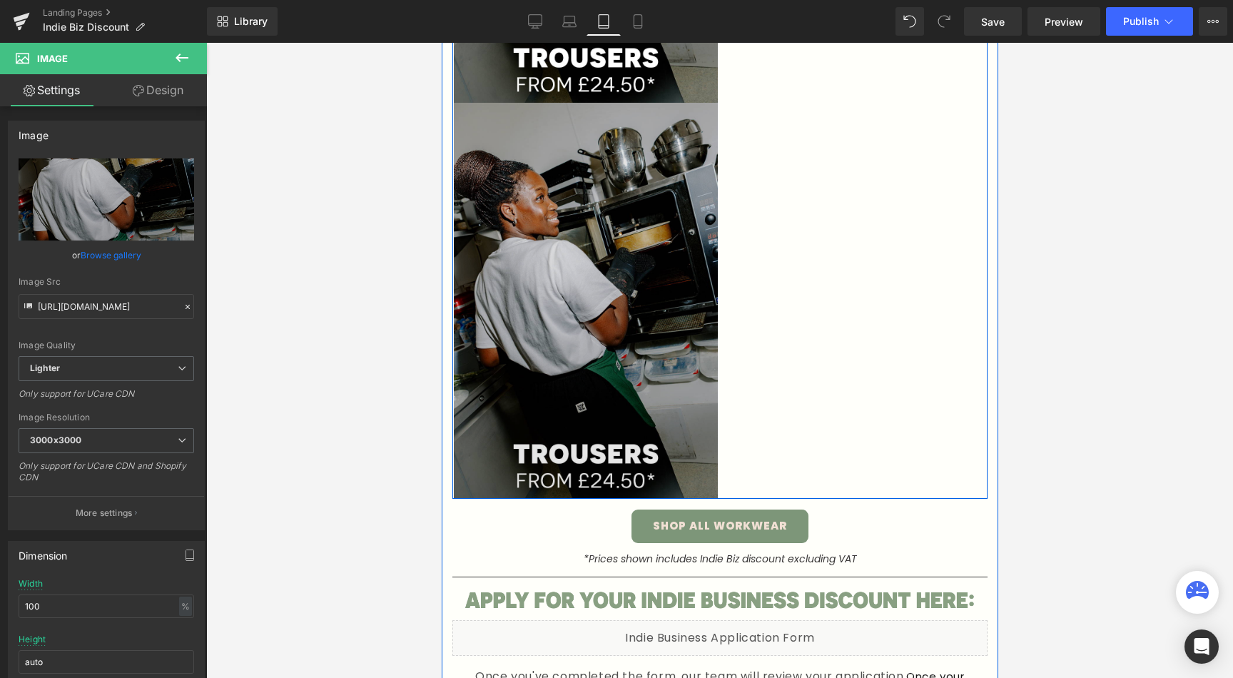
scroll to position [1432, 0]
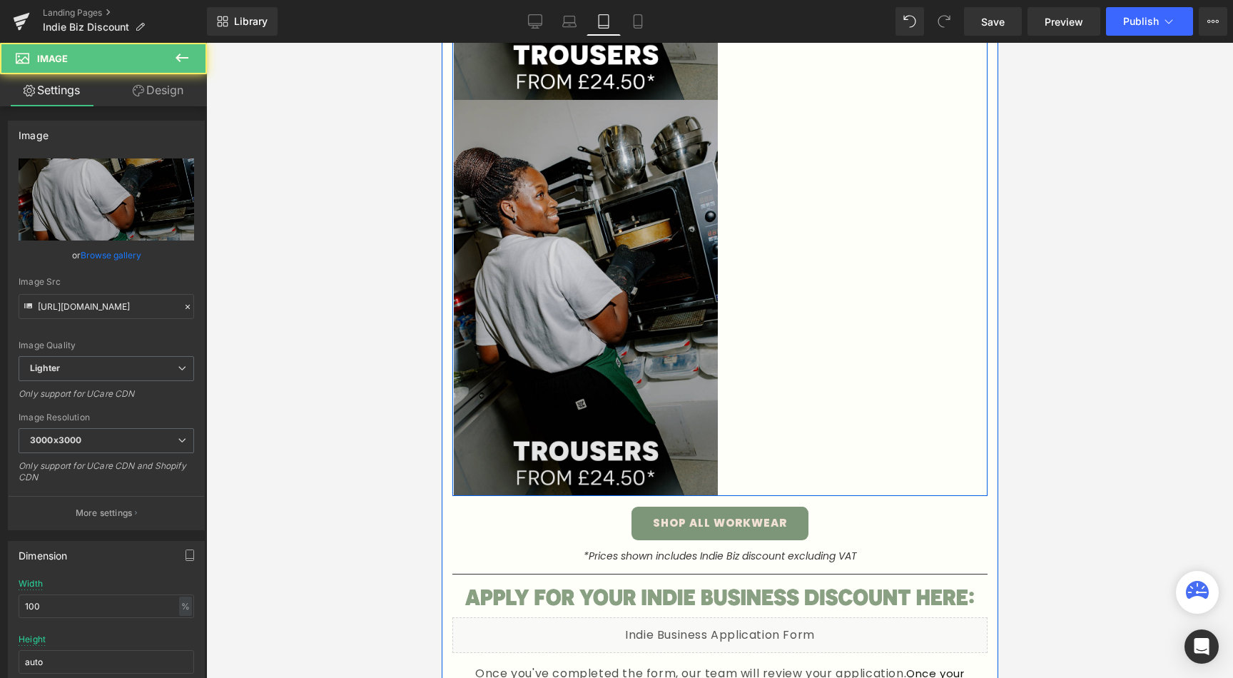
click at [584, 334] on img at bounding box center [585, 298] width 264 height 396
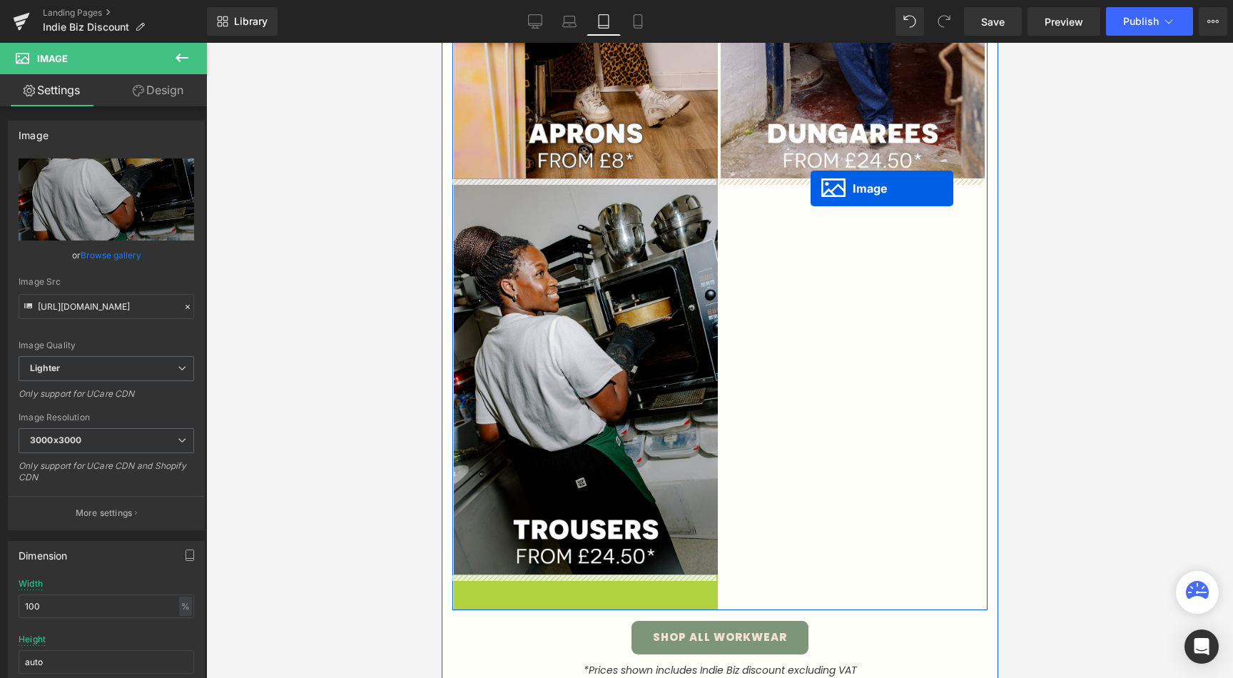
scroll to position [957, 0]
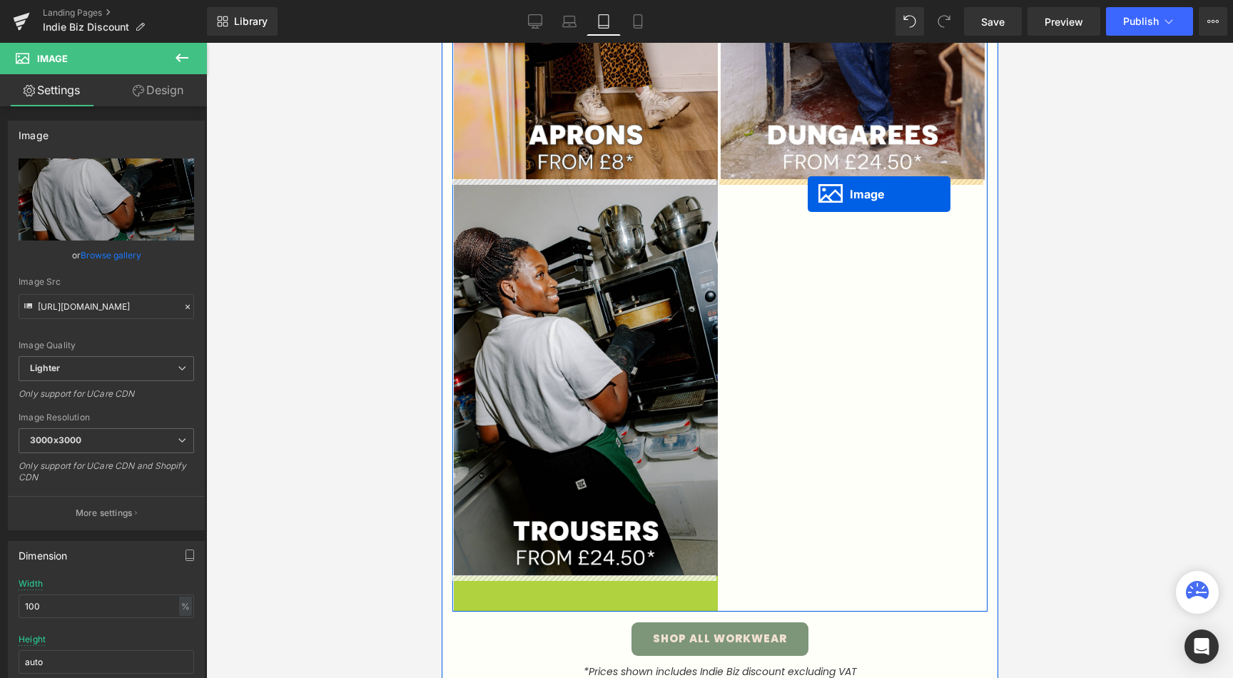
drag, startPoint x: 558, startPoint y: 298, endPoint x: 807, endPoint y: 194, distance: 269.9
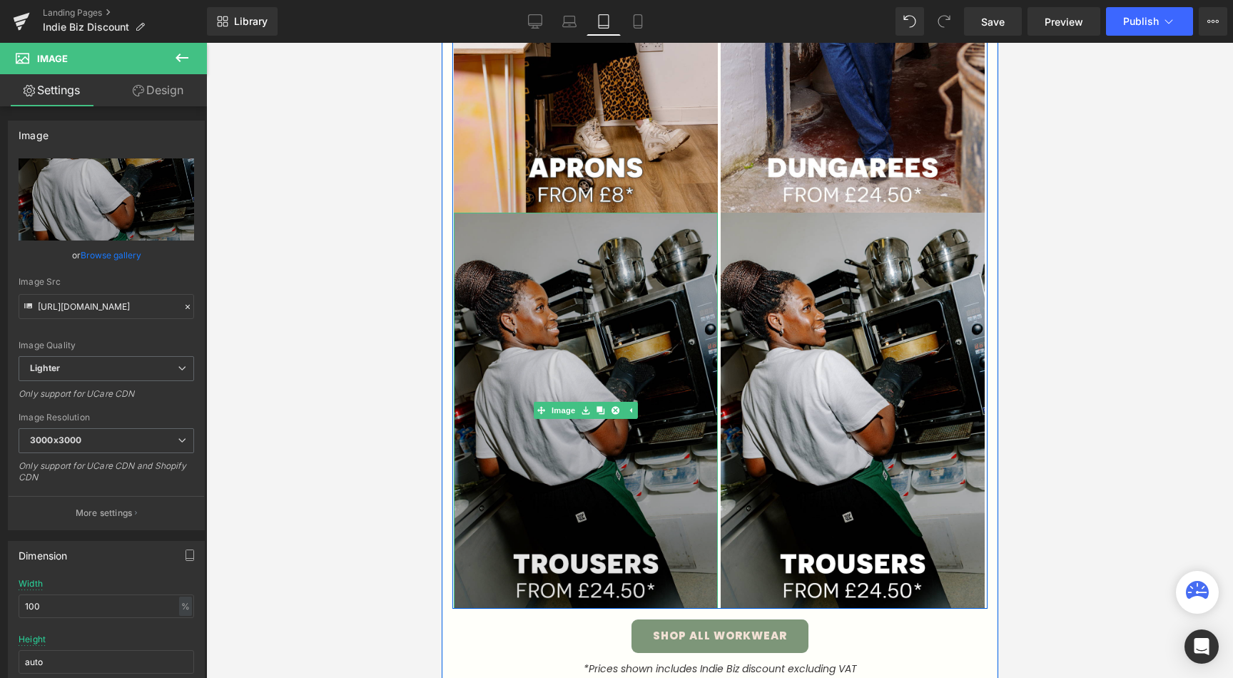
scroll to position [939, 0]
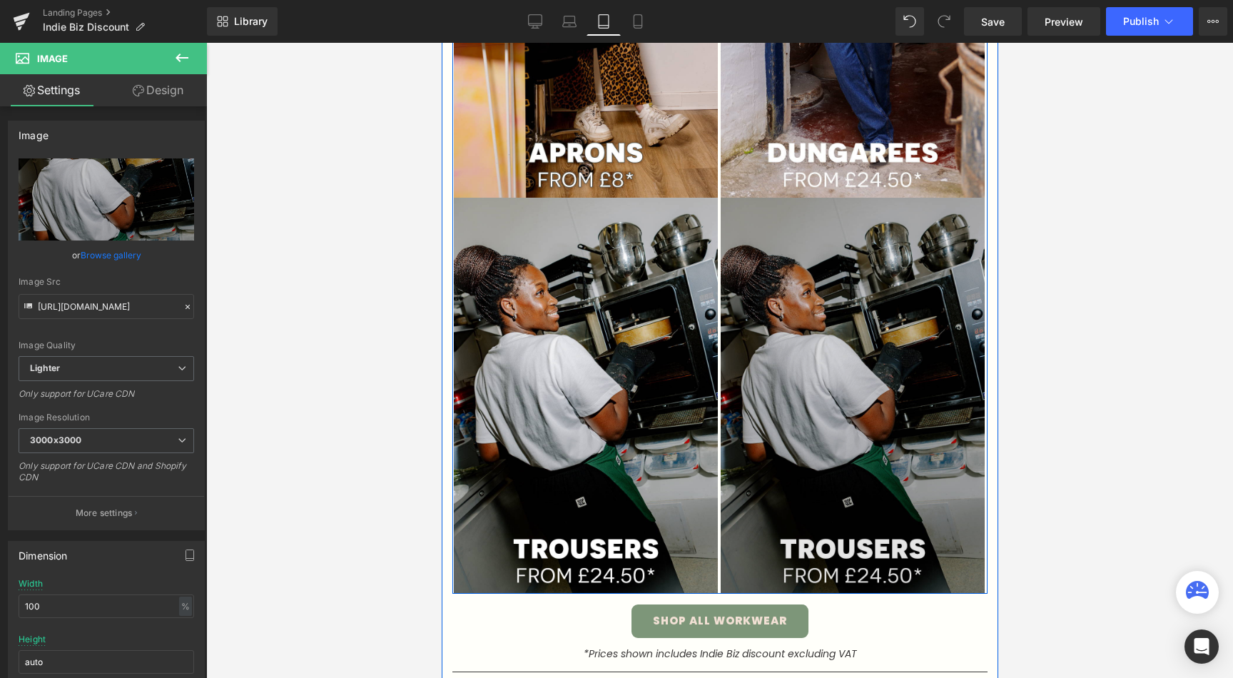
click at [856, 400] on div "Image" at bounding box center [852, 396] width 264 height 396
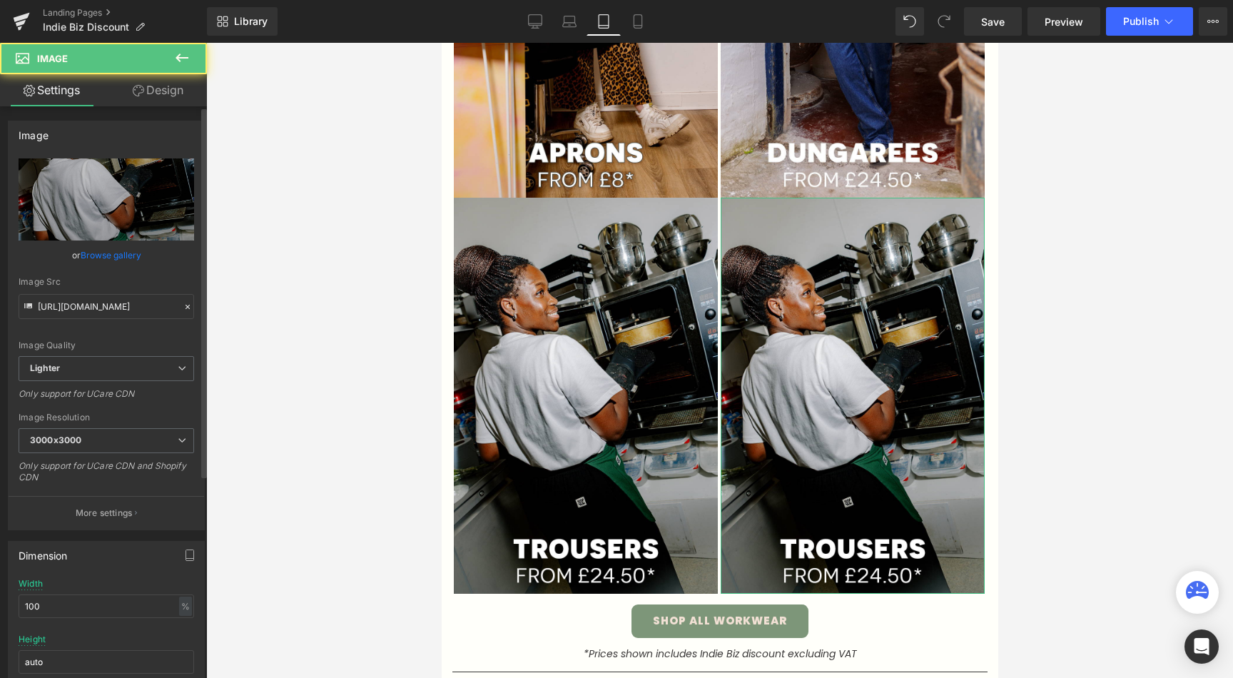
click at [113, 255] on link "Browse gallery" at bounding box center [111, 255] width 61 height 25
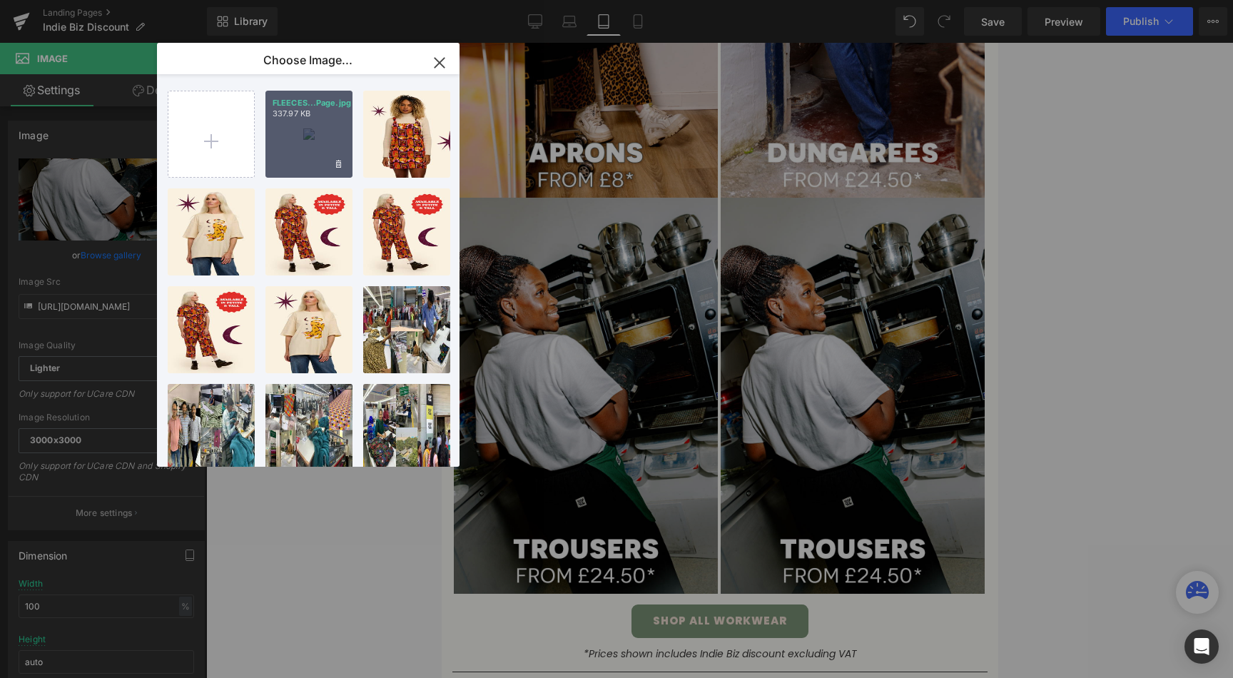
click at [309, 136] on div "FLEECES...Page.jpg 337.97 KB" at bounding box center [308, 134] width 87 height 87
type input "[URL][DOMAIN_NAME]"
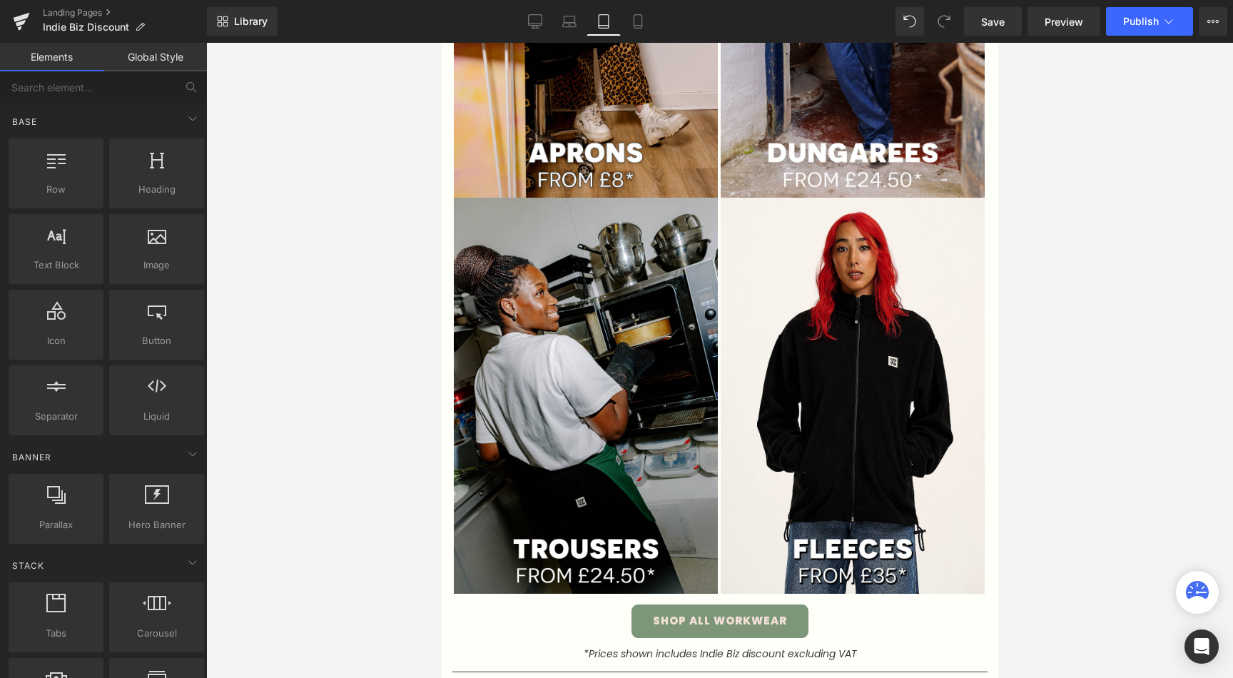
click at [352, 414] on div at bounding box center [719, 360] width 1027 height 635
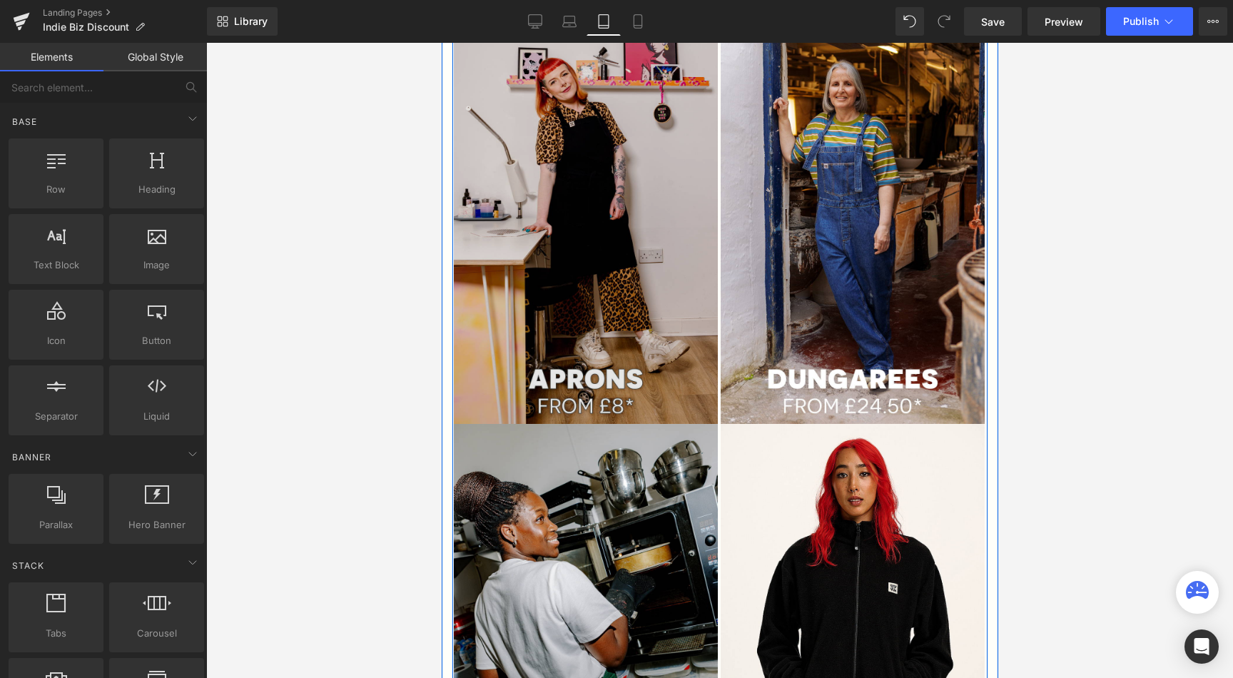
scroll to position [615, 0]
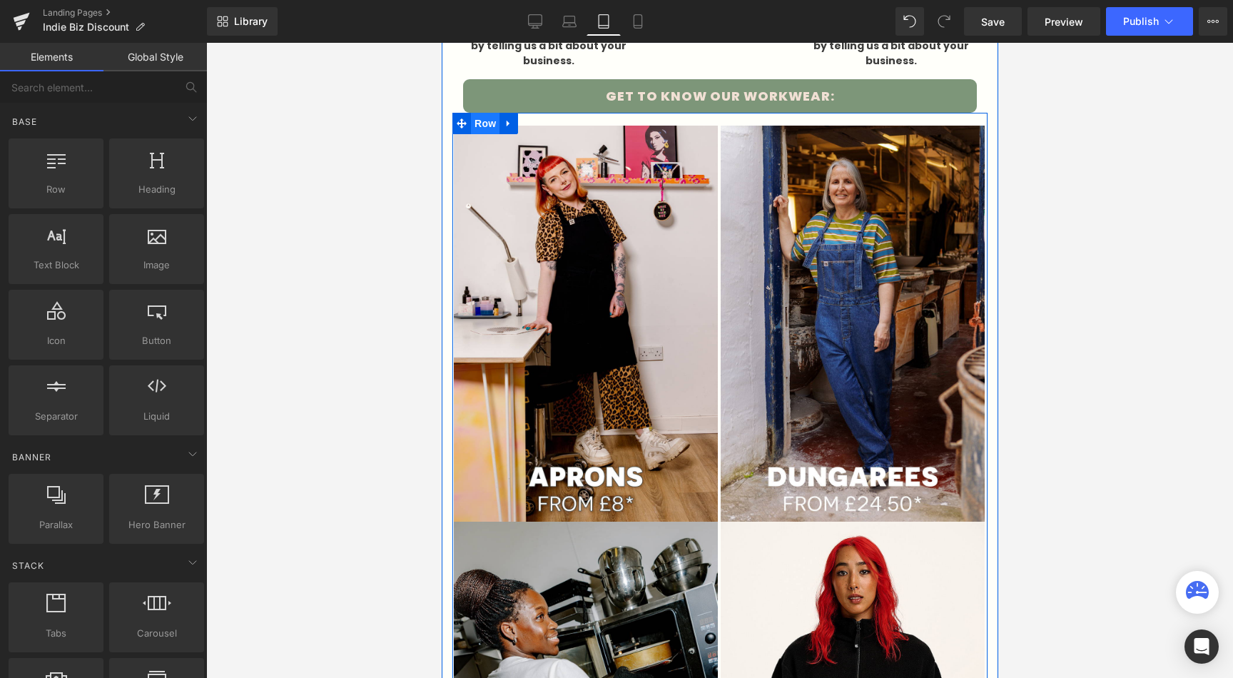
click at [473, 130] on span "Row" at bounding box center [484, 123] width 29 height 21
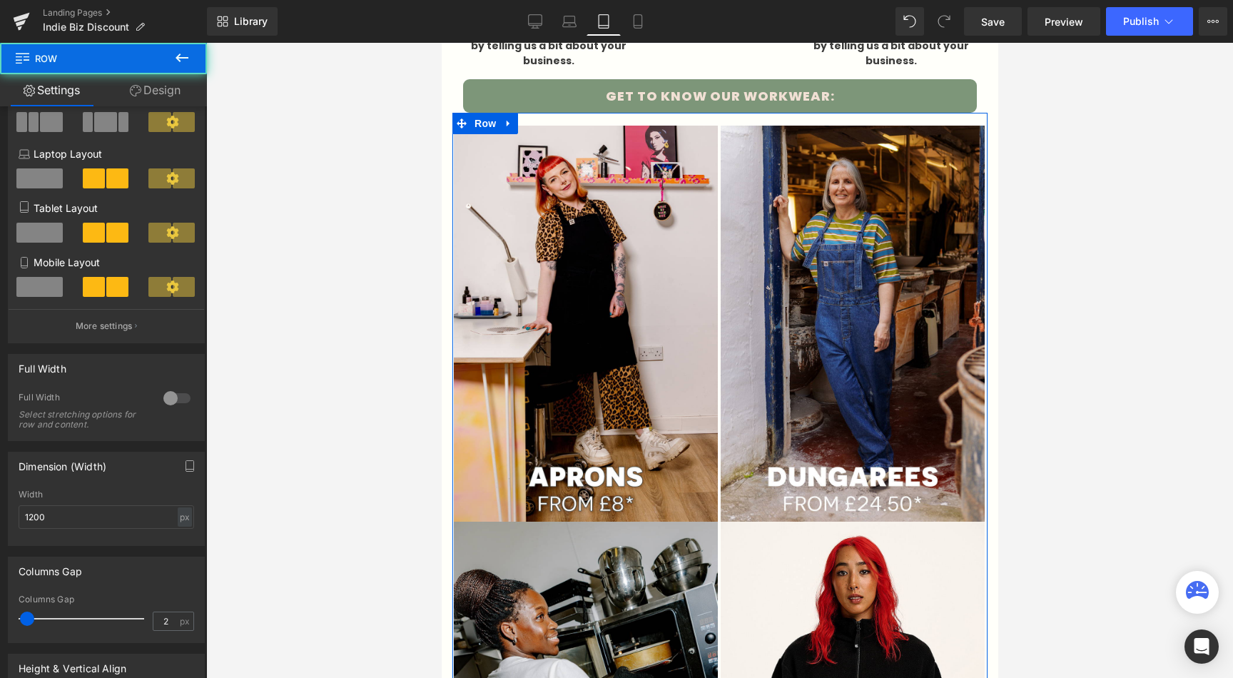
scroll to position [371, 0]
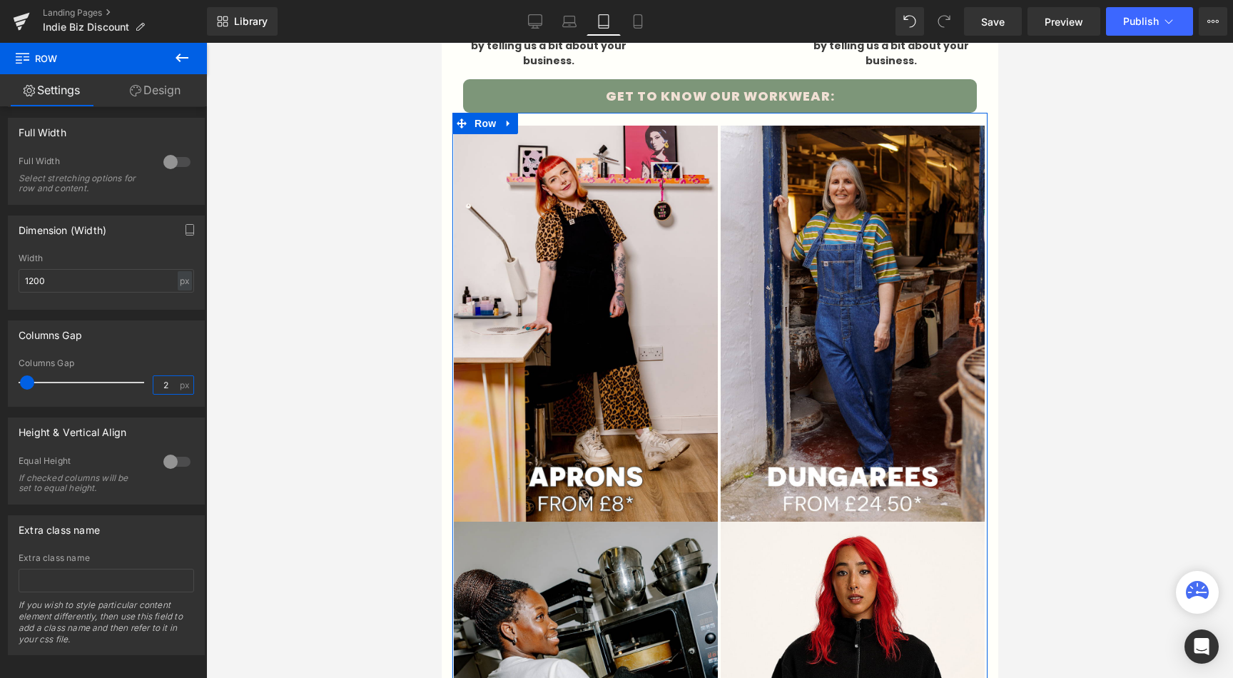
click at [168, 380] on input "2" at bounding box center [165, 385] width 25 height 18
click at [170, 388] on input "2" at bounding box center [165, 385] width 25 height 18
type input "5"
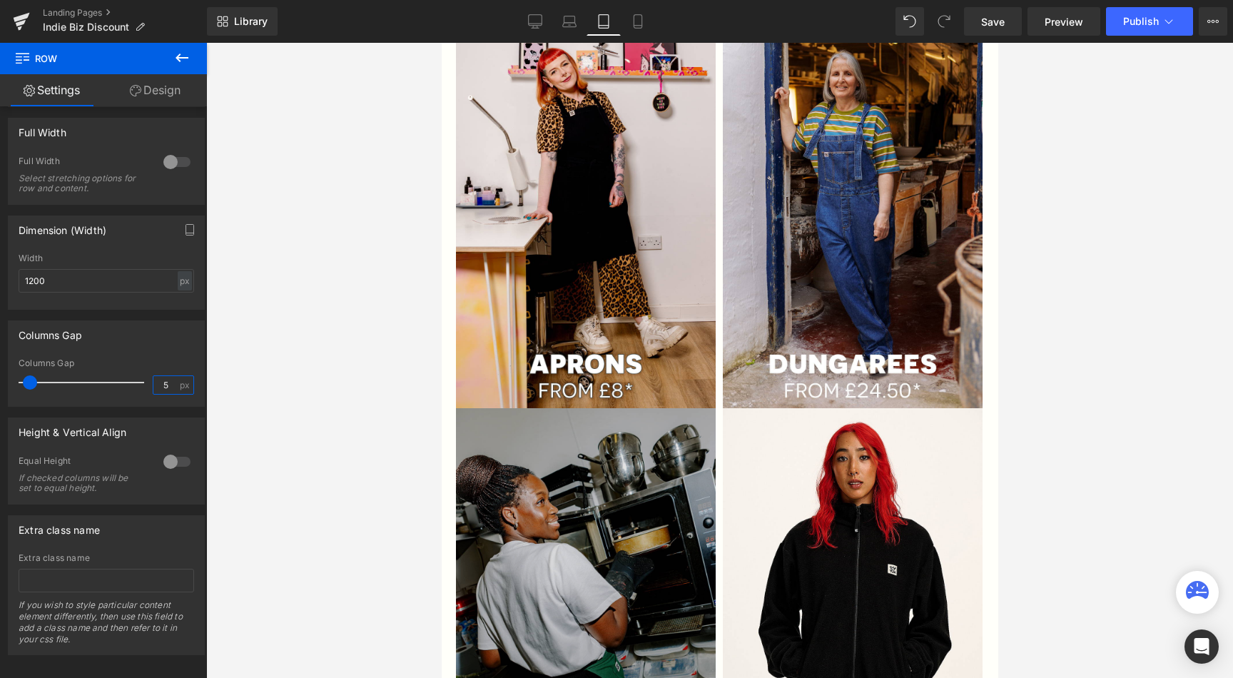
scroll to position [768, 0]
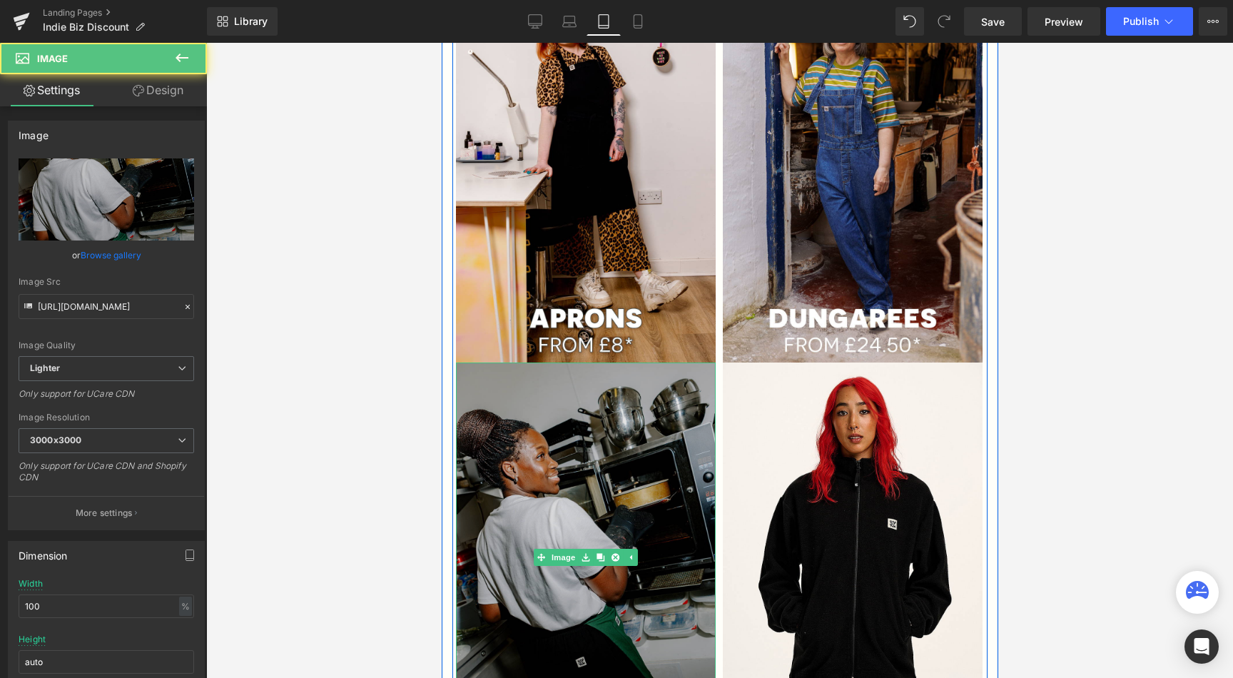
click at [537, 372] on img at bounding box center [585, 557] width 260 height 390
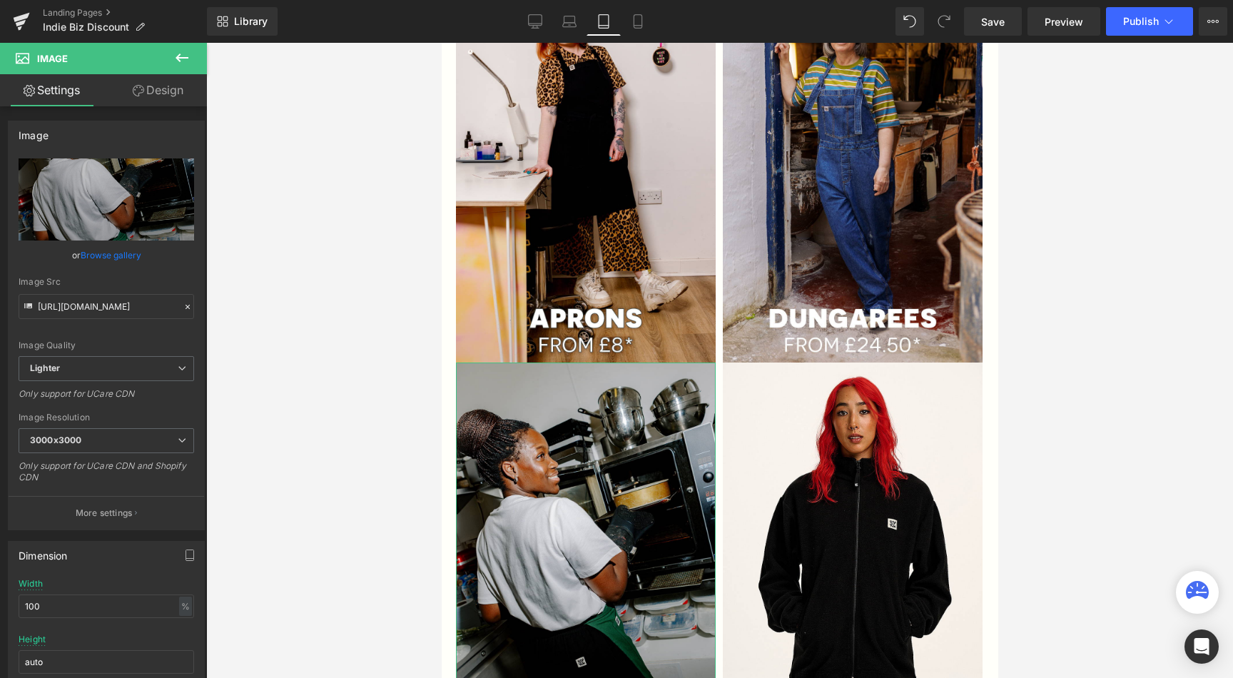
click at [153, 101] on link "Design" at bounding box center [157, 90] width 103 height 32
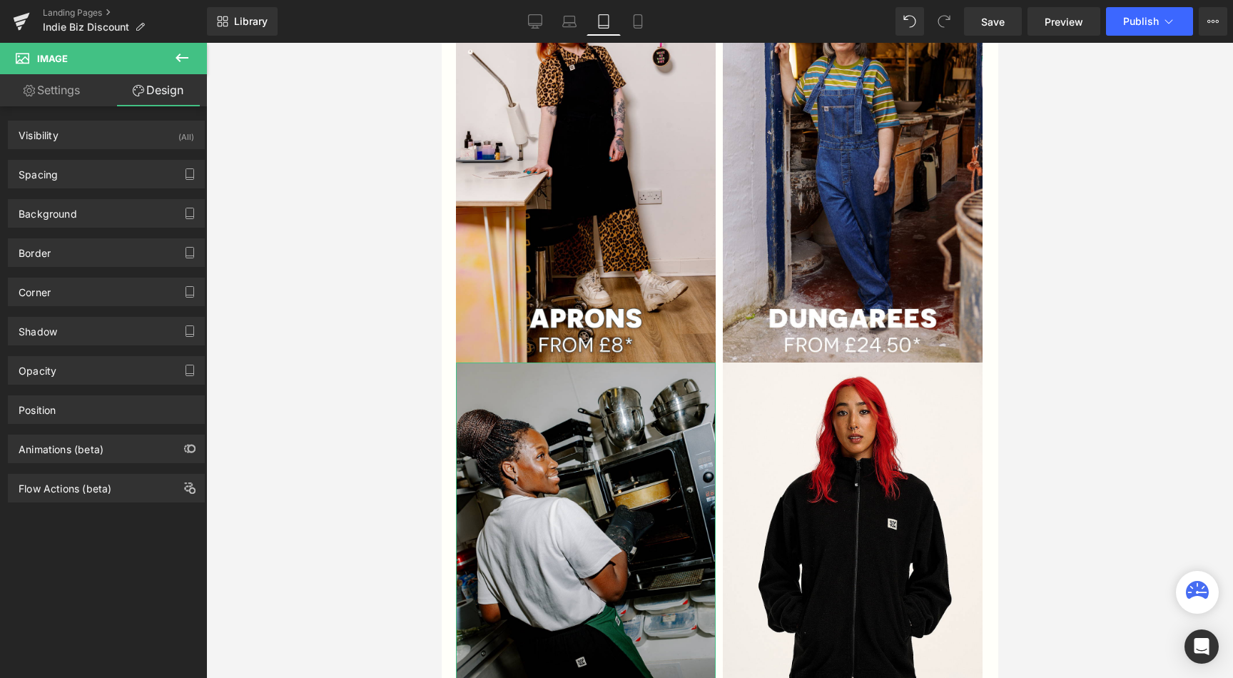
click at [90, 192] on div "Background Color & Image color transparent Color transparent 0 % Image Replace …" at bounding box center [106, 207] width 213 height 39
click at [94, 183] on div "Spacing" at bounding box center [106, 174] width 195 height 27
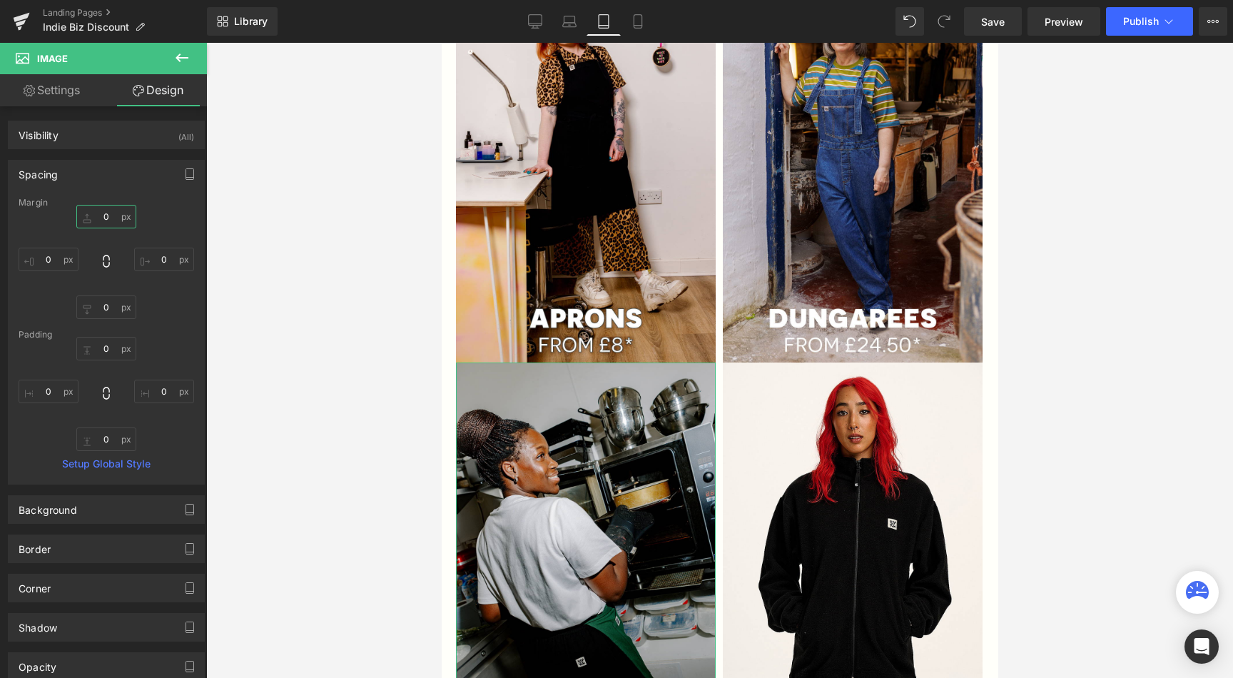
click at [103, 221] on input "0" at bounding box center [106, 217] width 60 height 24
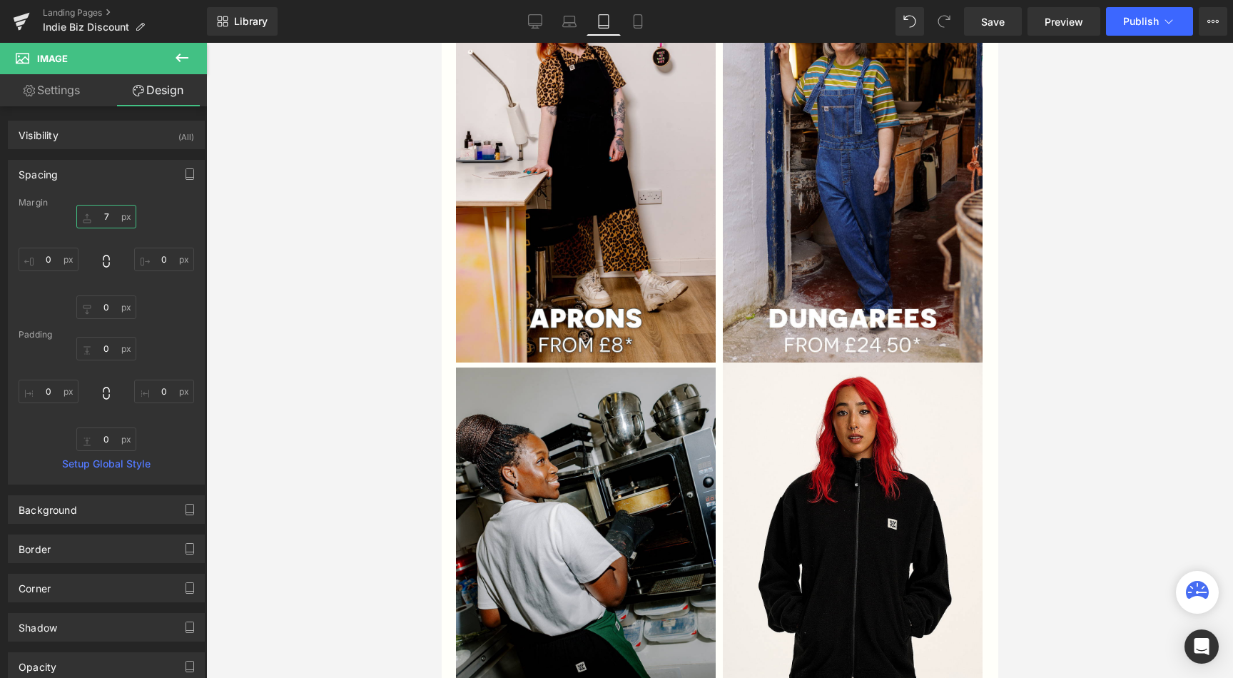
type input "8"
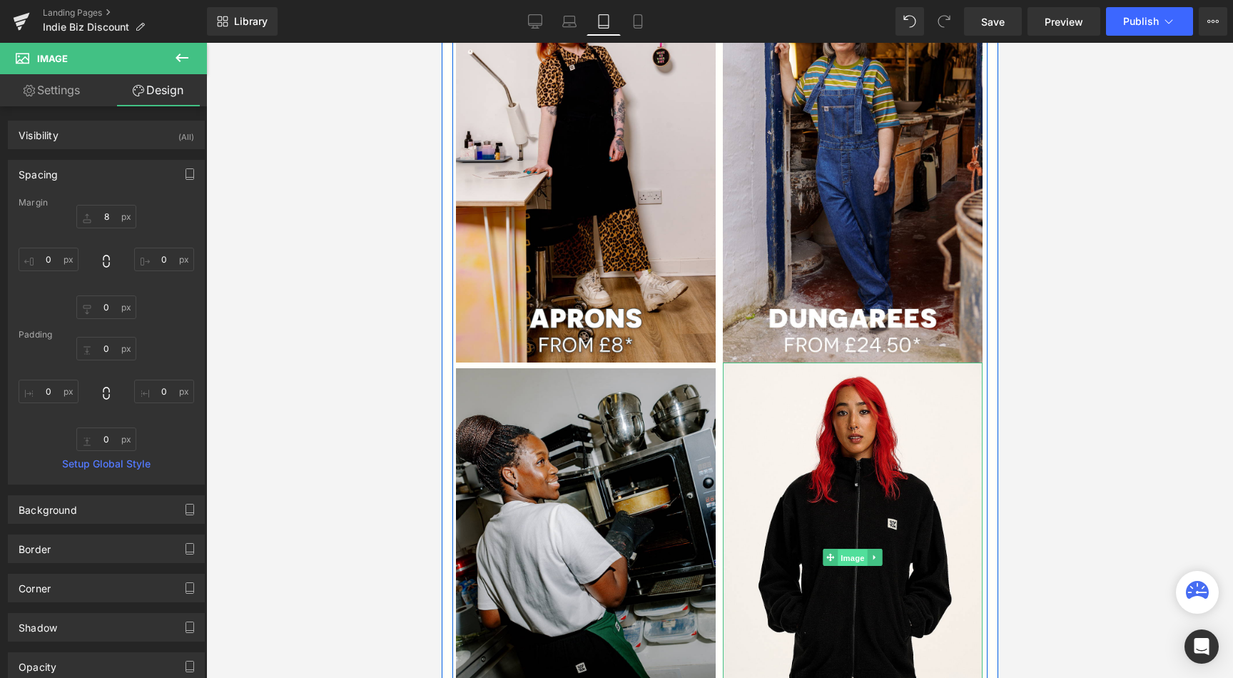
click at [844, 555] on span "Image" at bounding box center [852, 557] width 30 height 17
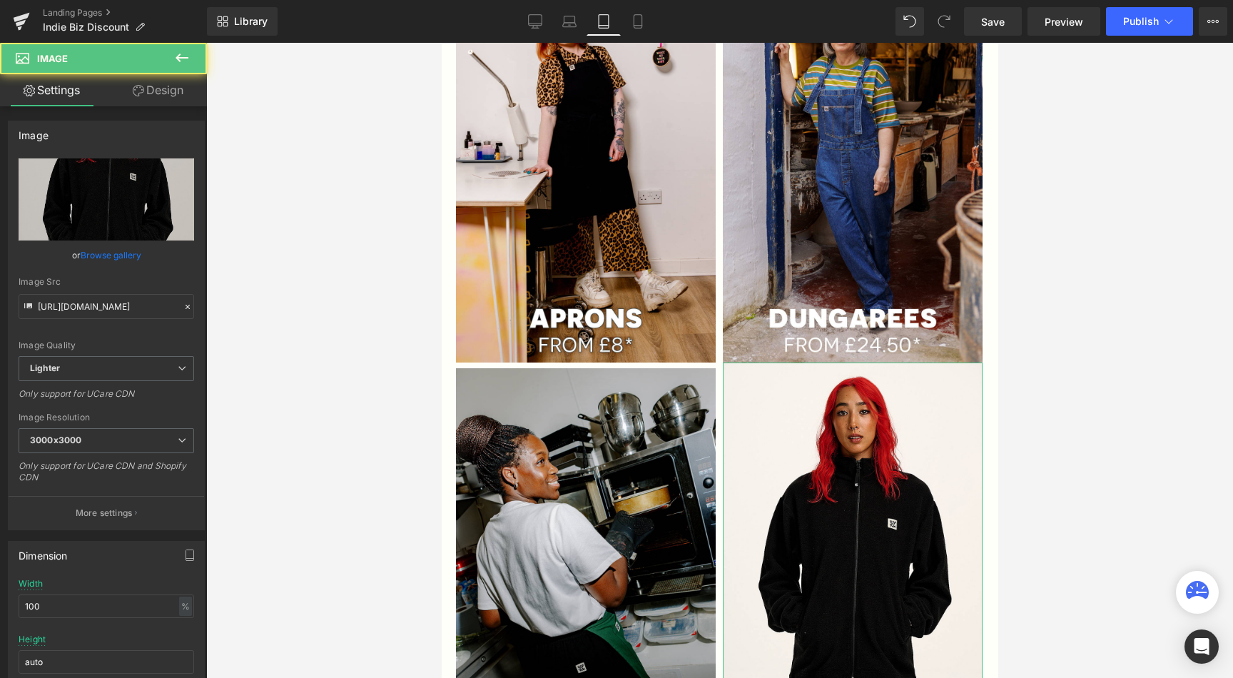
drag, startPoint x: 148, startPoint y: 96, endPoint x: 77, endPoint y: 143, distance: 84.9
click at [148, 96] on link "Design" at bounding box center [157, 90] width 103 height 32
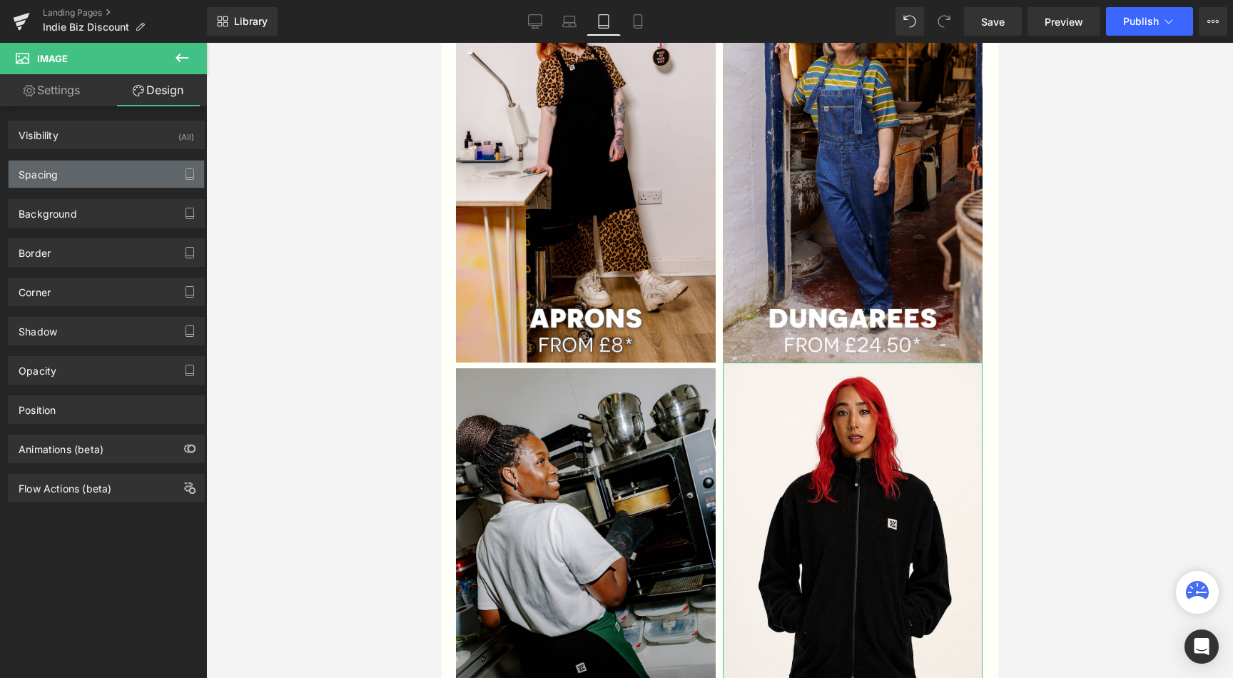
click at [73, 169] on div "Spacing" at bounding box center [106, 174] width 195 height 27
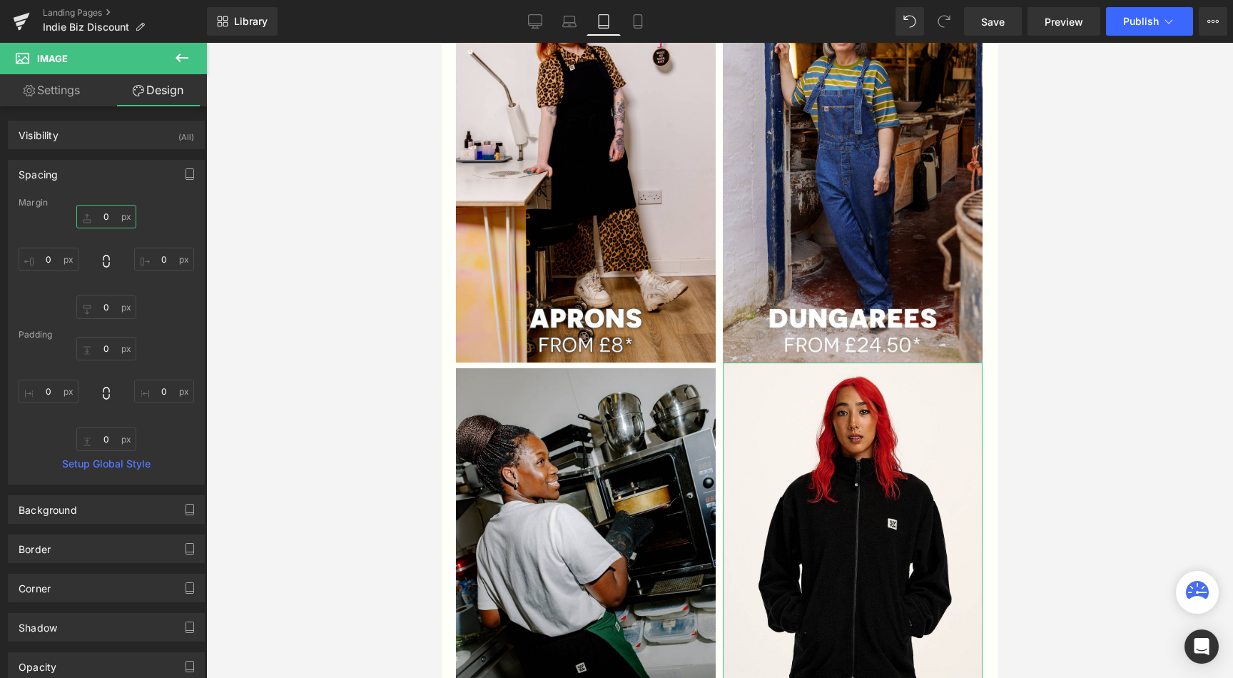
click at [104, 223] on input "0" at bounding box center [106, 217] width 60 height 24
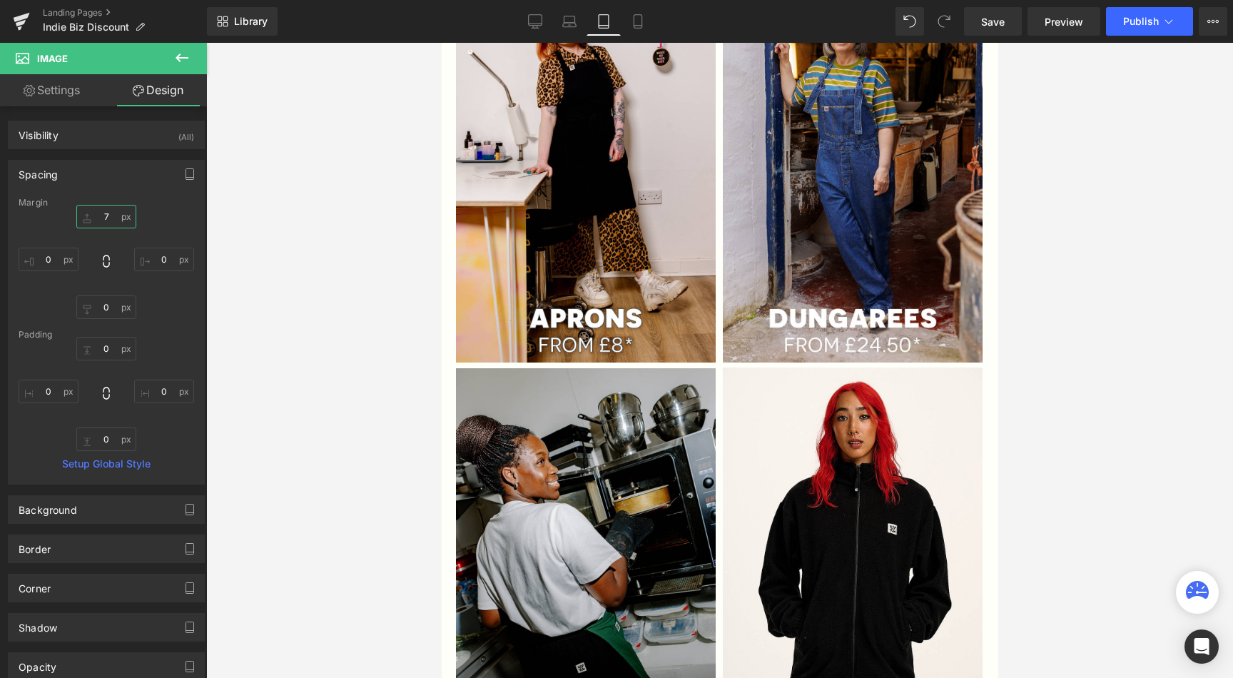
type input "8"
click at [183, 54] on icon at bounding box center [181, 57] width 17 height 17
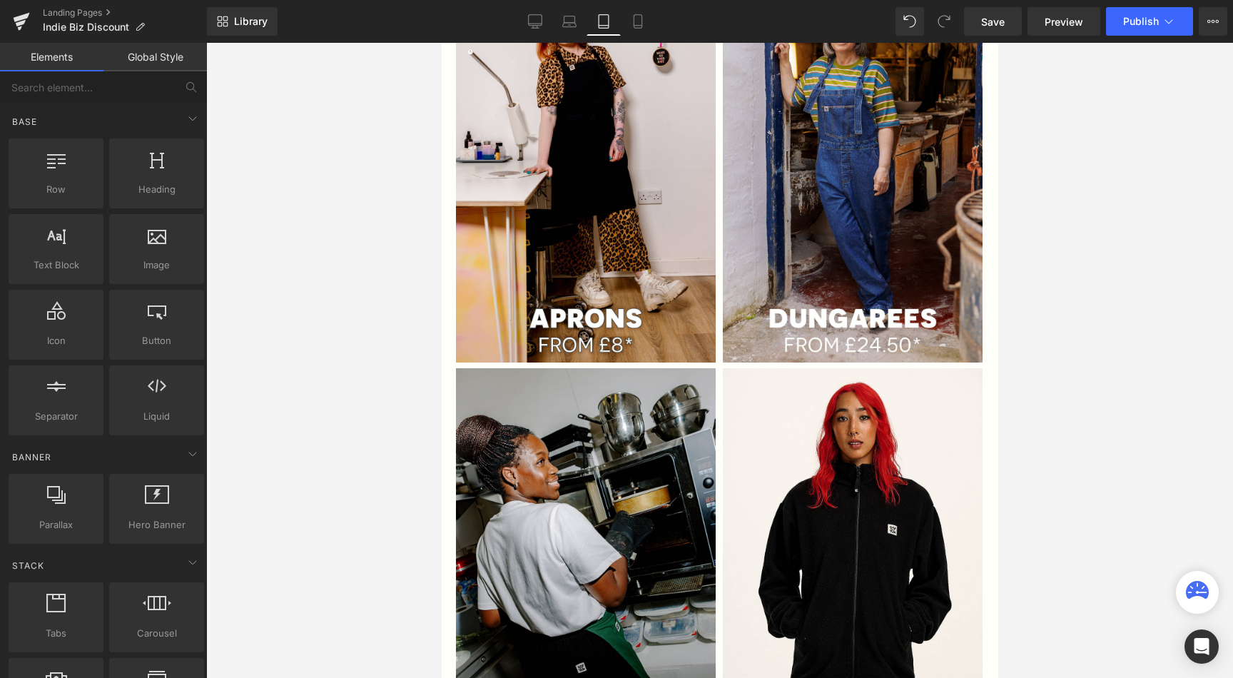
click at [302, 305] on div at bounding box center [719, 360] width 1027 height 635
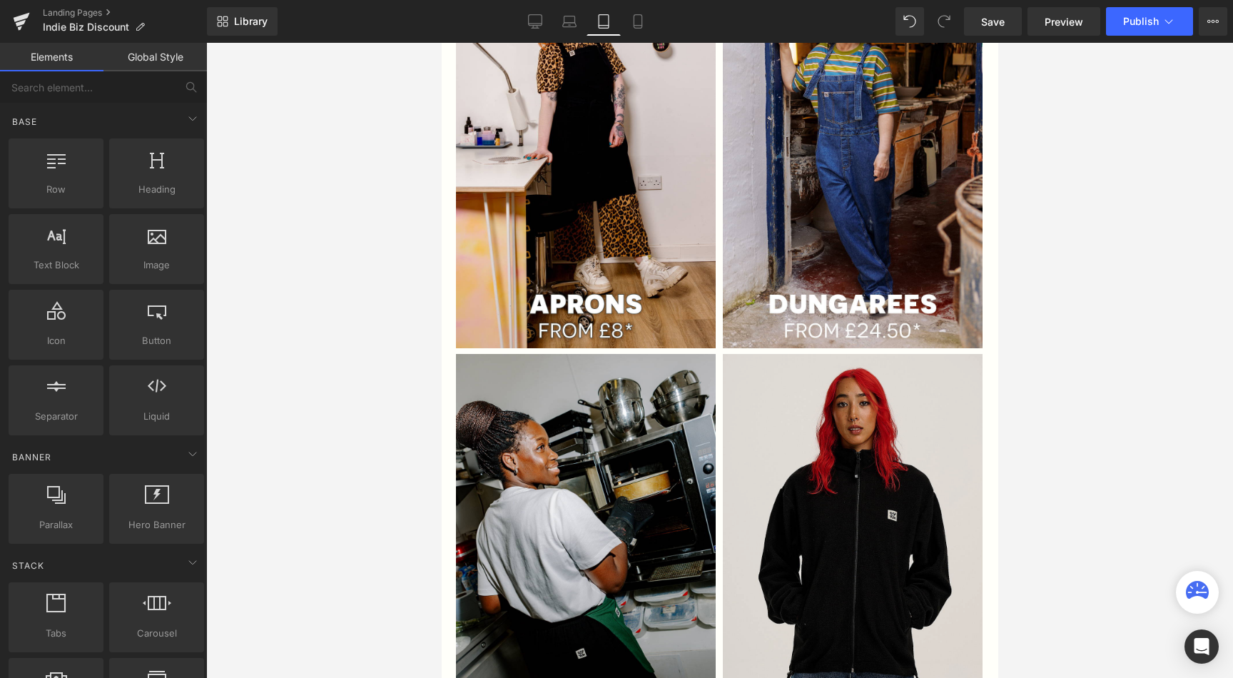
scroll to position [541, 0]
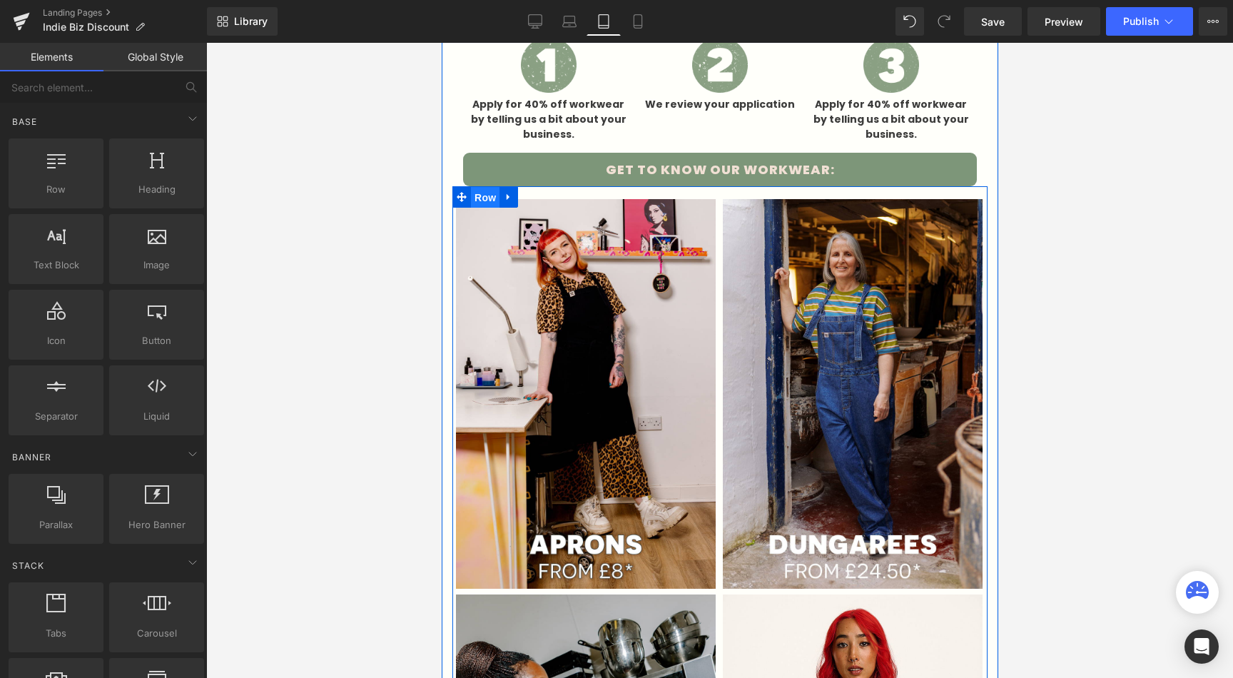
drag, startPoint x: 479, startPoint y: 193, endPoint x: 855, endPoint y: 230, distance: 377.1
click at [479, 193] on span "Row" at bounding box center [484, 197] width 29 height 21
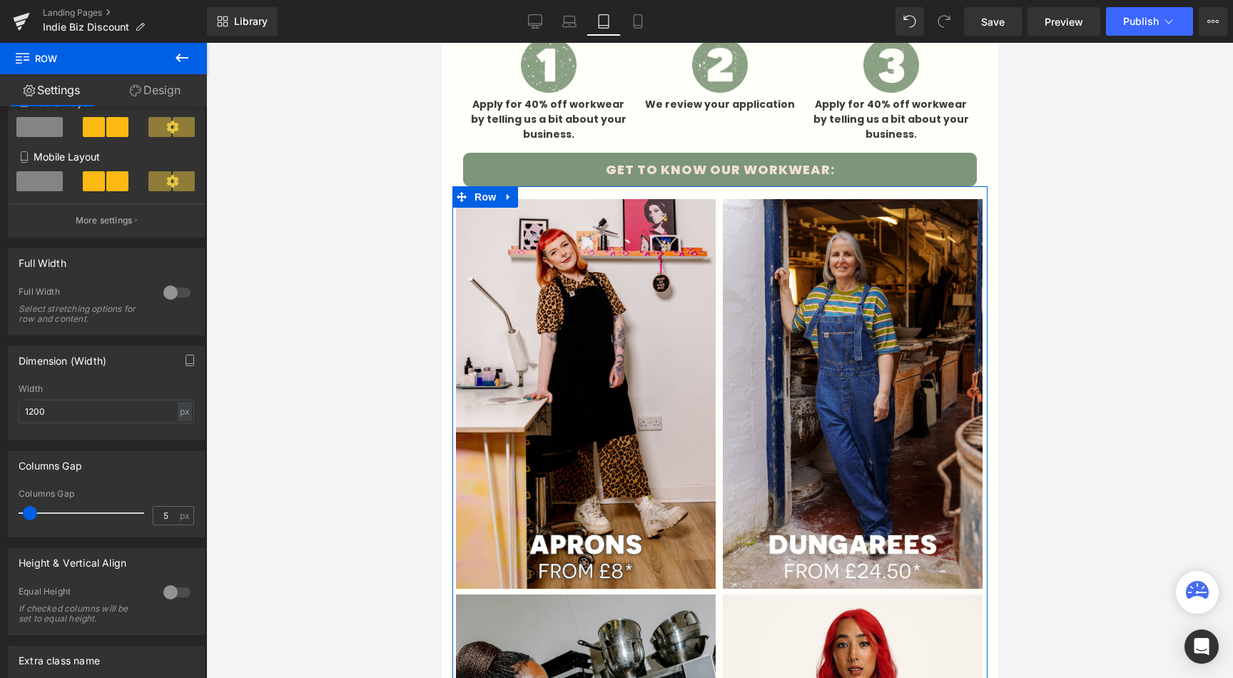
scroll to position [390, 0]
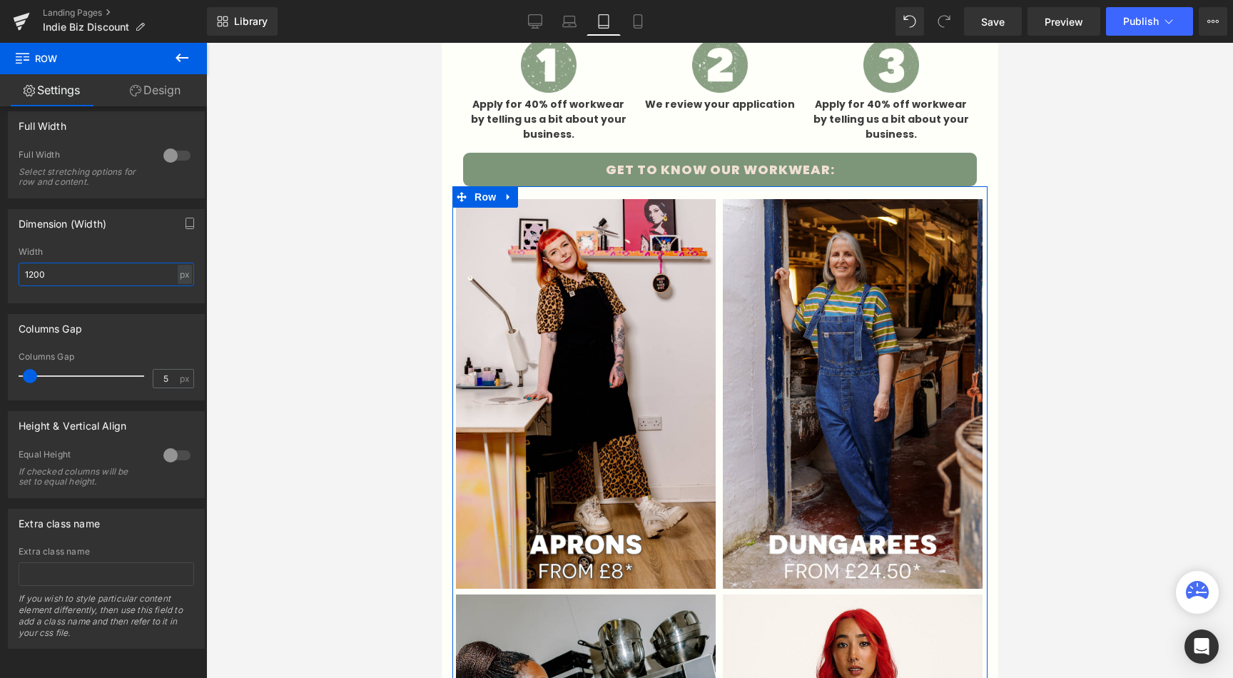
click at [58, 263] on input "1200" at bounding box center [106, 275] width 175 height 24
drag, startPoint x: 77, startPoint y: 268, endPoint x: 2, endPoint y: 263, distance: 75.1
click at [2, 263] on div "Dimension (Width) 1163px Width 1163 px % px" at bounding box center [106, 250] width 213 height 105
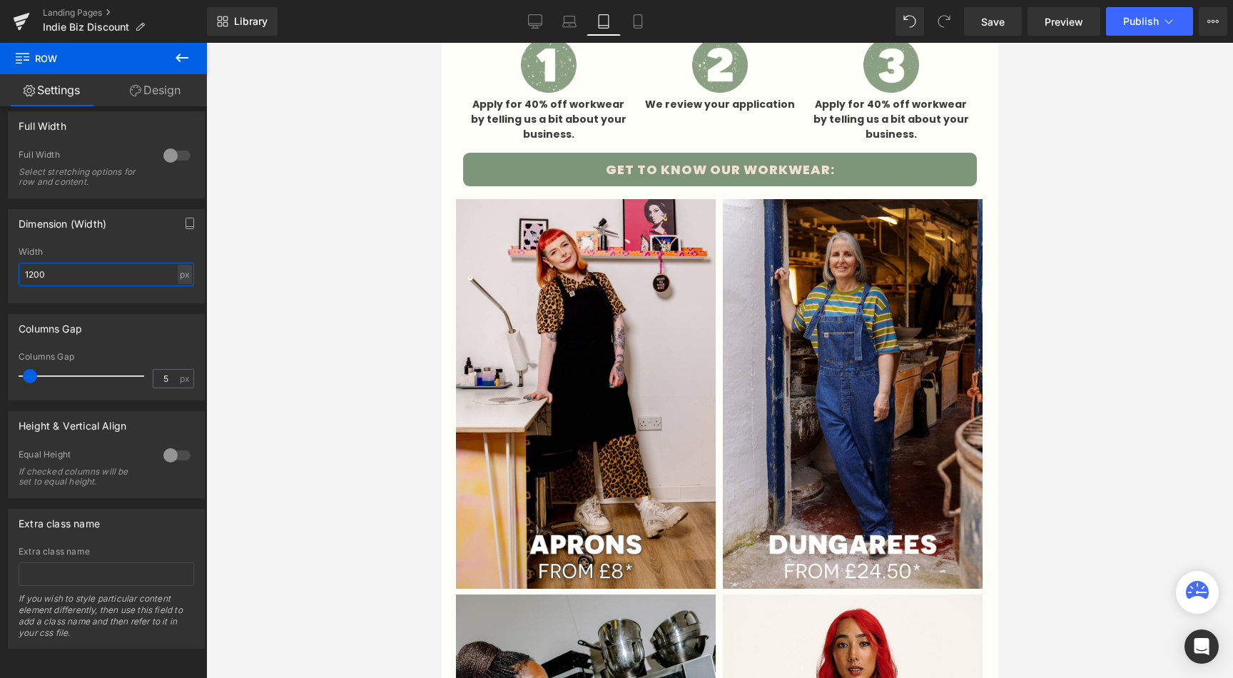
type input "1200"
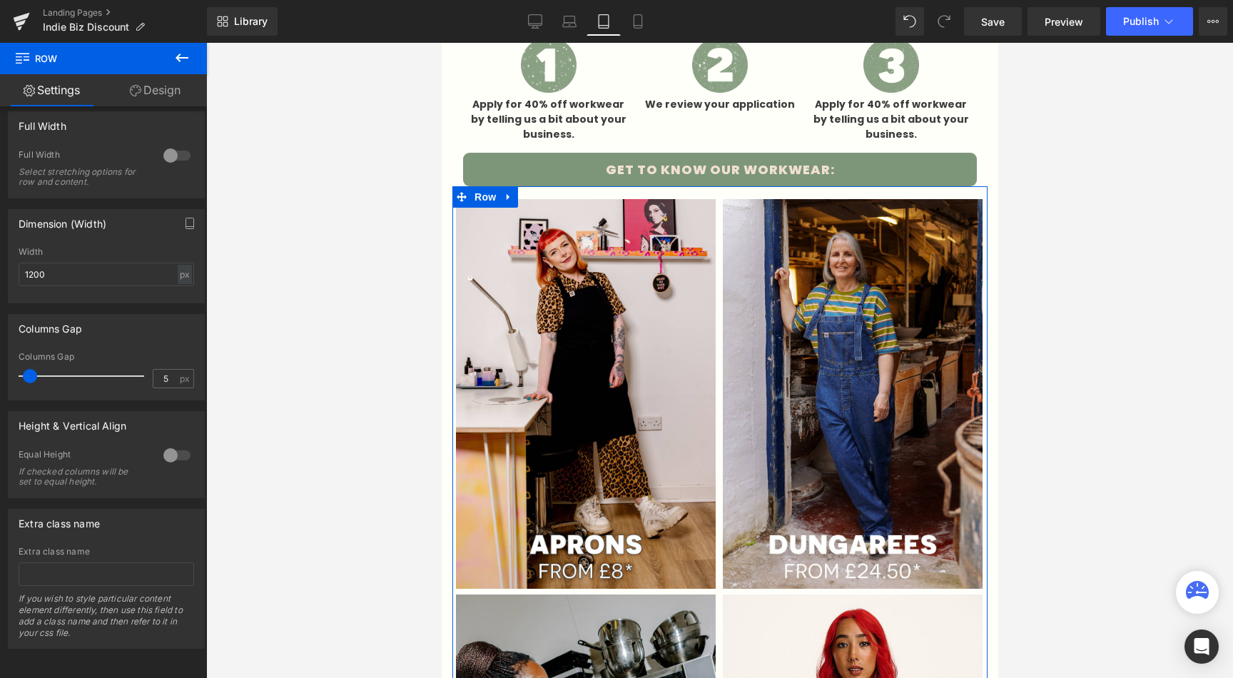
click at [148, 96] on link "Design" at bounding box center [154, 90] width 103 height 32
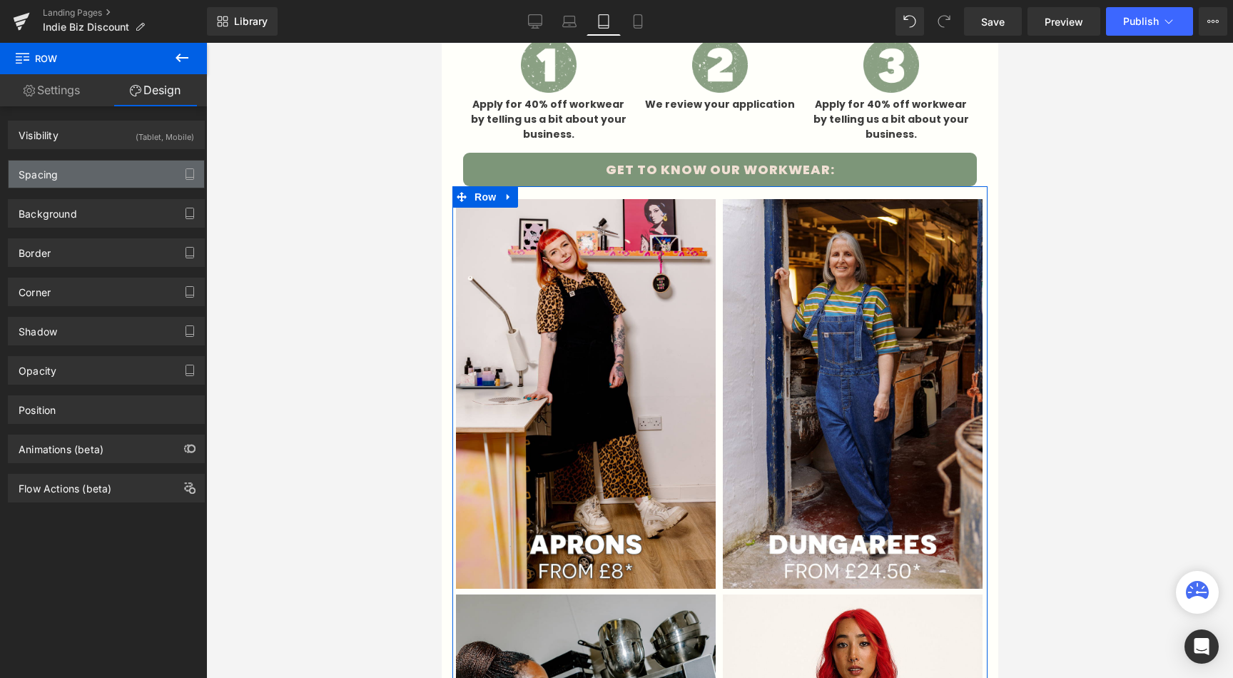
click at [66, 173] on div "Spacing" at bounding box center [106, 174] width 195 height 27
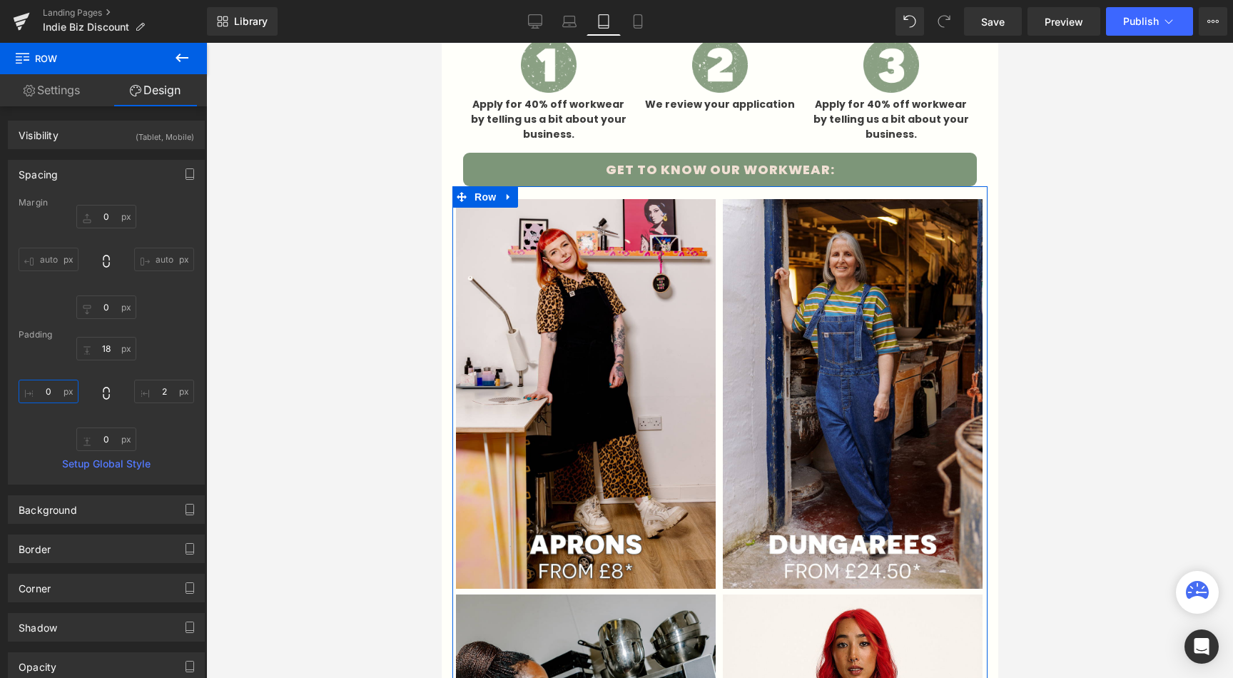
click at [44, 381] on input "0" at bounding box center [49, 392] width 60 height 24
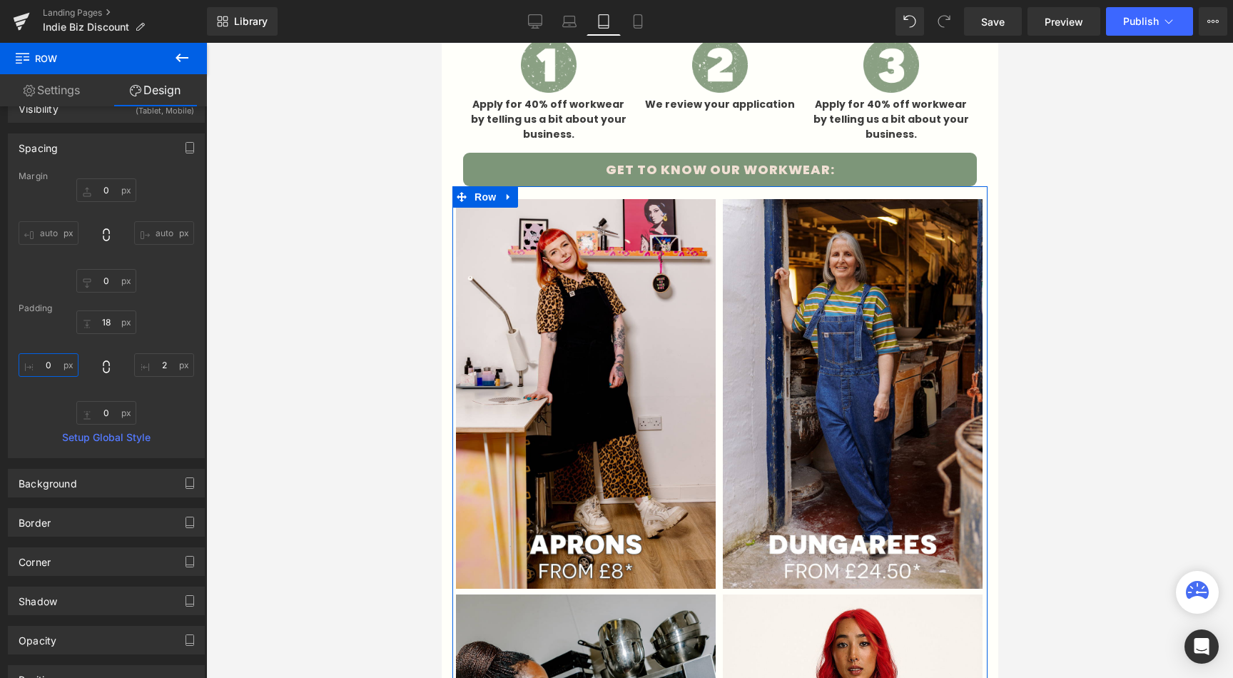
scroll to position [27, 0]
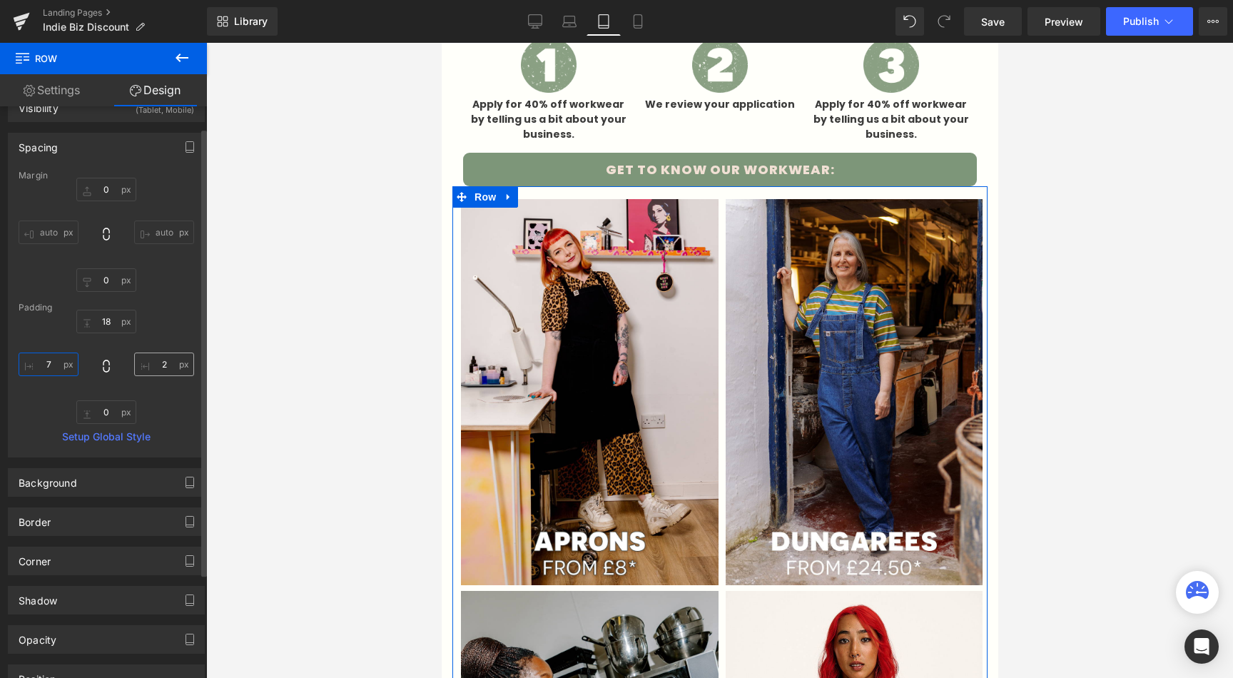
type input "8"
click at [170, 367] on input "2" at bounding box center [164, 364] width 60 height 24
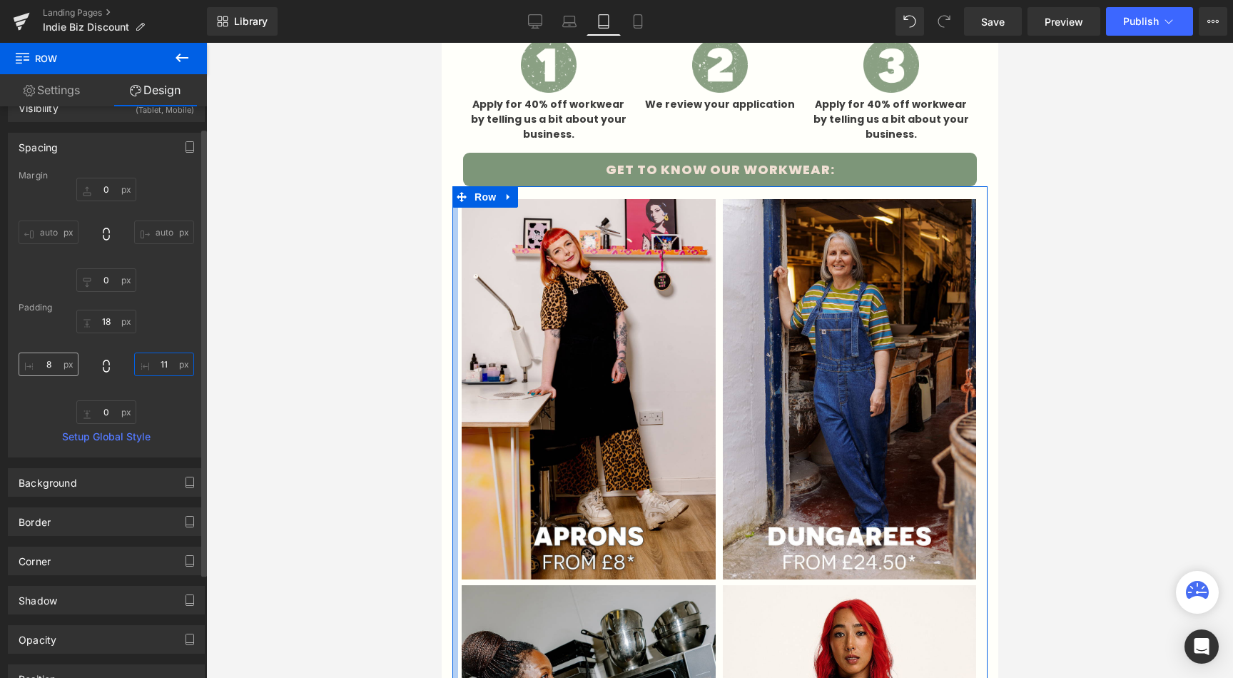
type input "12"
click at [47, 366] on input "8" at bounding box center [49, 364] width 60 height 24
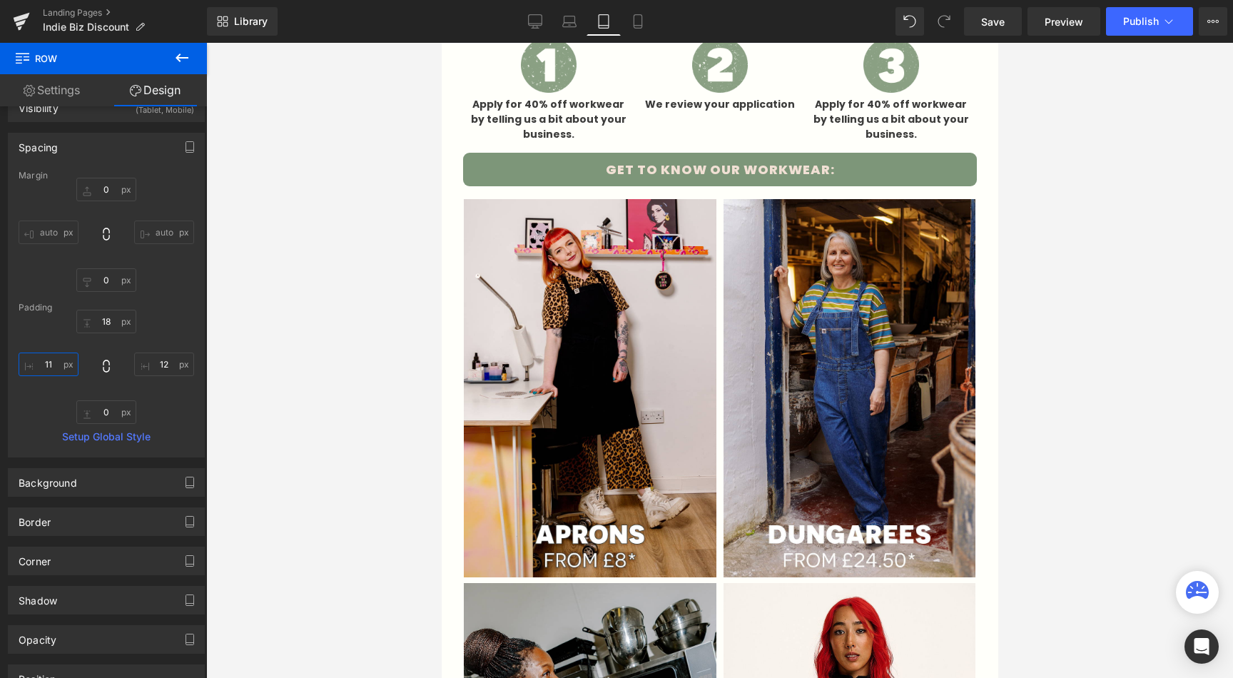
type input "12"
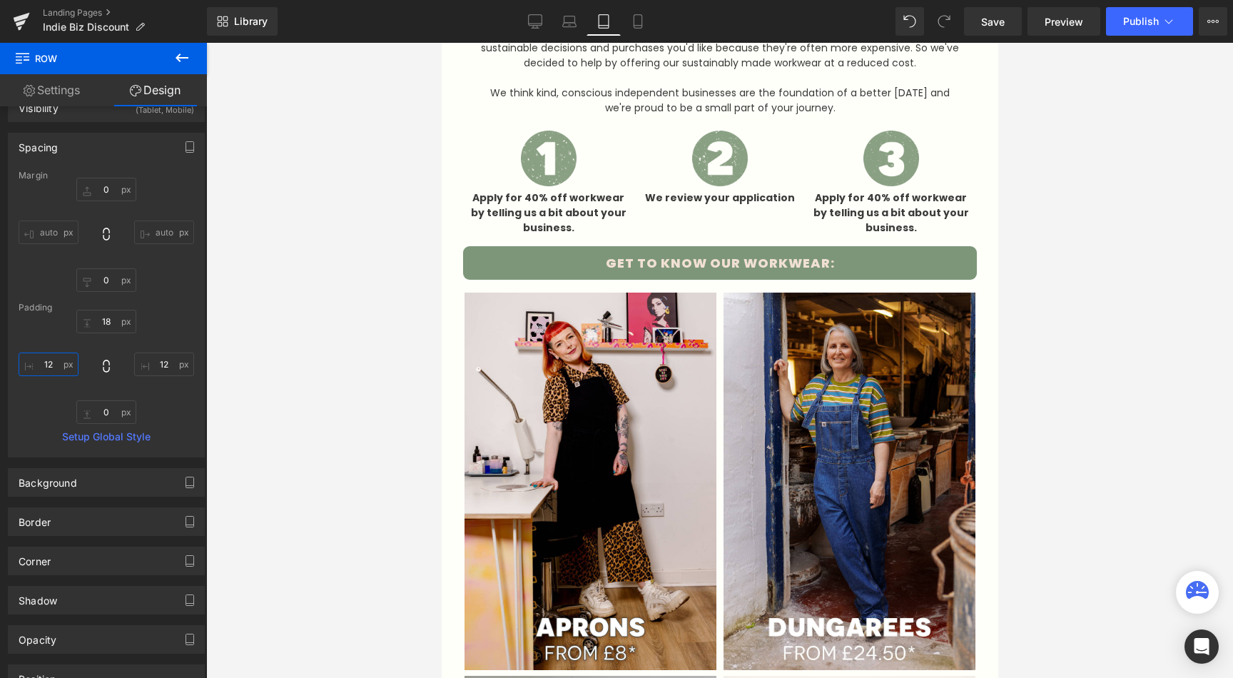
scroll to position [623, 0]
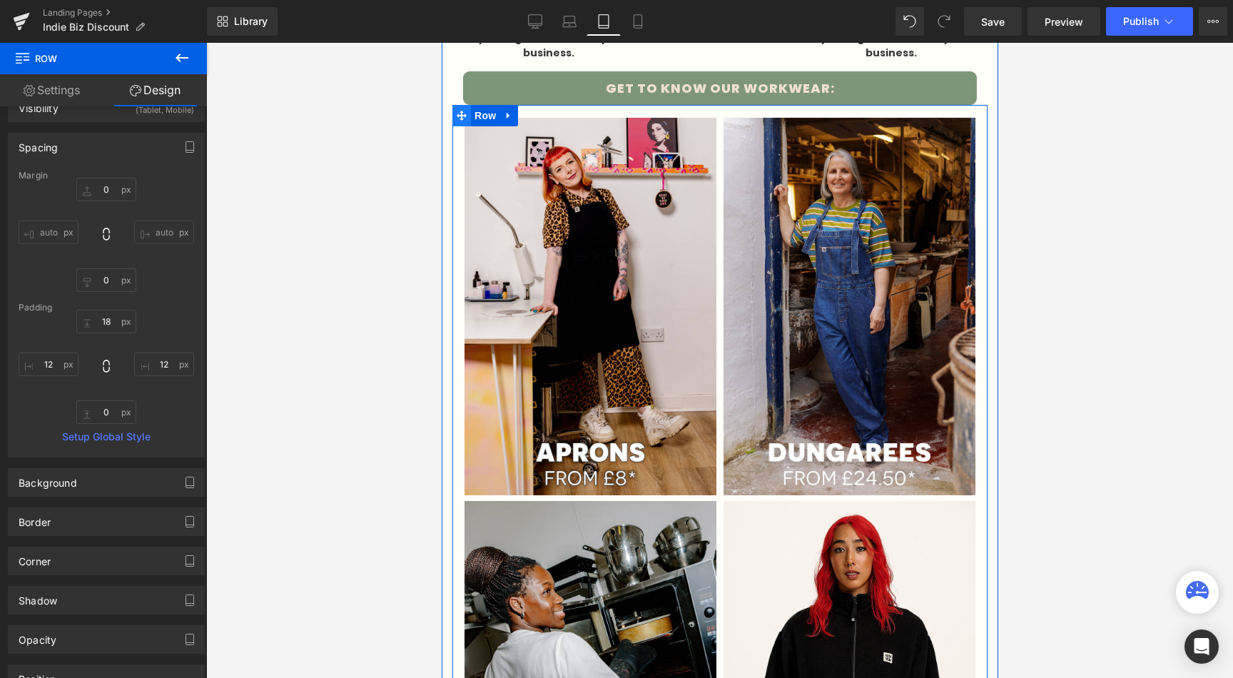
click at [462, 113] on span at bounding box center [461, 115] width 19 height 21
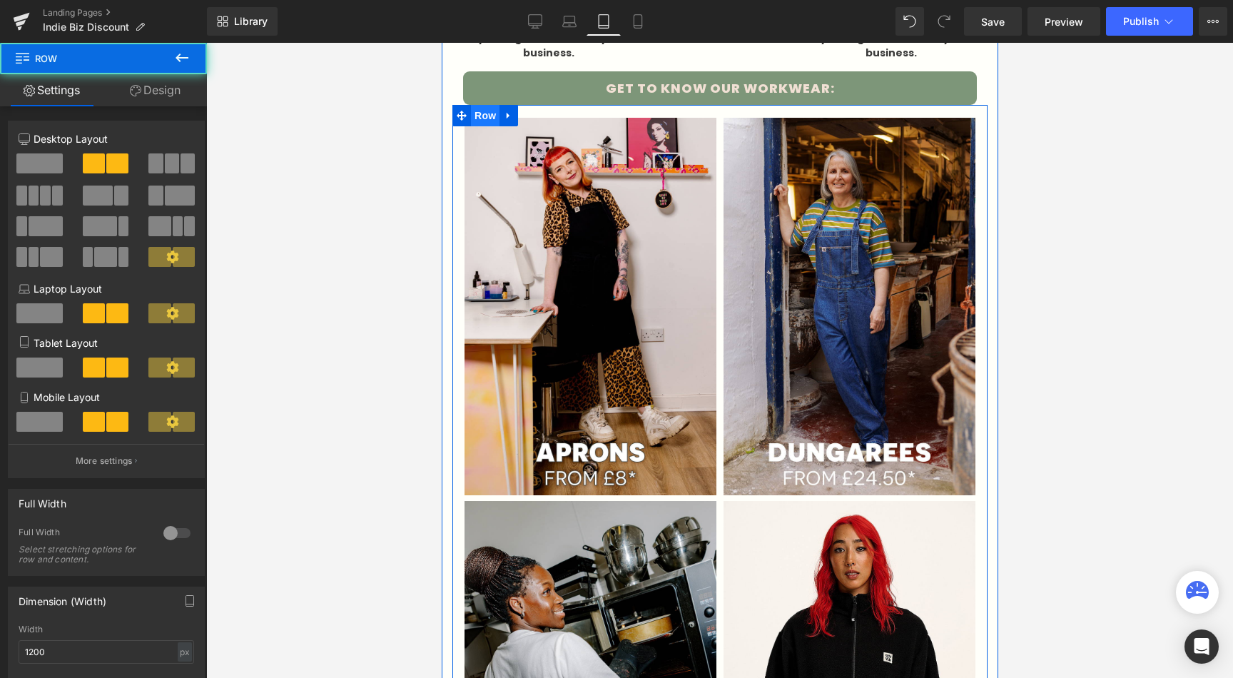
click at [476, 116] on span "Row" at bounding box center [484, 115] width 29 height 21
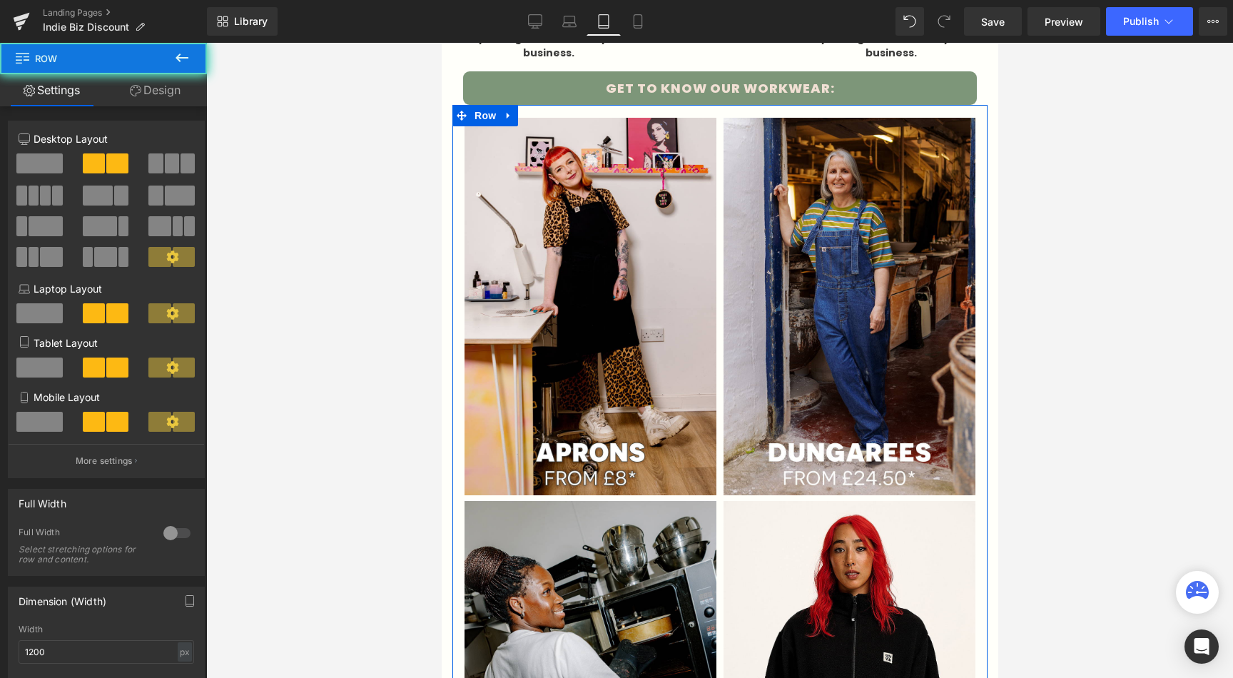
click at [166, 84] on link "Design" at bounding box center [154, 90] width 103 height 32
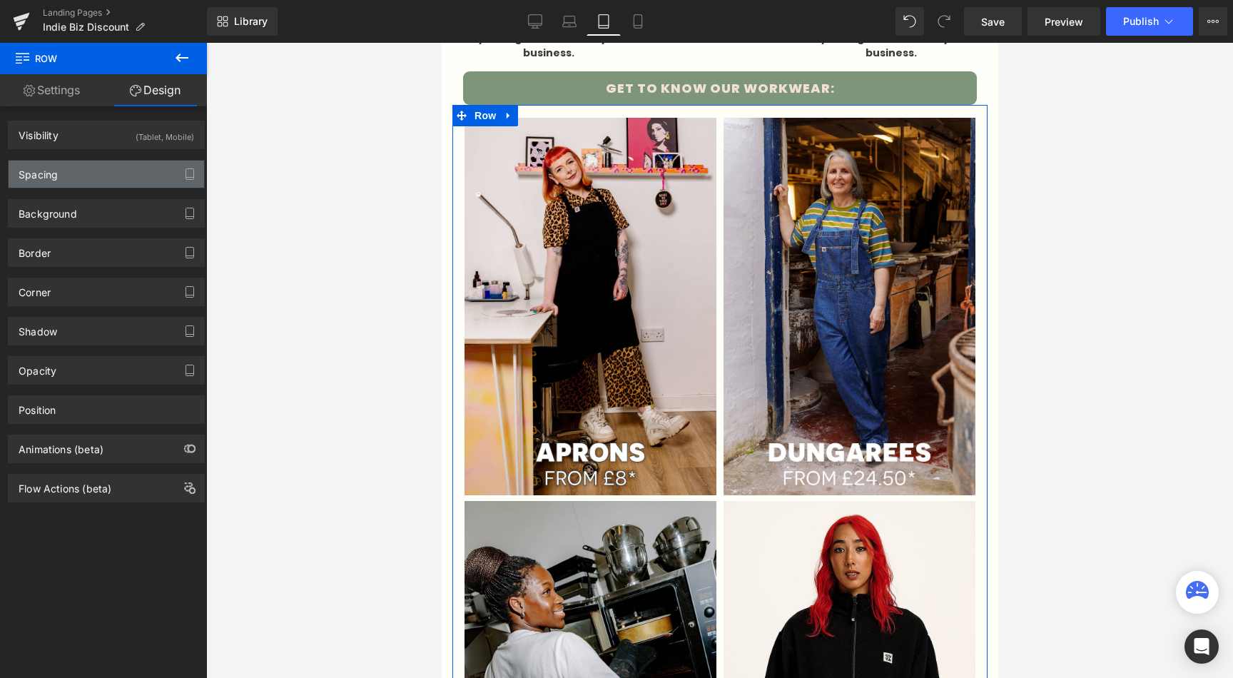
click at [78, 186] on div "Spacing" at bounding box center [106, 174] width 195 height 27
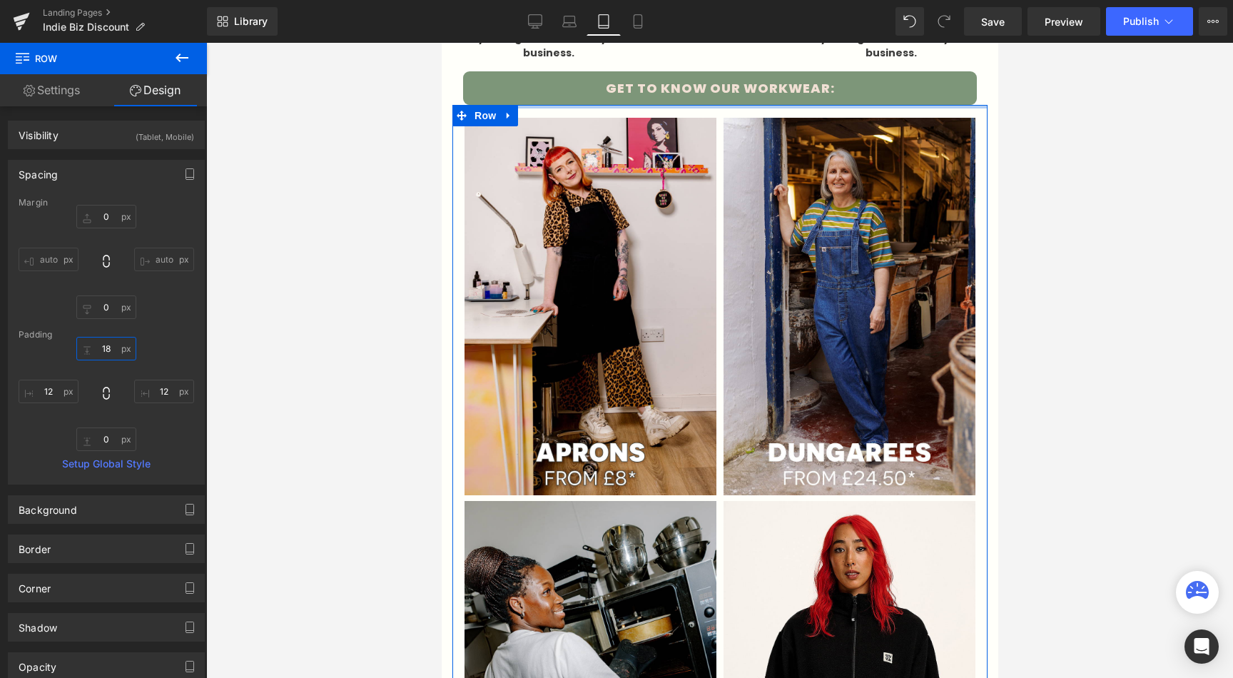
click at [105, 355] on input "18" at bounding box center [106, 349] width 60 height 24
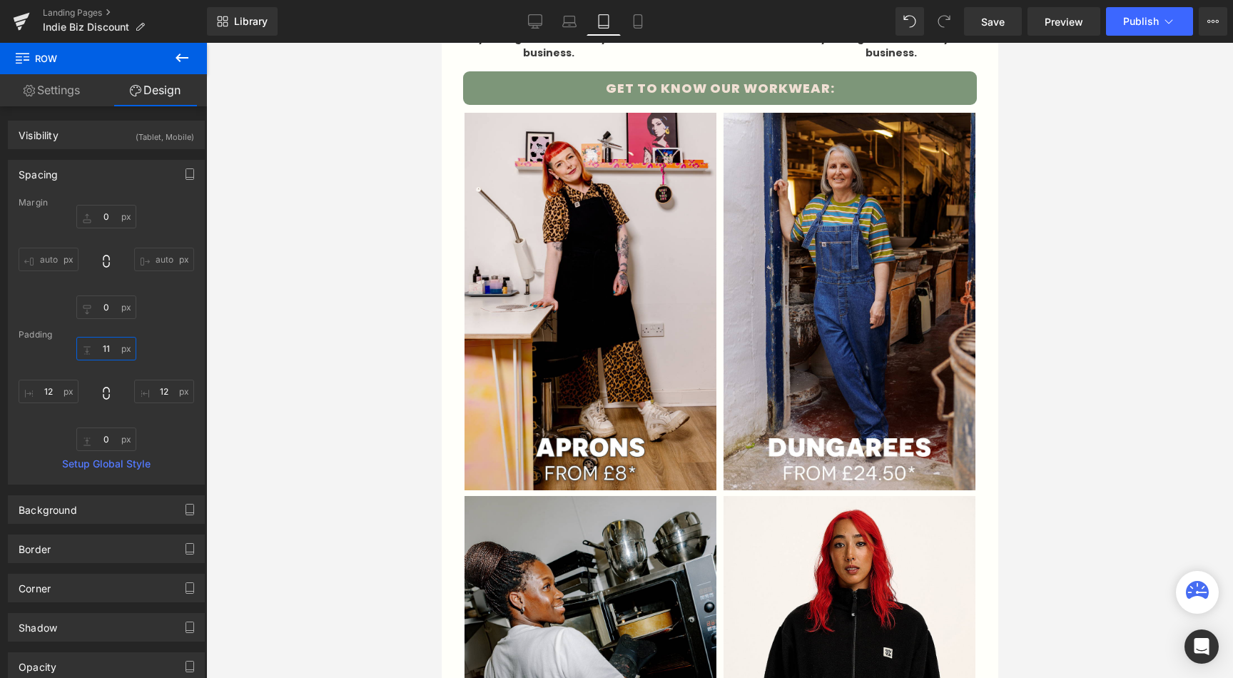
type input "10"
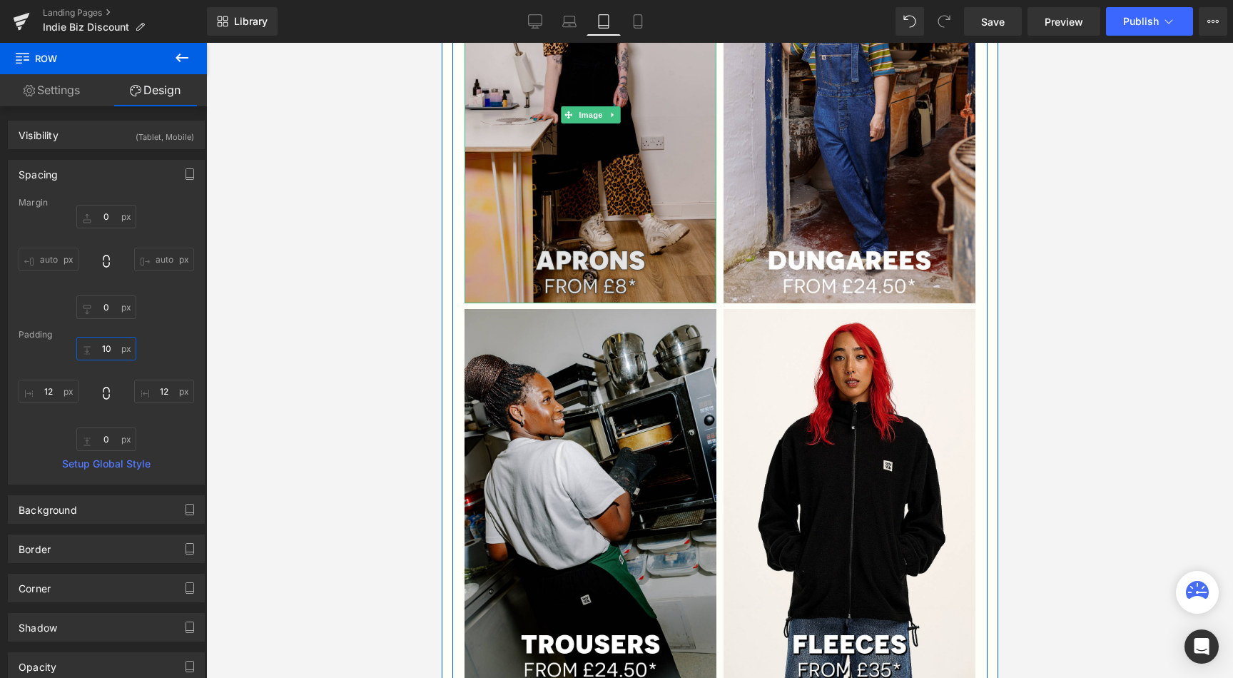
scroll to position [1008, 0]
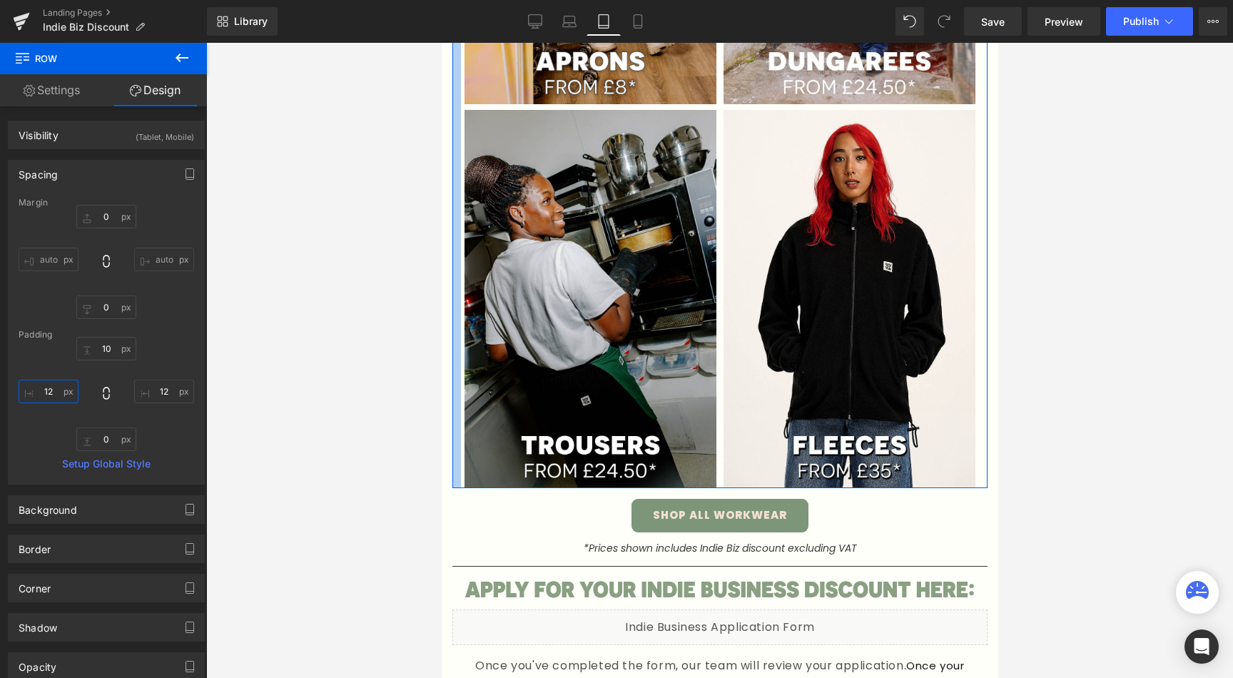
click at [29, 400] on input "12" at bounding box center [49, 392] width 60 height 24
click at [53, 393] on input "12" at bounding box center [49, 392] width 60 height 24
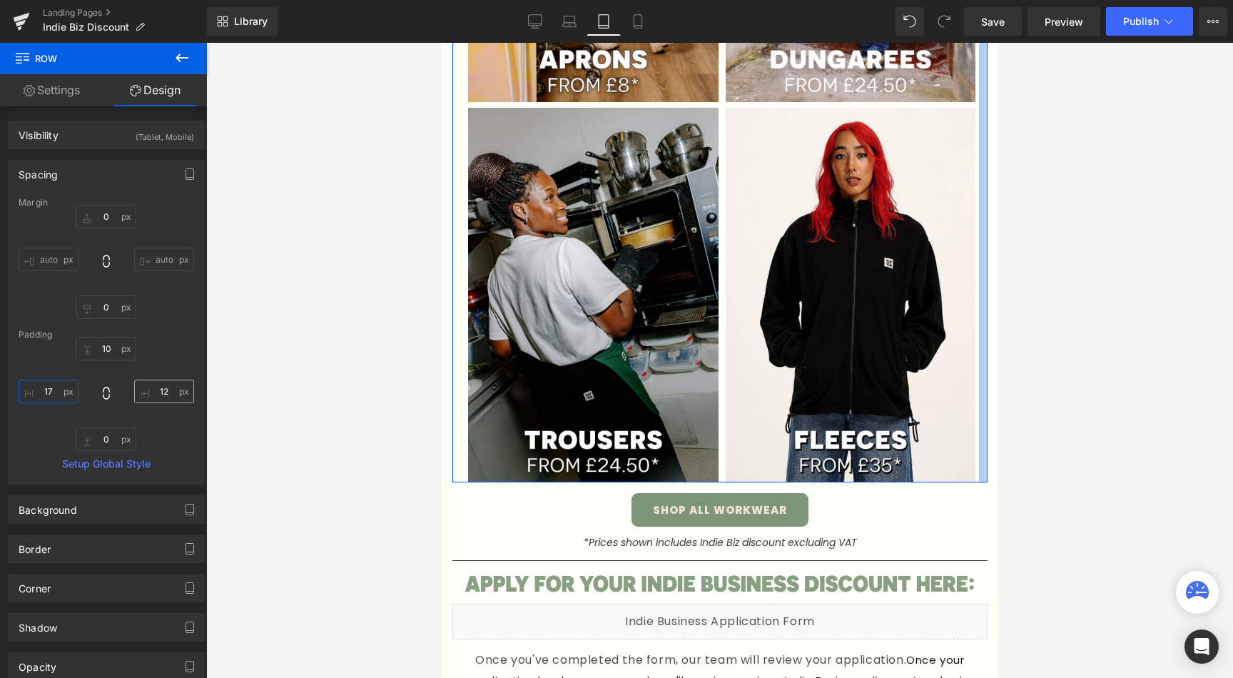
type input "18"
click at [175, 397] on input "12" at bounding box center [164, 392] width 60 height 24
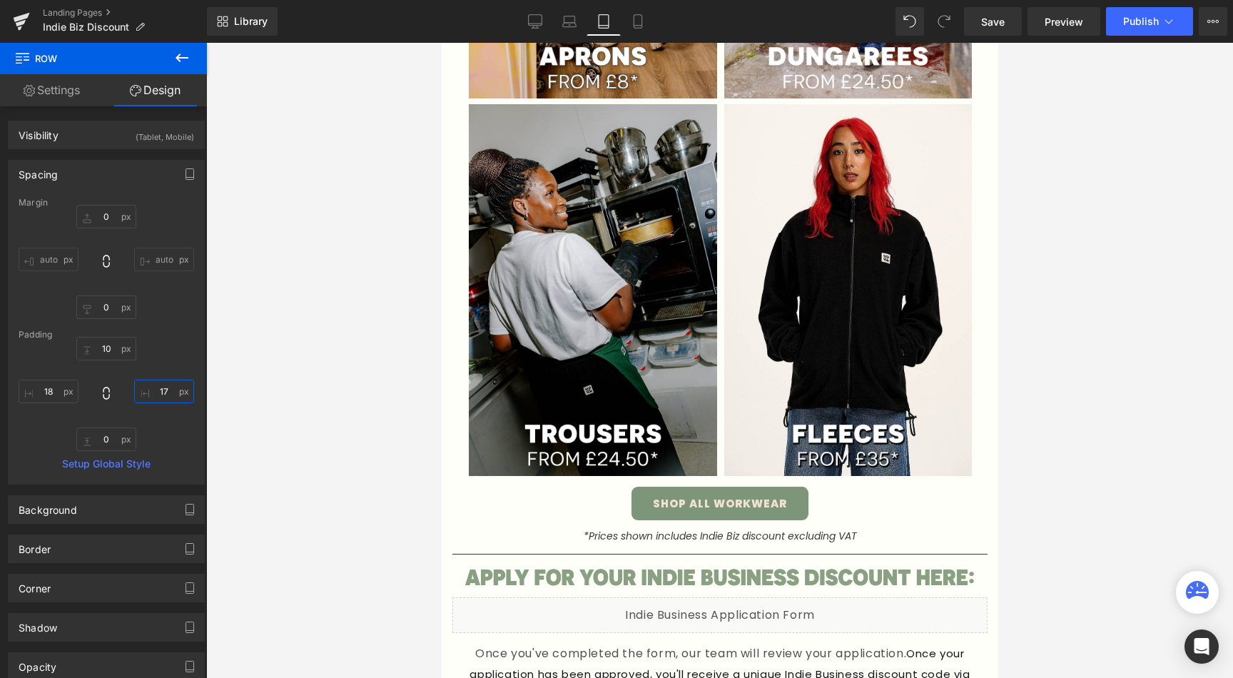
type input "18"
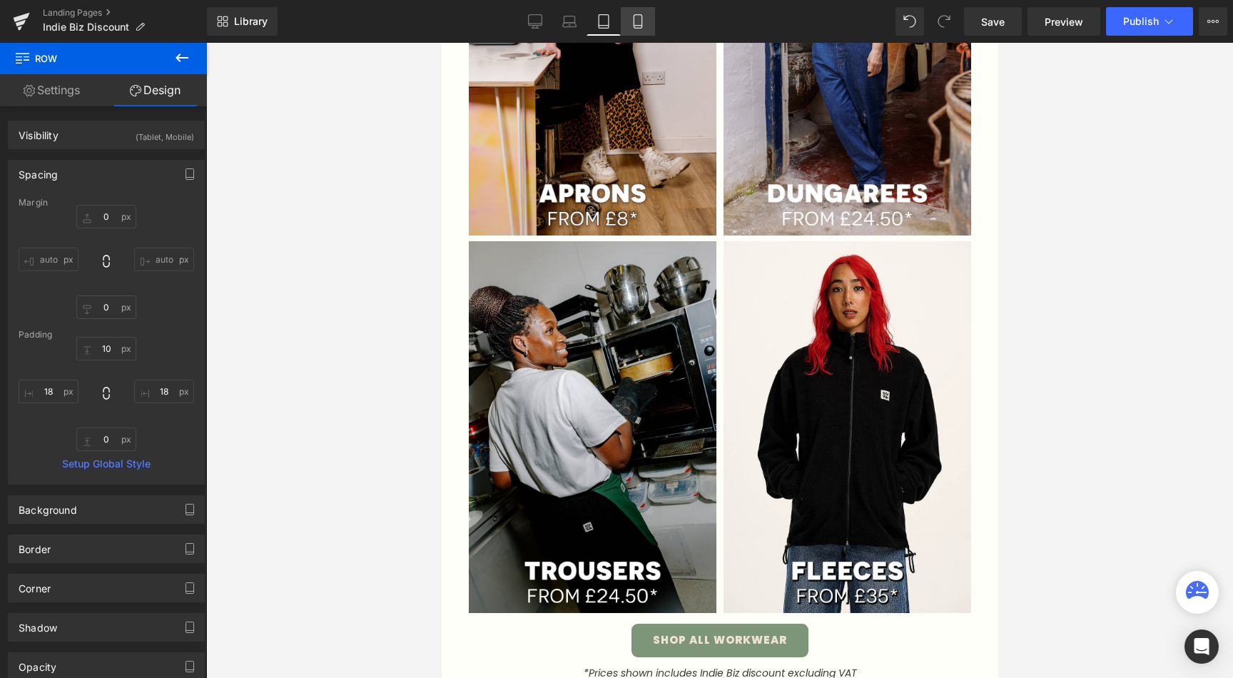
drag, startPoint x: 635, startPoint y: 13, endPoint x: 109, endPoint y: 83, distance: 530.4
click at [635, 13] on link "Mobile" at bounding box center [638, 21] width 34 height 29
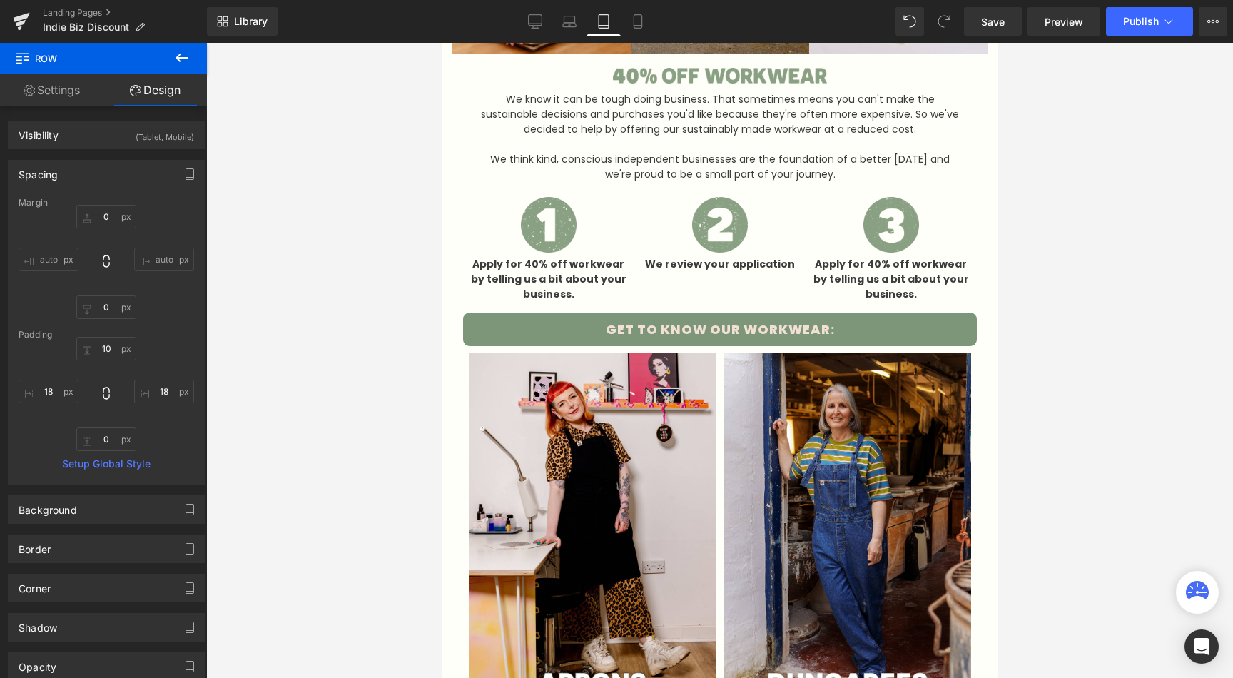
type input "0"
type input "10"
type input "5"
type input "7"
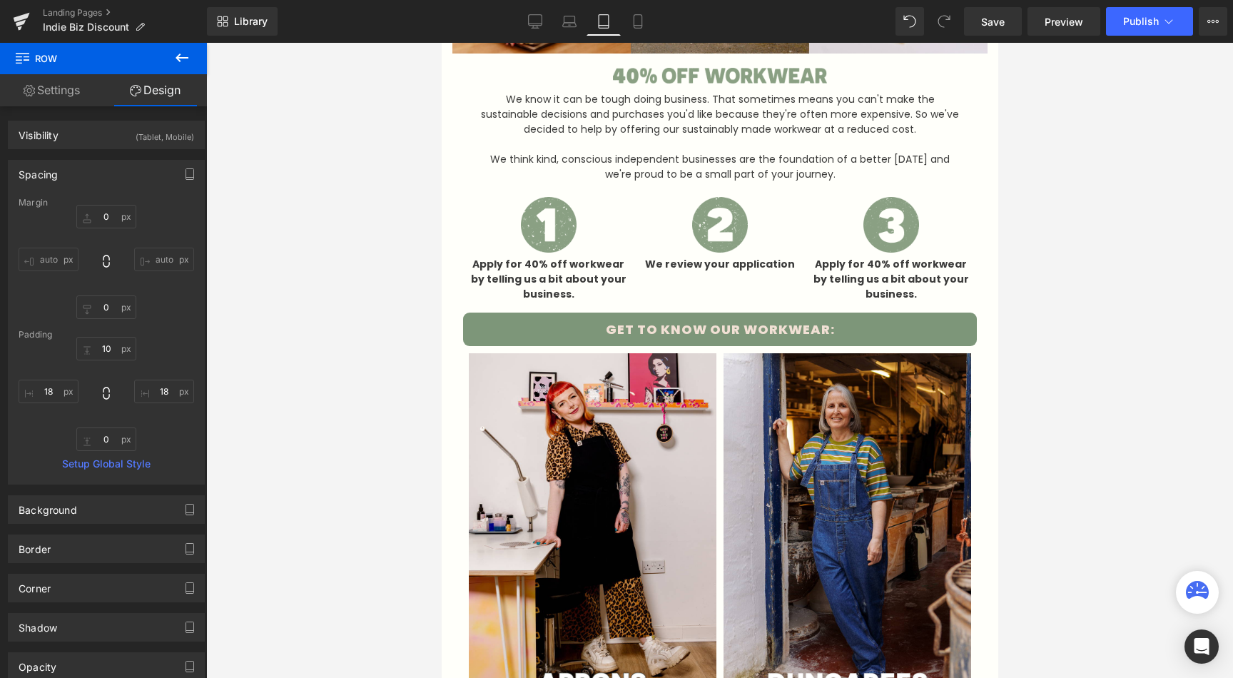
type input "5"
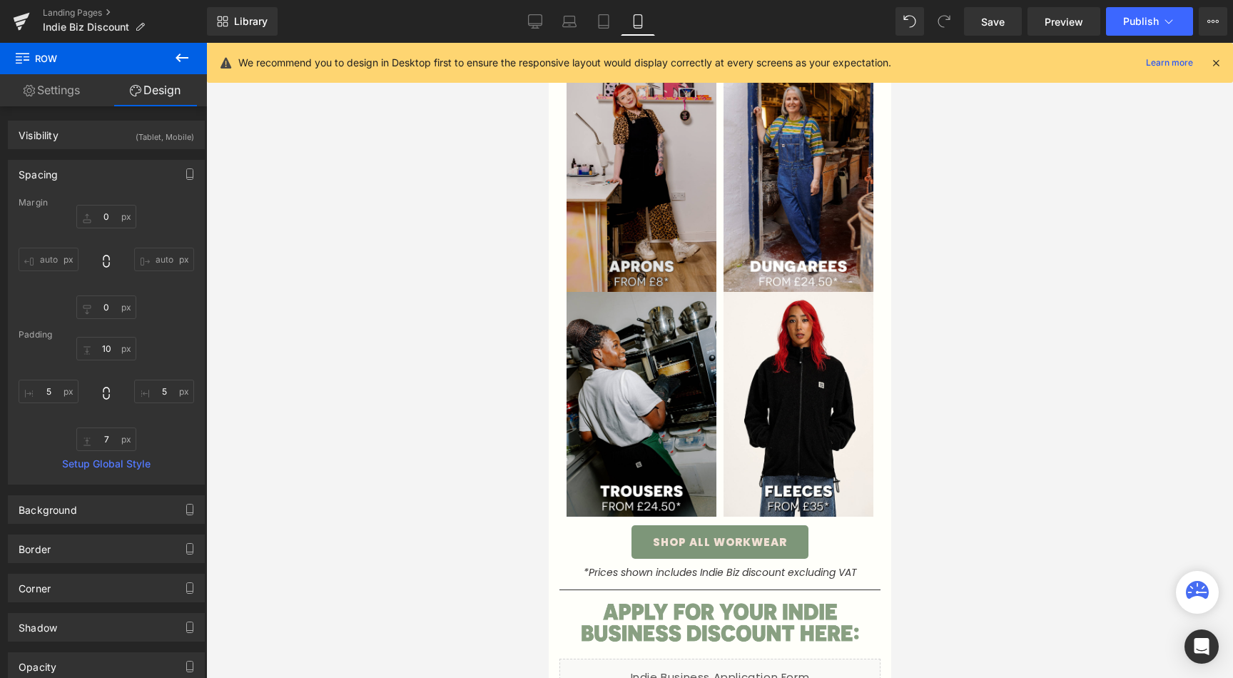
scroll to position [515, 0]
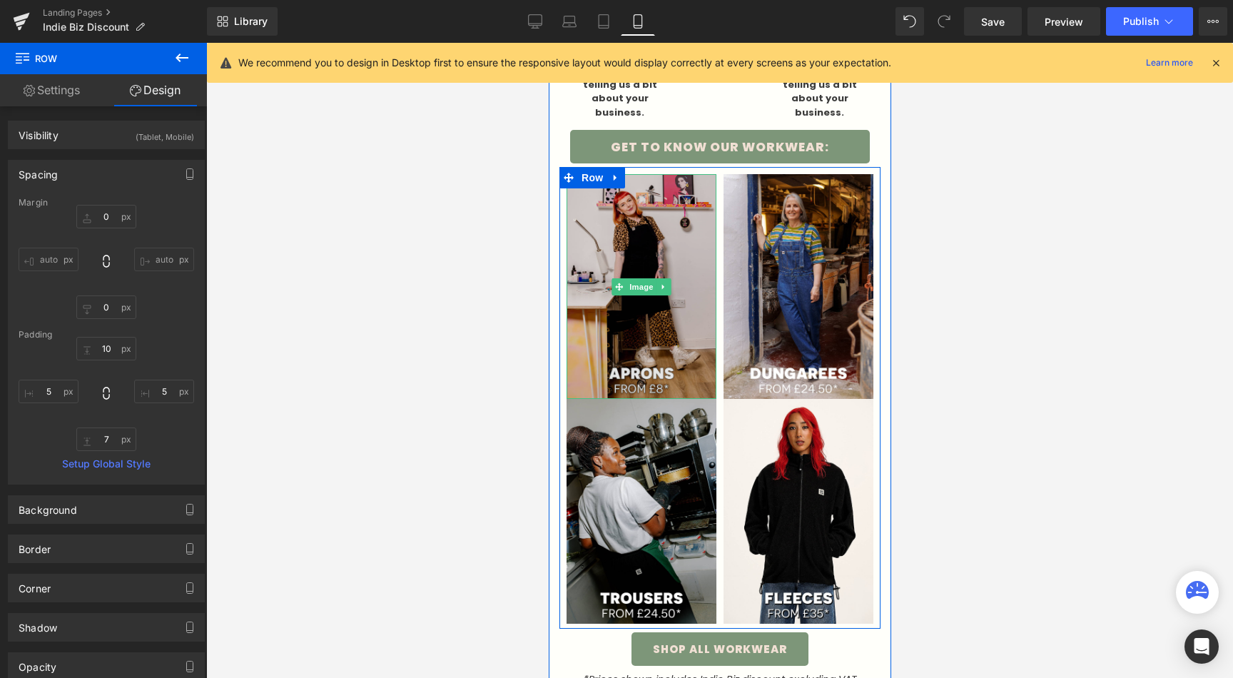
click at [661, 340] on img at bounding box center [641, 286] width 150 height 225
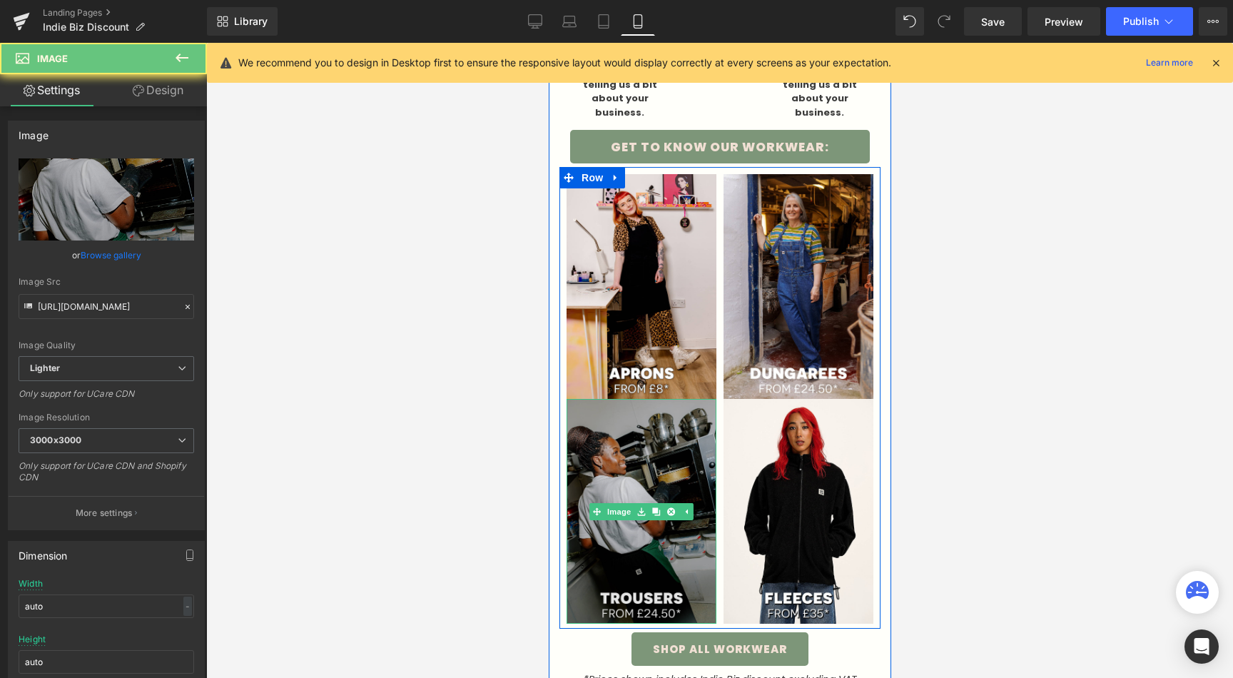
drag, startPoint x: 628, startPoint y: 419, endPoint x: 1096, endPoint y: 429, distance: 467.4
click at [628, 419] on img at bounding box center [641, 511] width 150 height 225
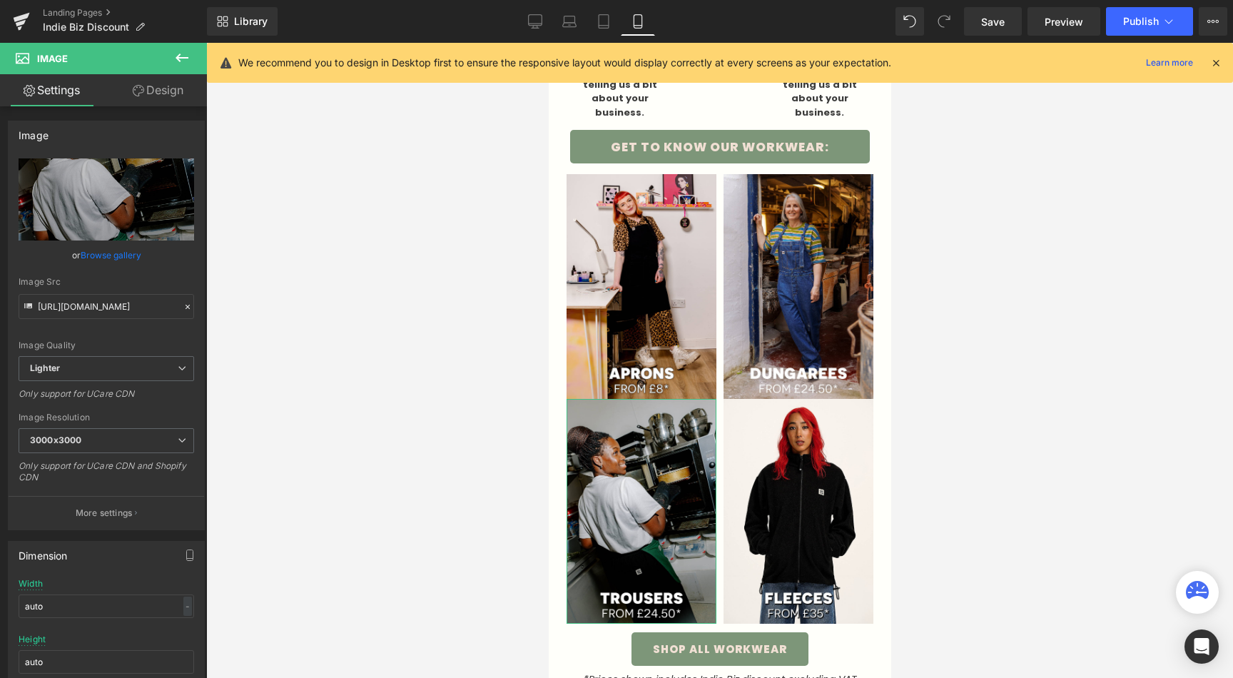
click at [178, 84] on link "Design" at bounding box center [157, 90] width 103 height 32
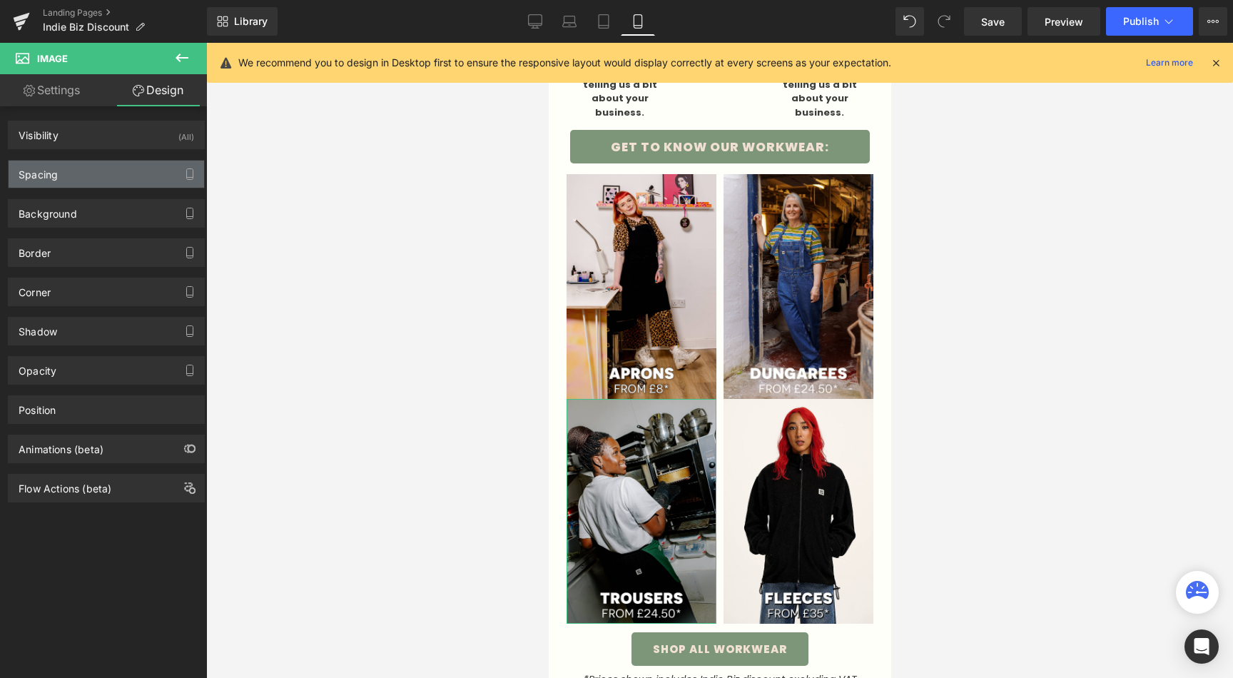
click at [71, 170] on div "Spacing" at bounding box center [106, 174] width 195 height 27
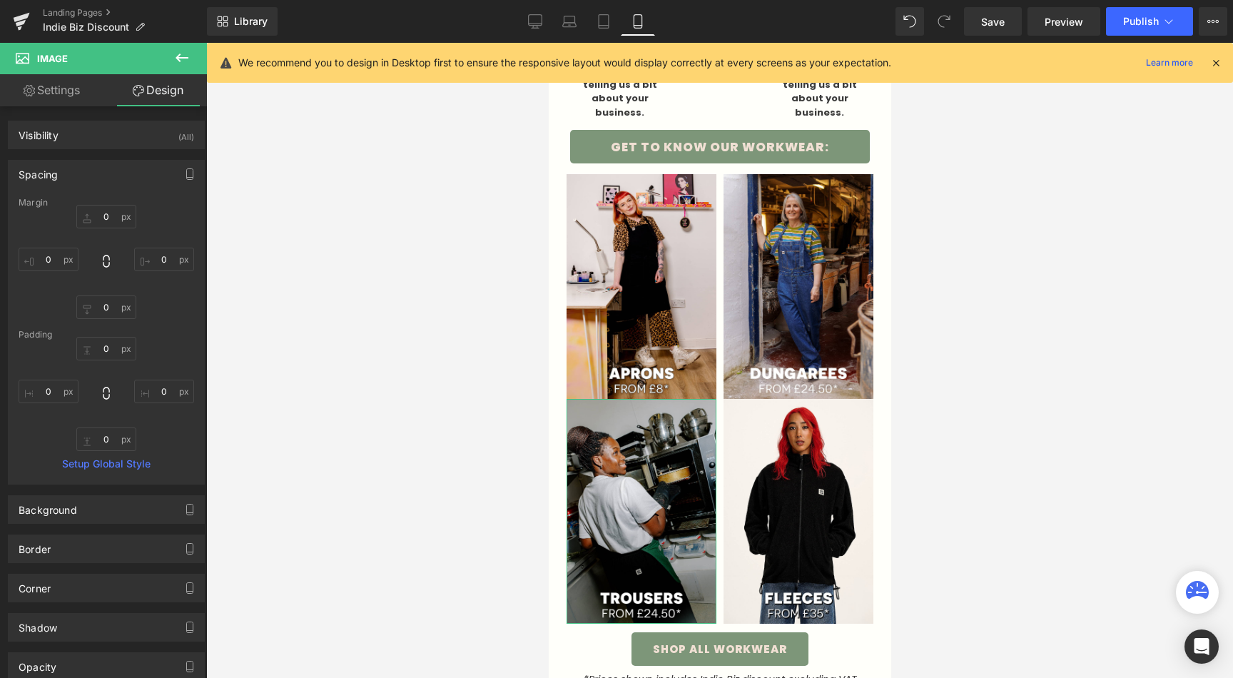
click at [90, 205] on div "Margin" at bounding box center [106, 203] width 175 height 10
click at [98, 213] on input "0" at bounding box center [106, 217] width 60 height 24
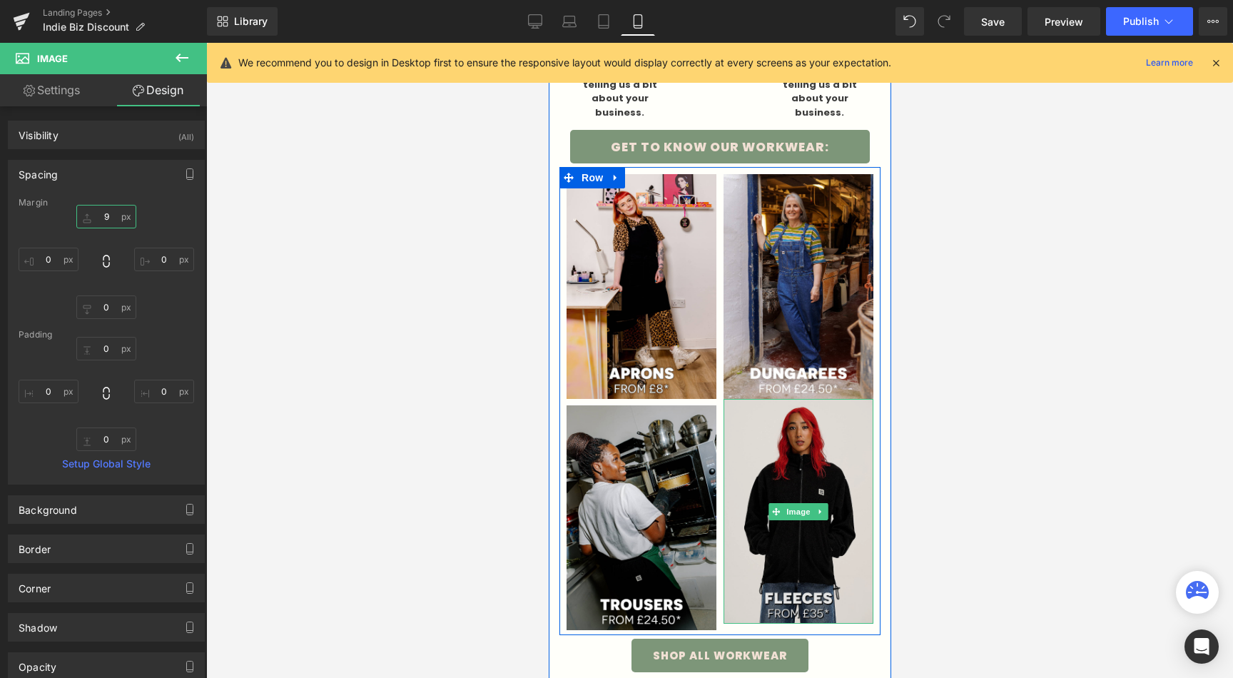
type input "10"
click at [837, 449] on img at bounding box center [798, 511] width 150 height 225
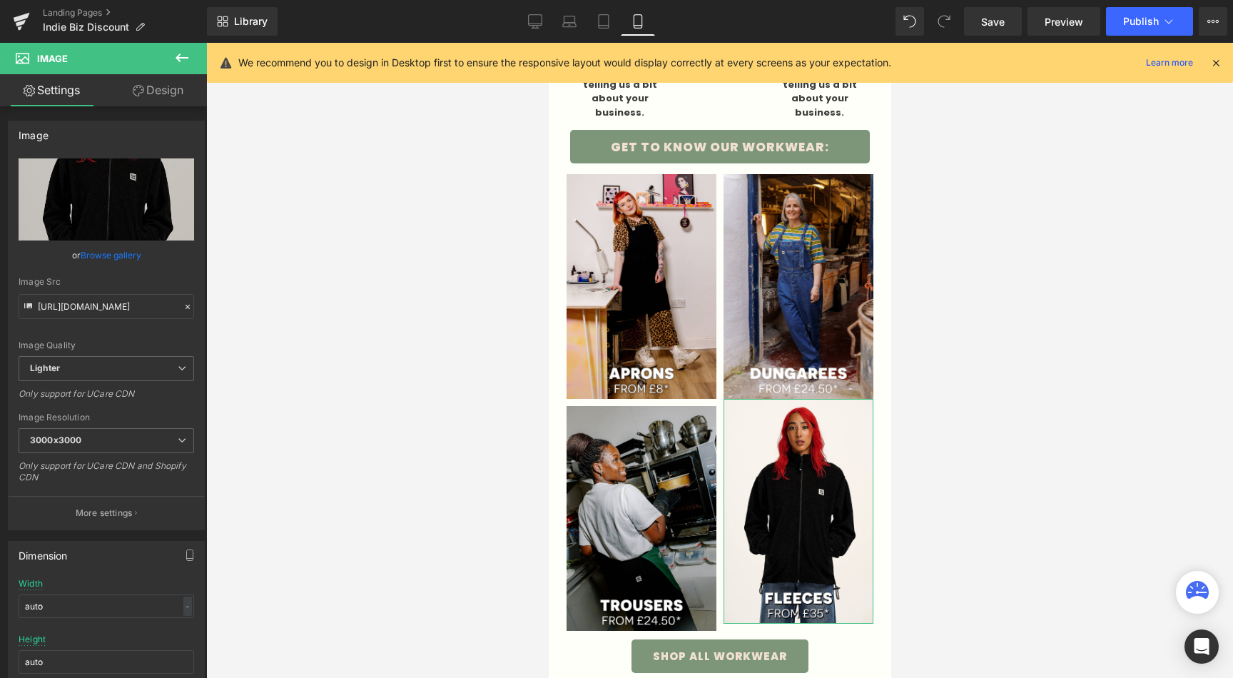
click at [146, 88] on link "Design" at bounding box center [157, 90] width 103 height 32
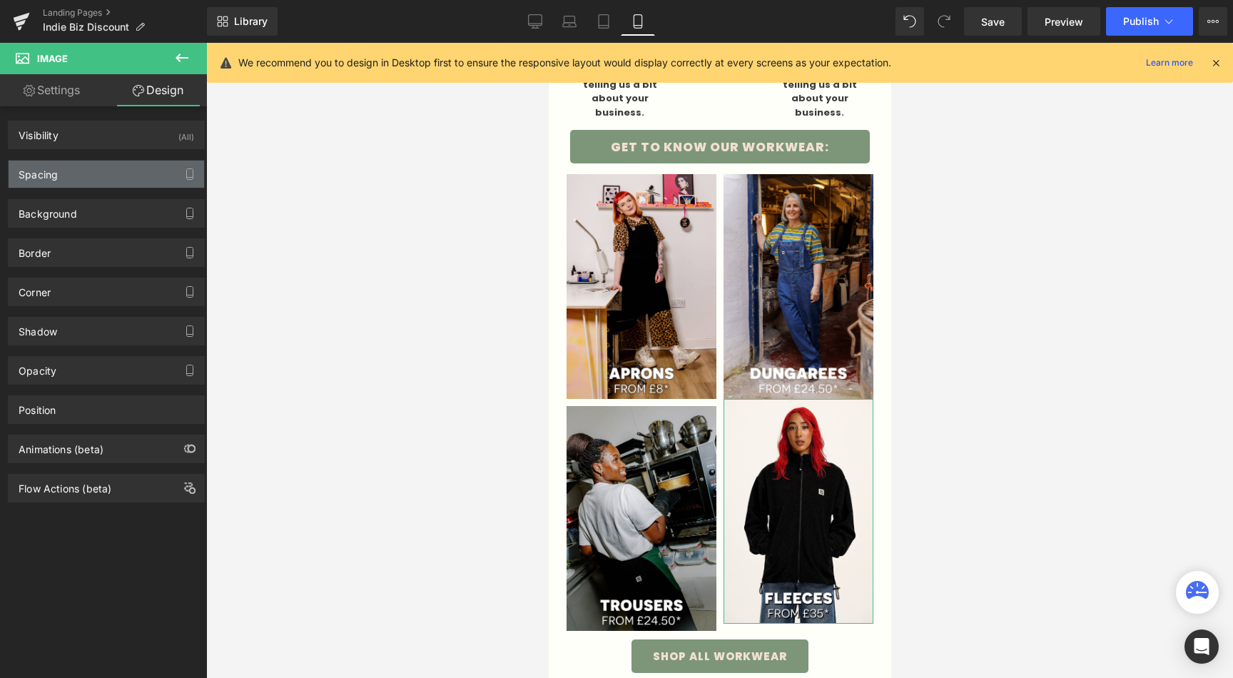
type input "0"
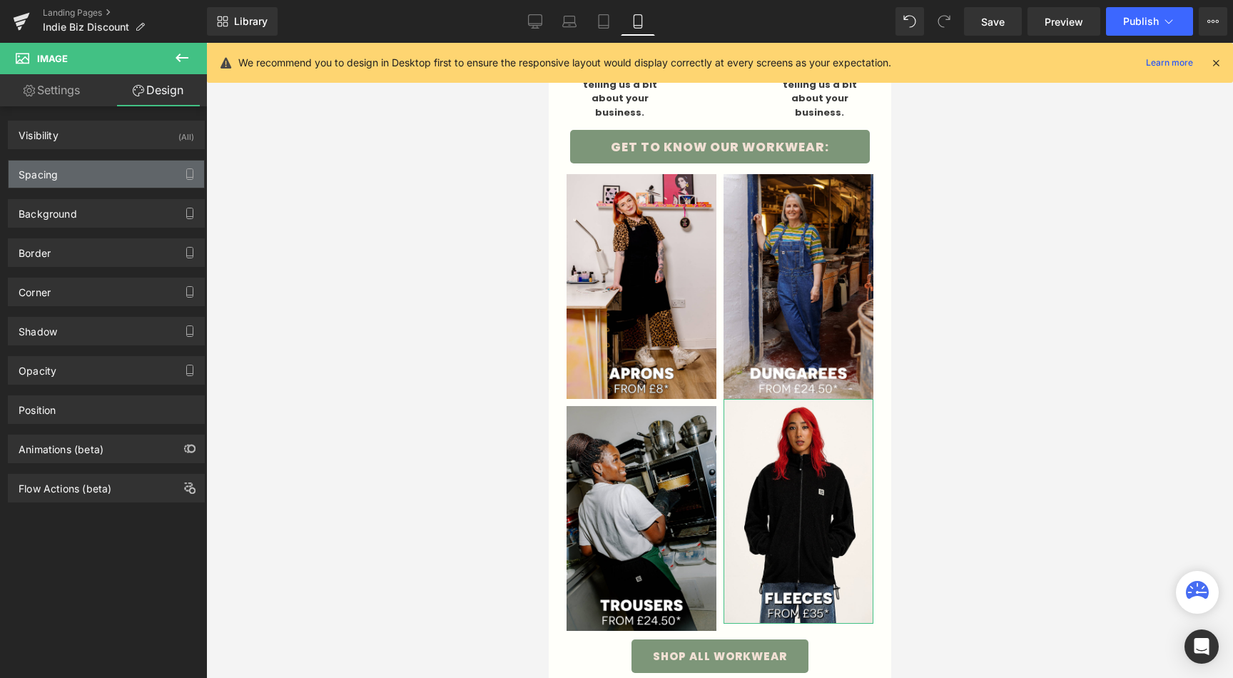
type input "0"
drag, startPoint x: 63, startPoint y: 183, endPoint x: 74, endPoint y: 188, distance: 12.8
click at [63, 183] on div "Spacing" at bounding box center [106, 174] width 195 height 27
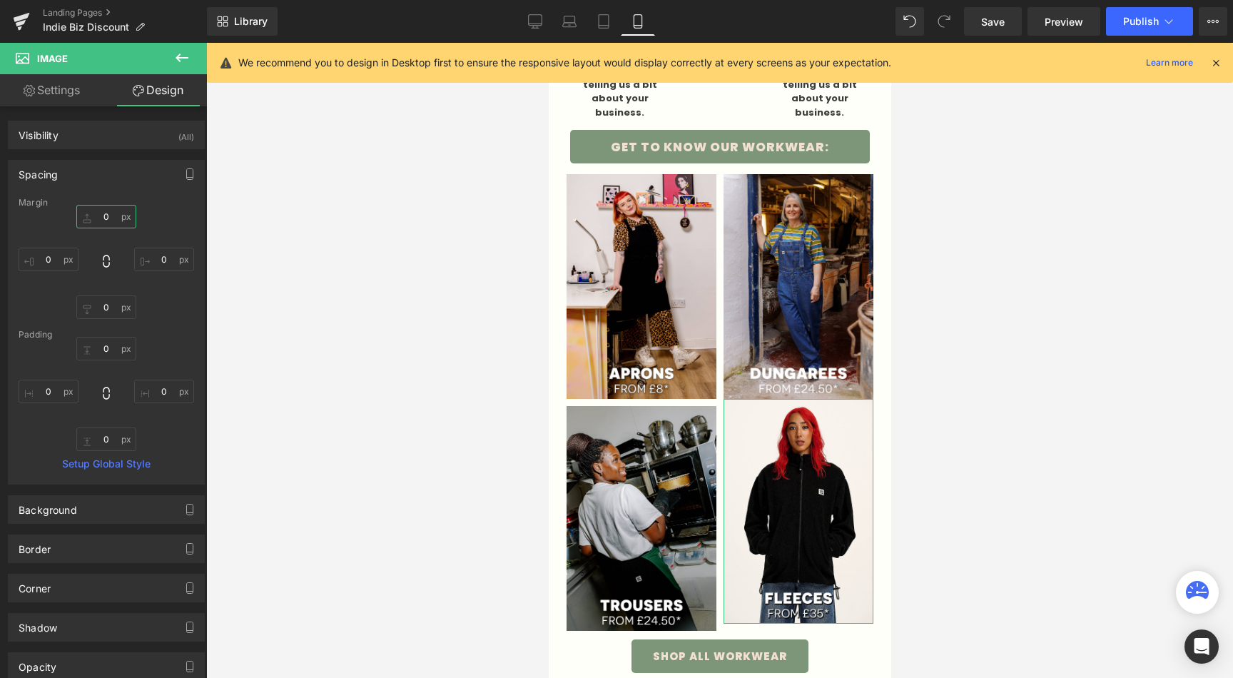
click at [108, 225] on input "0" at bounding box center [106, 217] width 60 height 24
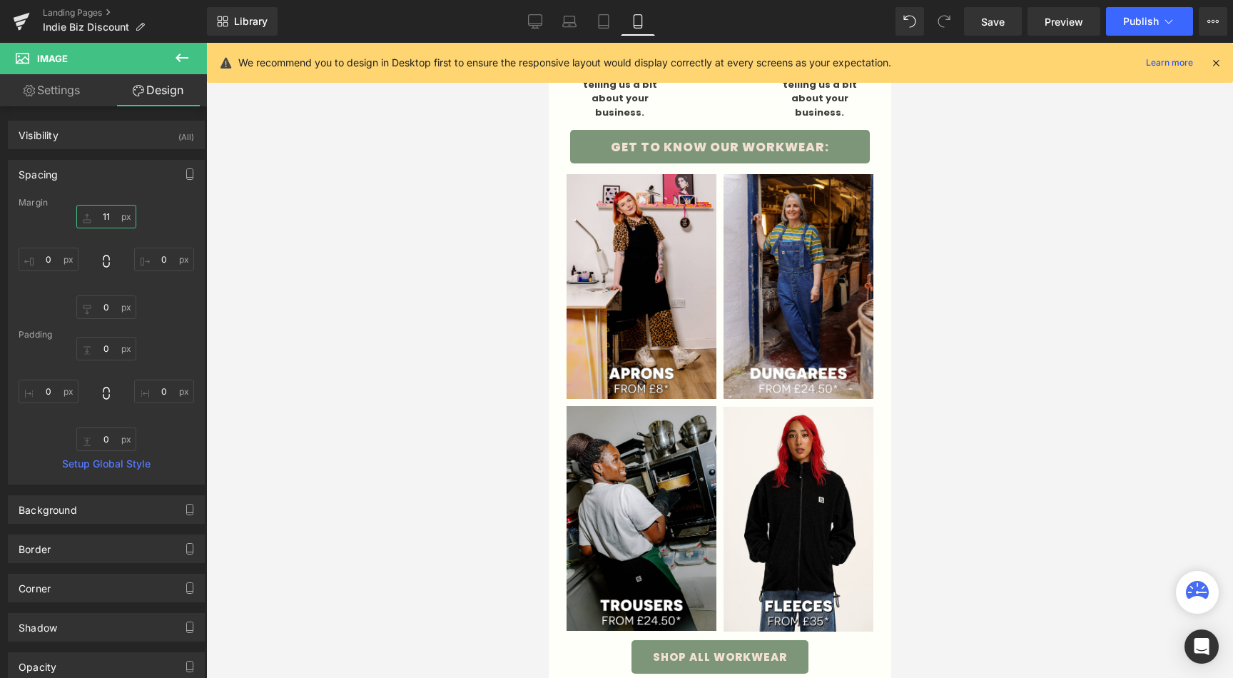
type input "10"
click at [380, 283] on div at bounding box center [719, 360] width 1027 height 635
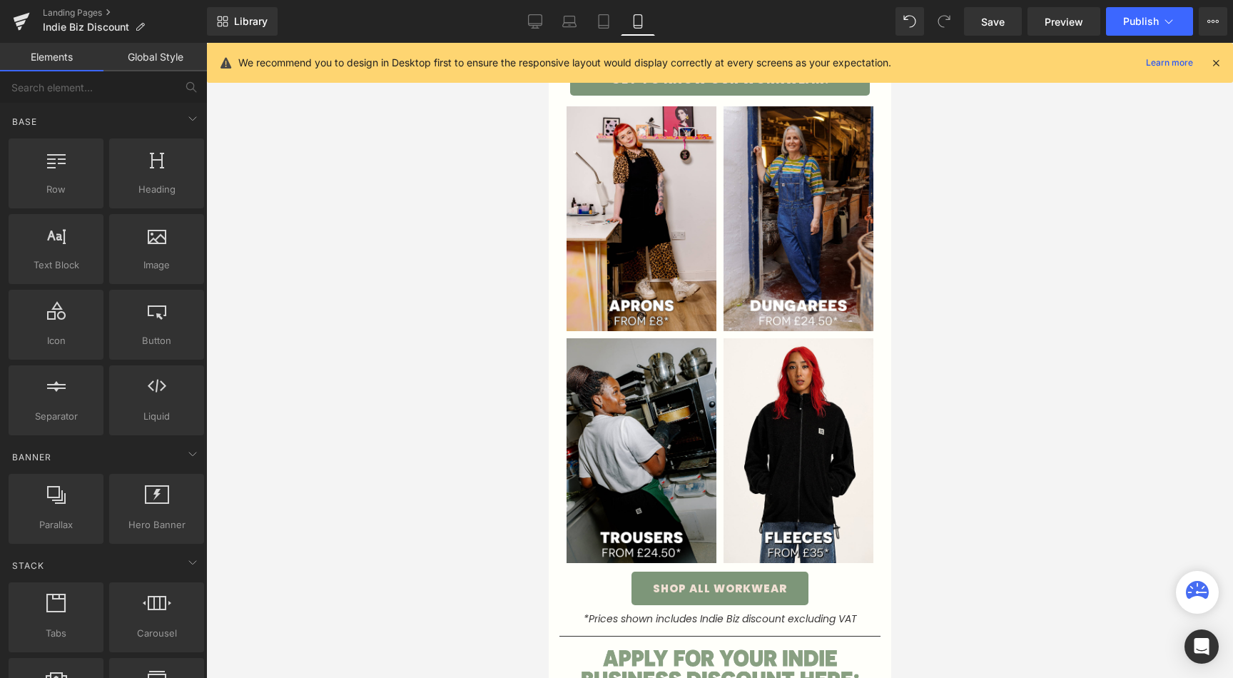
scroll to position [584, 0]
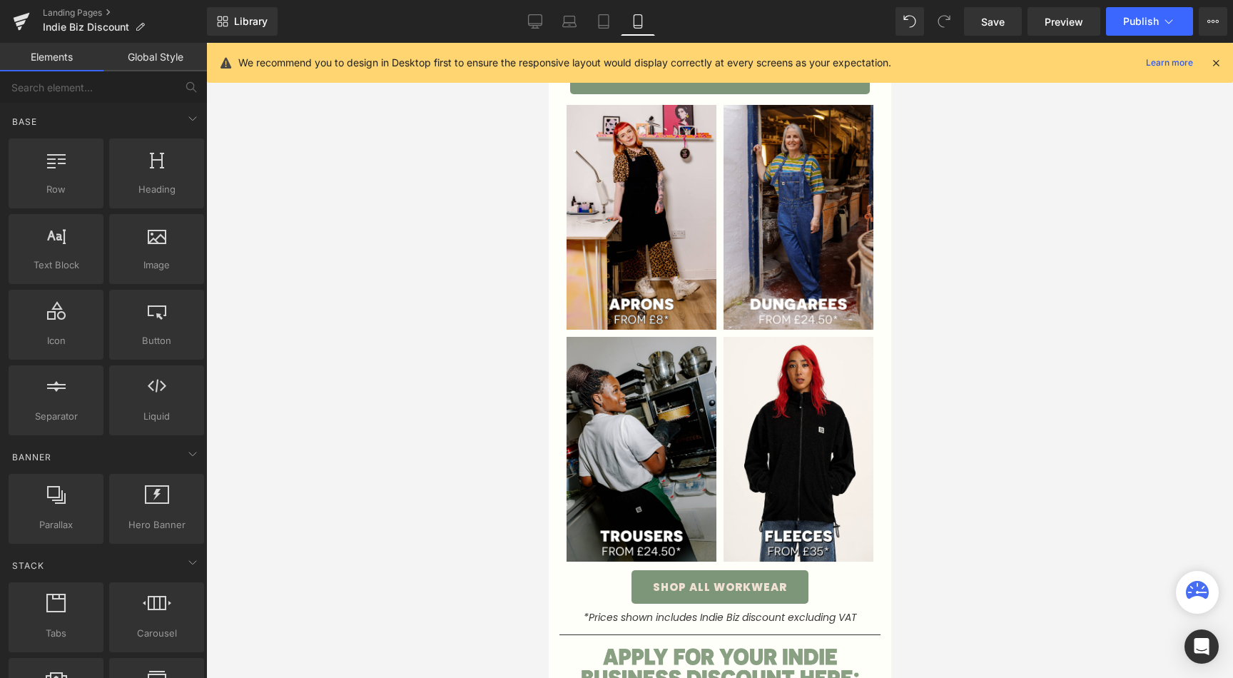
click at [282, 472] on div at bounding box center [719, 360] width 1027 height 635
click at [560, 20] on link "Laptop" at bounding box center [569, 21] width 34 height 29
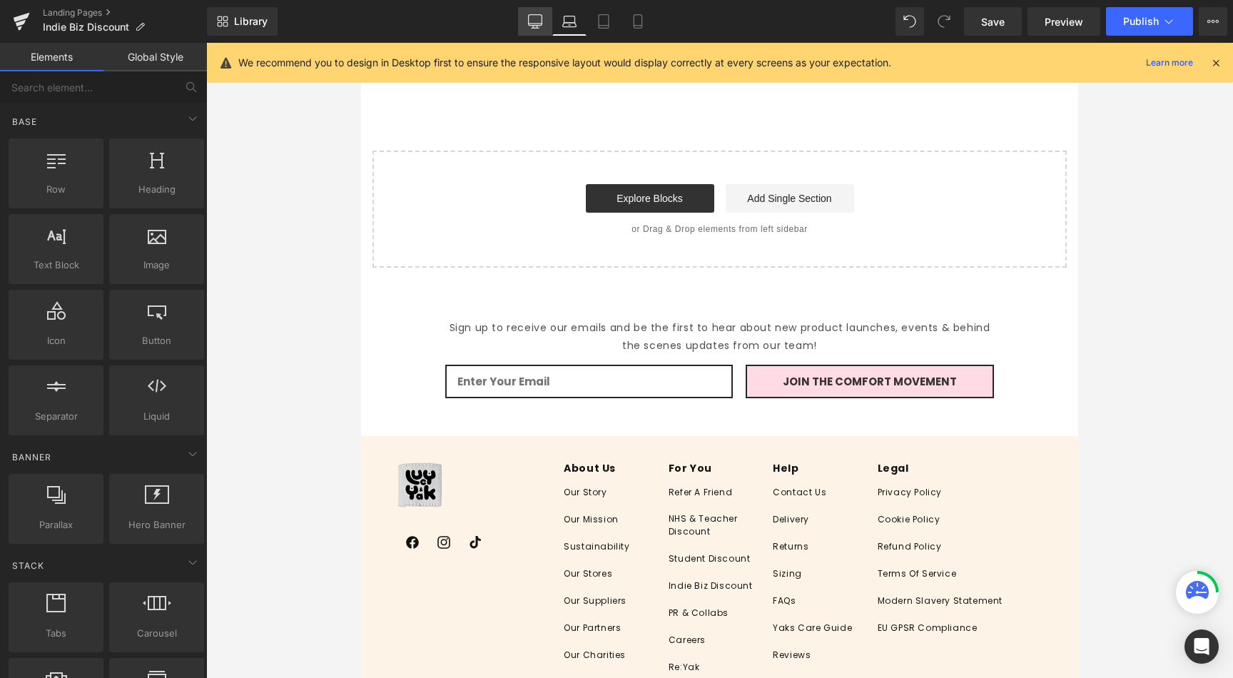
click at [532, 16] on icon at bounding box center [535, 21] width 14 height 14
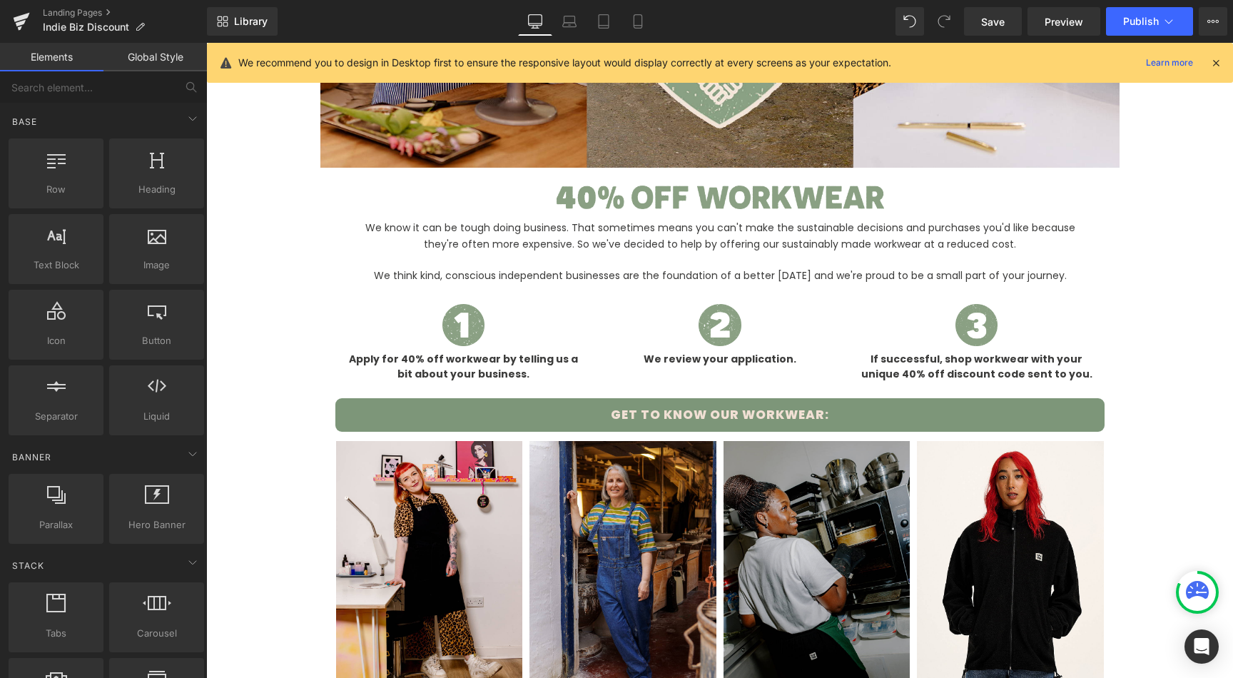
scroll to position [648, 0]
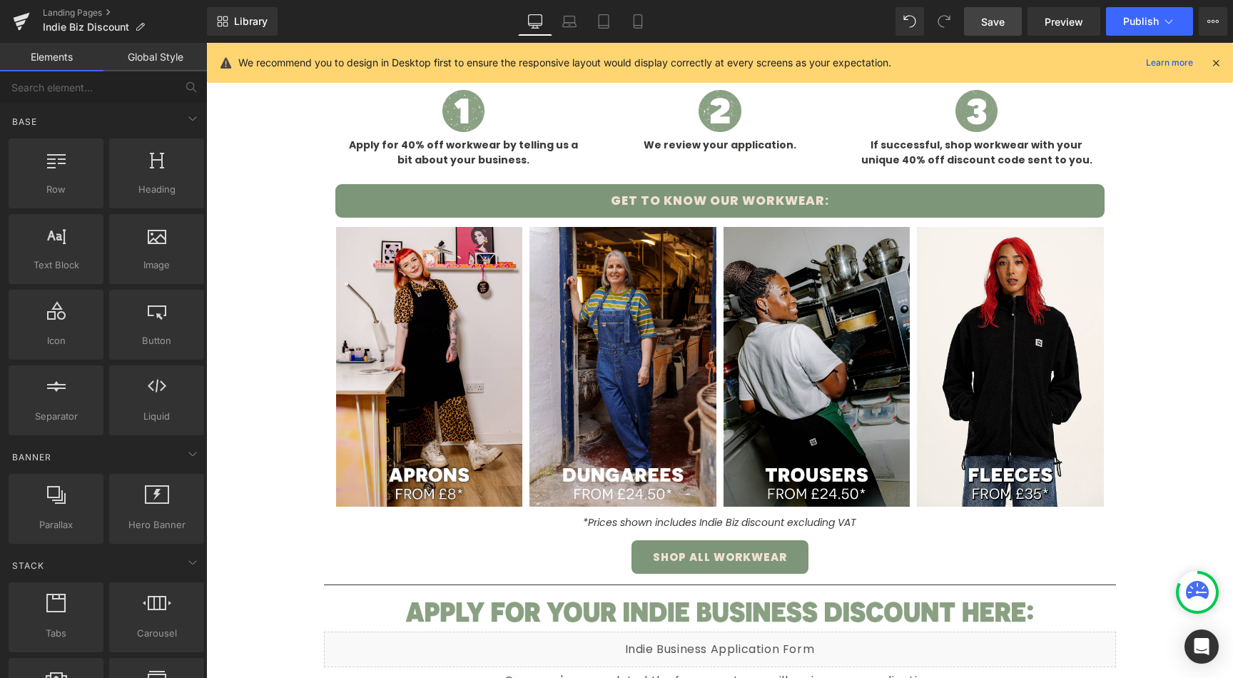
click at [977, 20] on link "Save" at bounding box center [993, 21] width 58 height 29
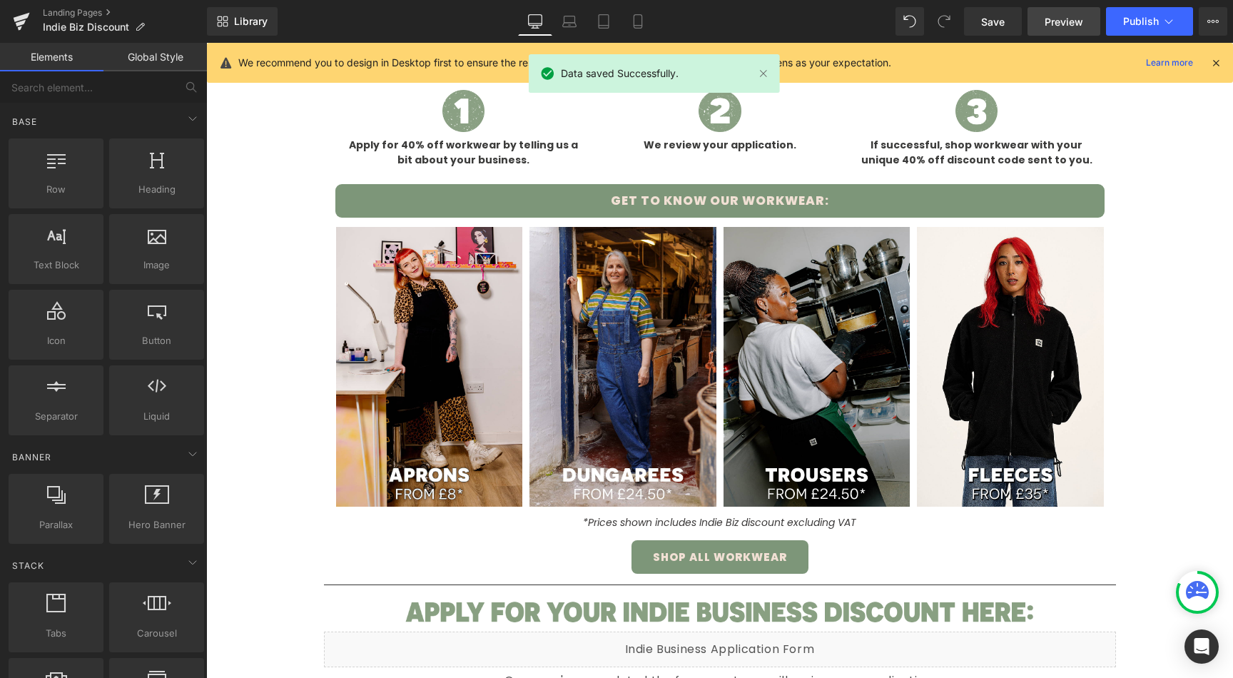
click at [1056, 18] on span "Preview" at bounding box center [1063, 21] width 39 height 15
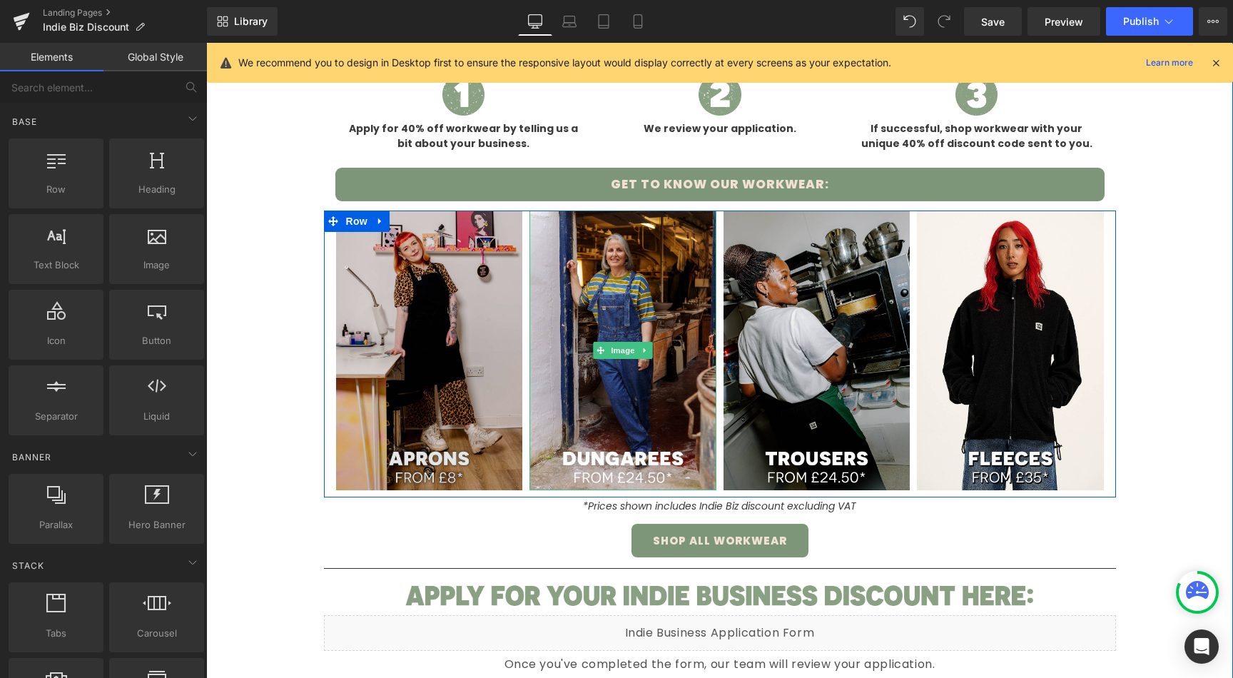
scroll to position [666, 0]
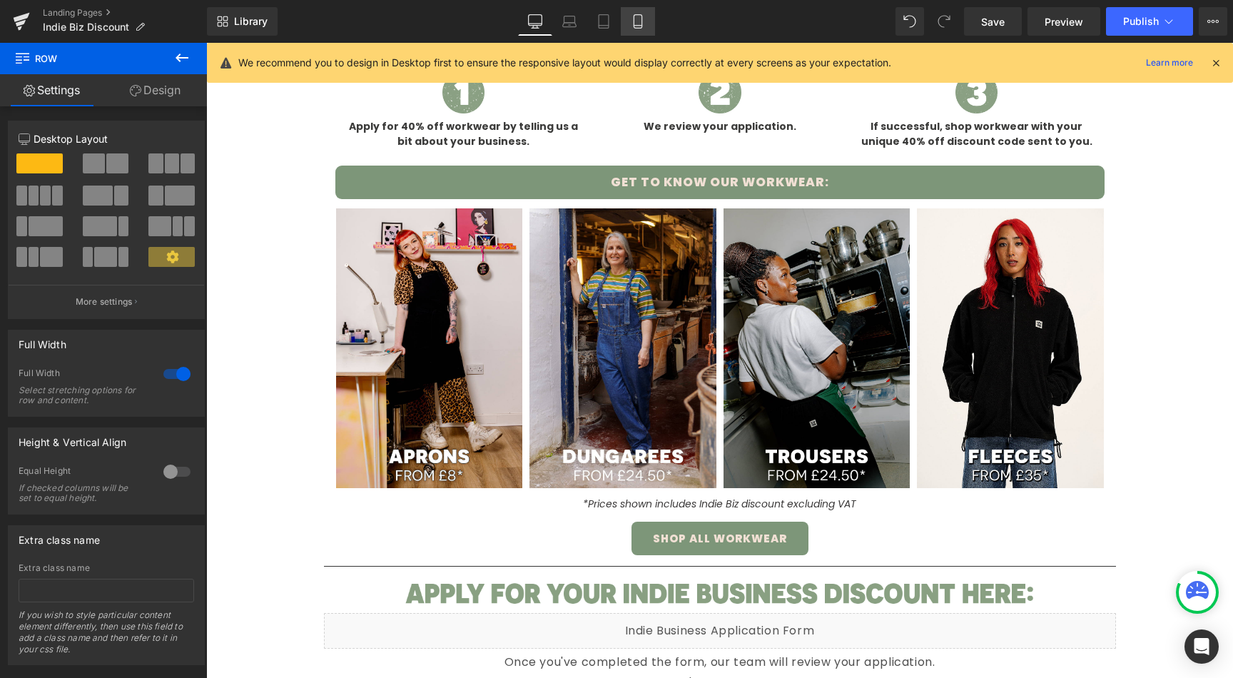
click at [647, 16] on link "Mobile" at bounding box center [638, 21] width 34 height 29
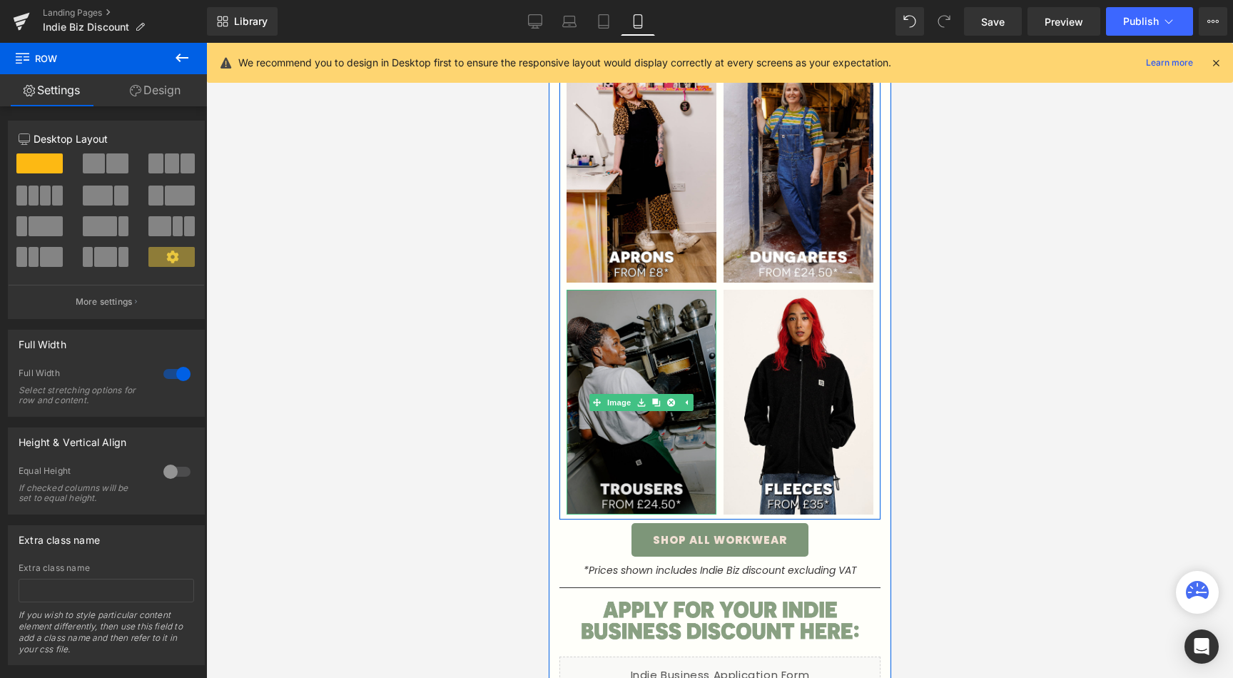
scroll to position [633, 0]
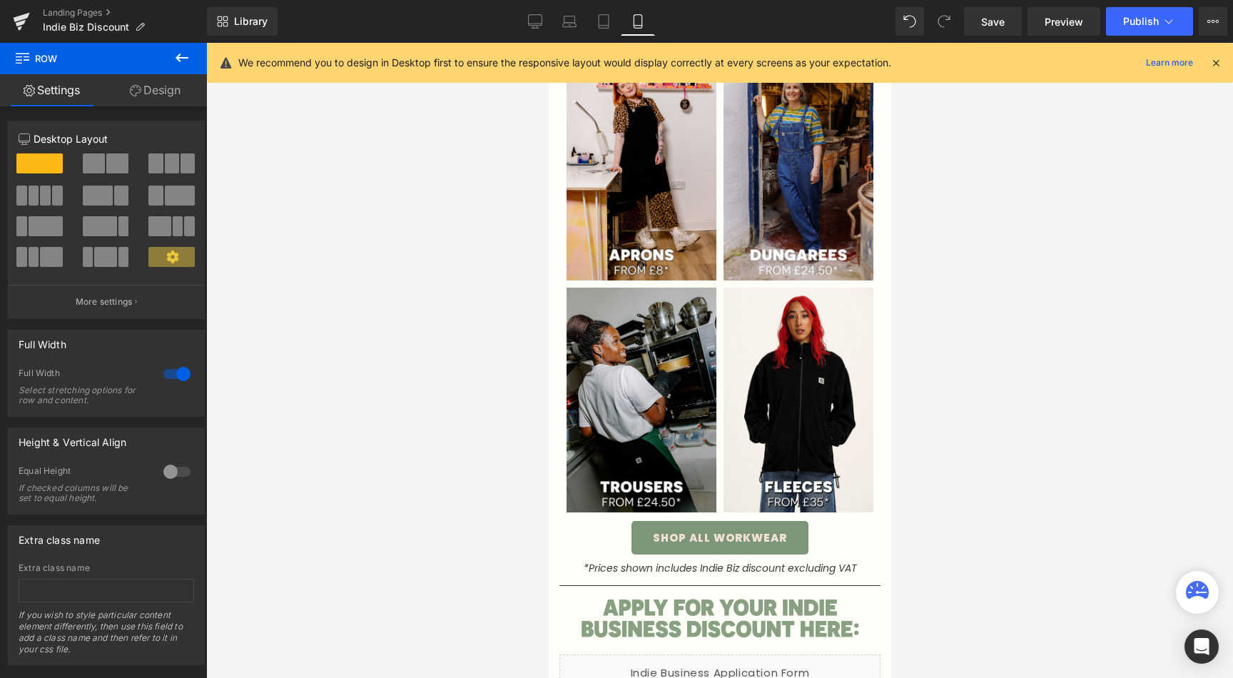
click at [437, 419] on div at bounding box center [719, 360] width 1027 height 635
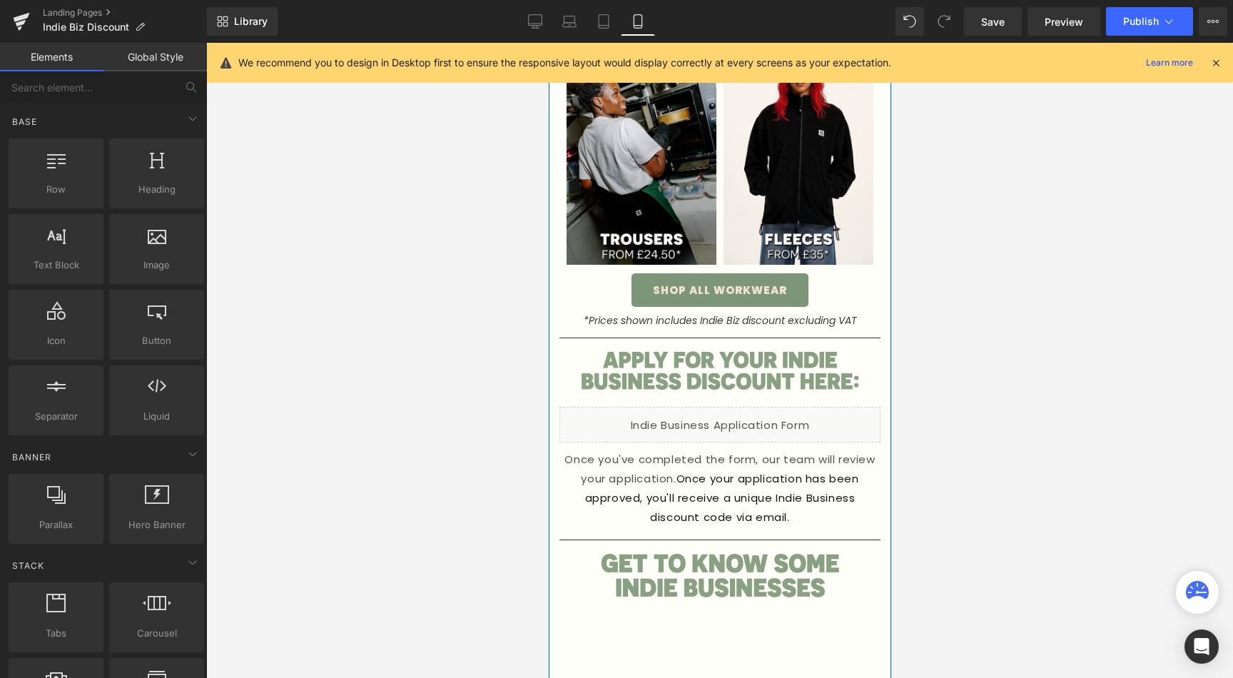
scroll to position [0, 0]
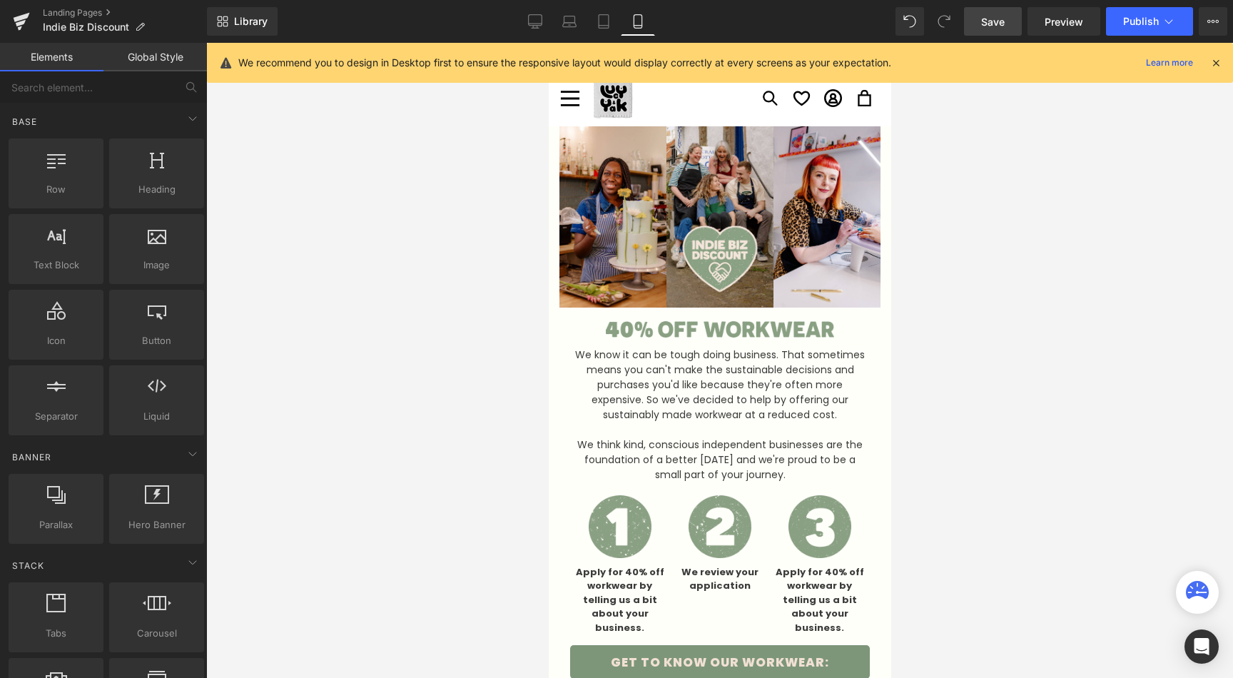
click at [997, 21] on span "Save" at bounding box center [993, 21] width 24 height 15
